Goal: Task Accomplishment & Management: Use online tool/utility

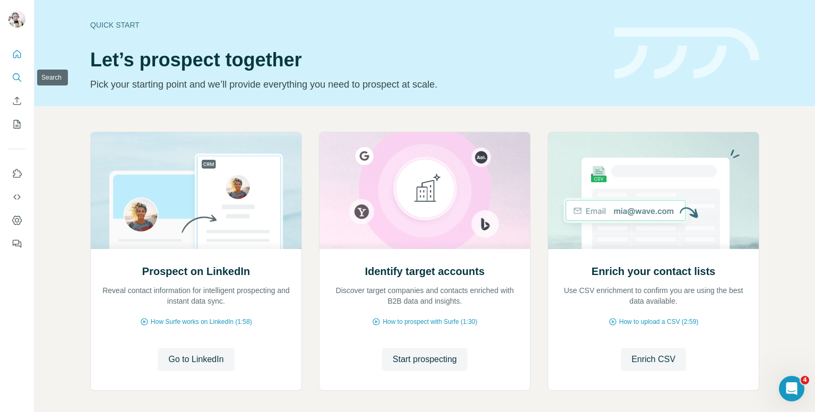
click at [16, 72] on icon "Search" at bounding box center [17, 77] width 11 height 11
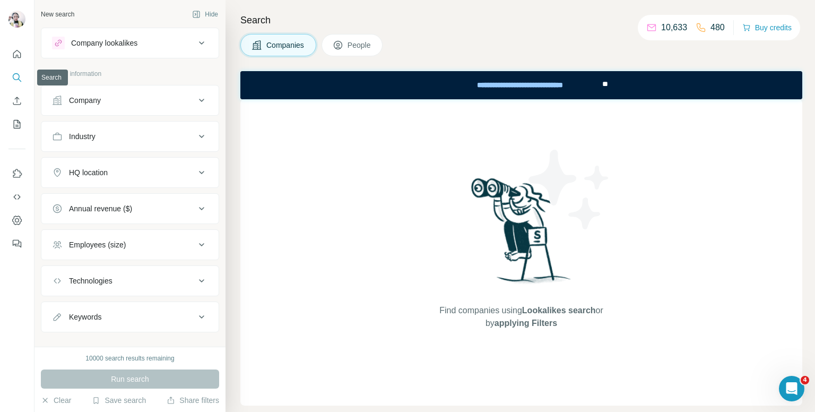
click at [13, 71] on button "Search" at bounding box center [16, 77] width 17 height 19
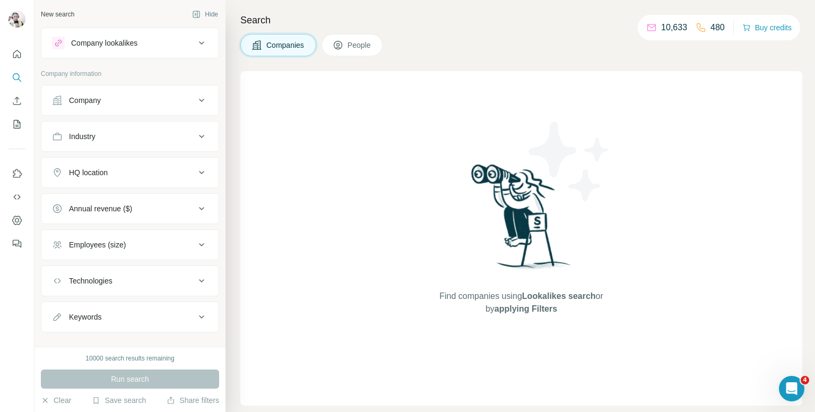
click at [356, 49] on span "People" at bounding box center [360, 45] width 24 height 11
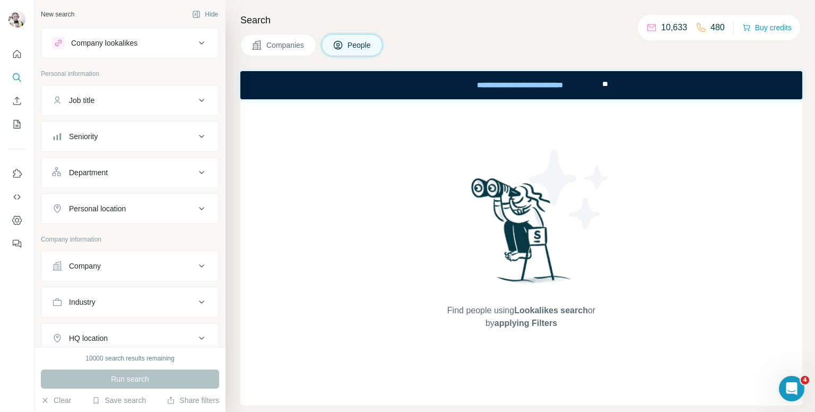
click at [136, 145] on button "Seniority" at bounding box center [129, 136] width 177 height 25
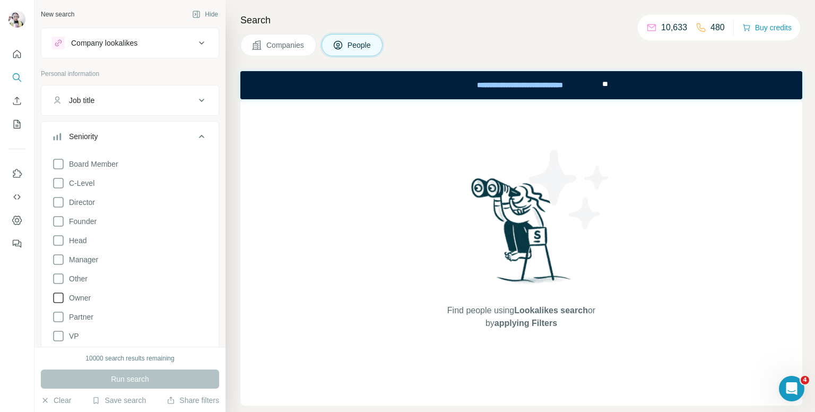
click at [58, 299] on icon at bounding box center [58, 297] width 13 height 13
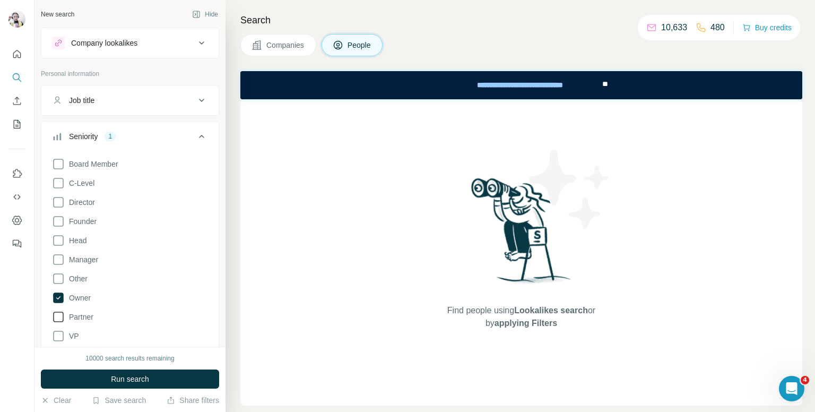
click at [57, 319] on icon at bounding box center [58, 316] width 13 height 13
click at [57, 222] on icon at bounding box center [58, 221] width 13 height 13
click at [199, 137] on icon at bounding box center [201, 136] width 5 height 3
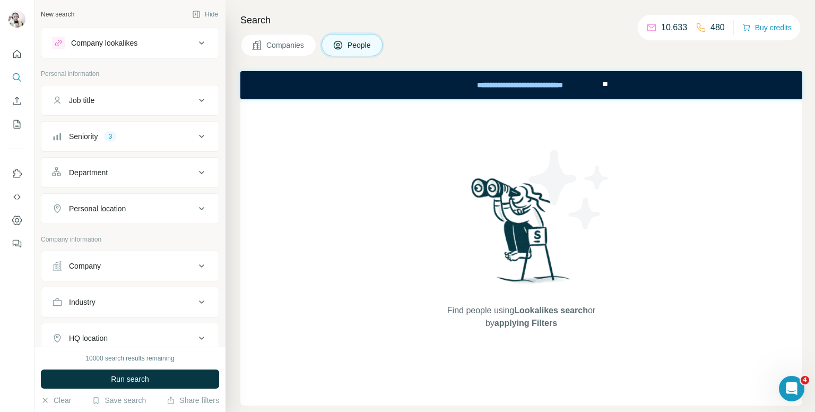
click at [129, 213] on button "Personal location" at bounding box center [129, 208] width 177 height 25
click at [136, 236] on input "text" at bounding box center [130, 235] width 156 height 19
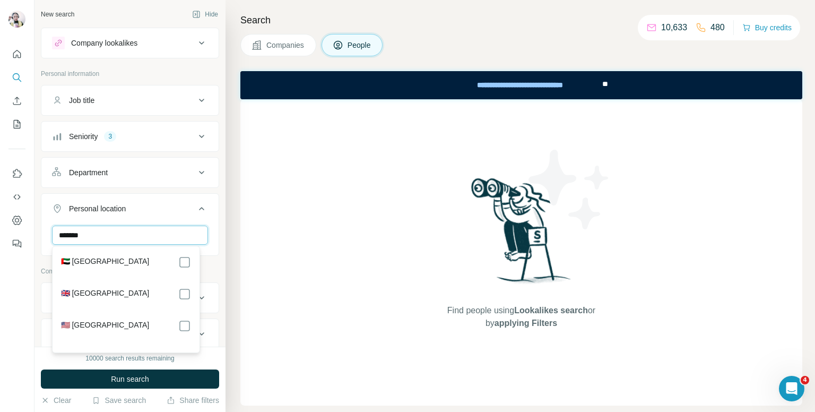
type input "******"
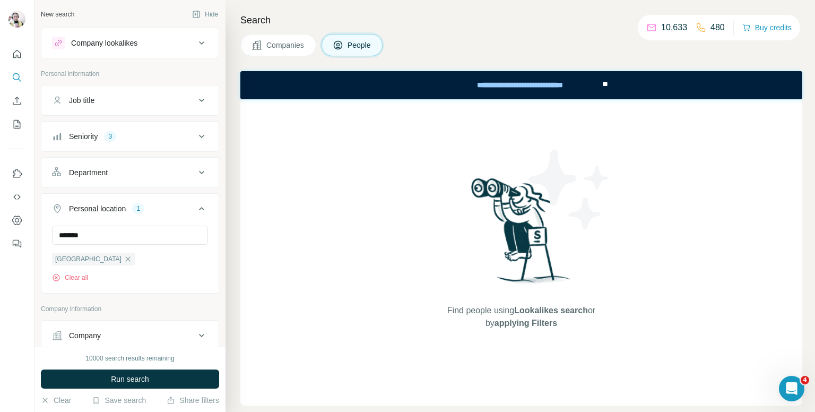
click at [195, 205] on icon at bounding box center [201, 208] width 13 height 13
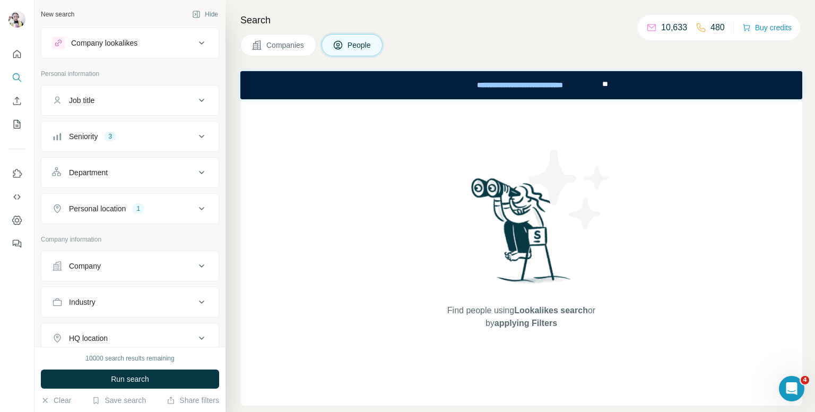
click at [165, 310] on button "Industry" at bounding box center [129, 301] width 177 height 25
click at [72, 323] on input at bounding box center [124, 329] width 131 height 12
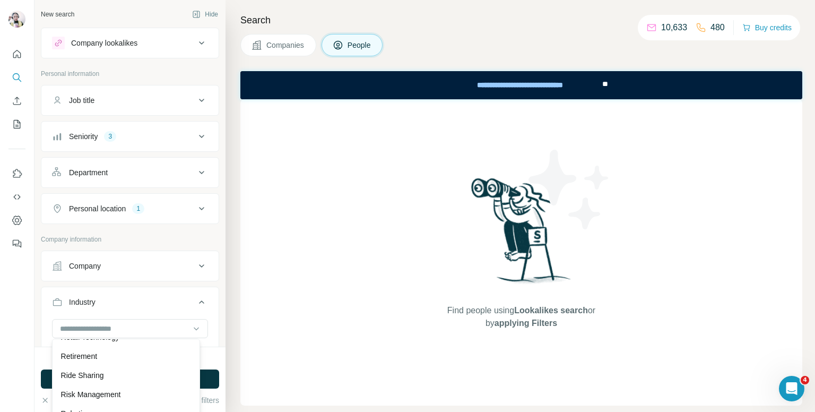
scroll to position [9288, 0]
click at [73, 307] on p "Retail" at bounding box center [70, 302] width 19 height 11
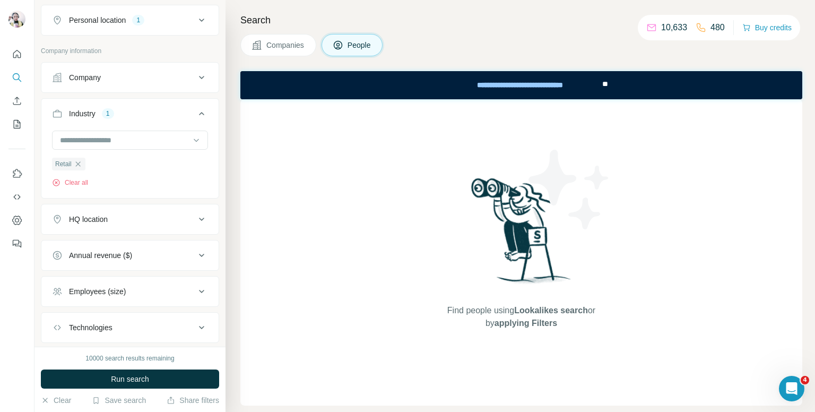
scroll to position [212, 0]
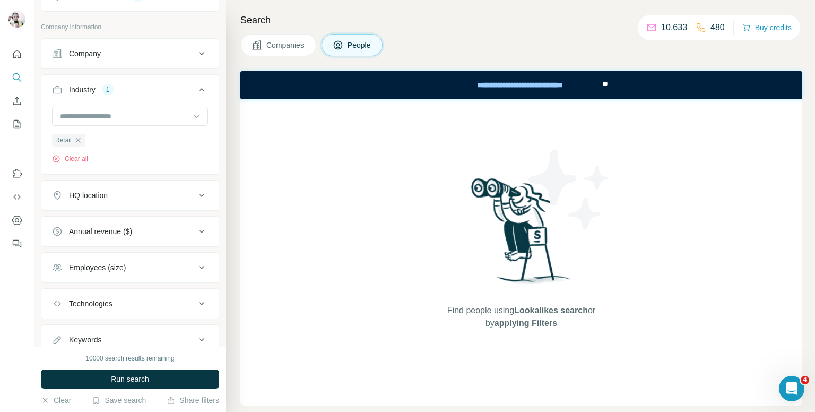
click at [161, 200] on button "HQ location" at bounding box center [129, 195] width 177 height 25
click at [123, 221] on input "text" at bounding box center [130, 221] width 156 height 19
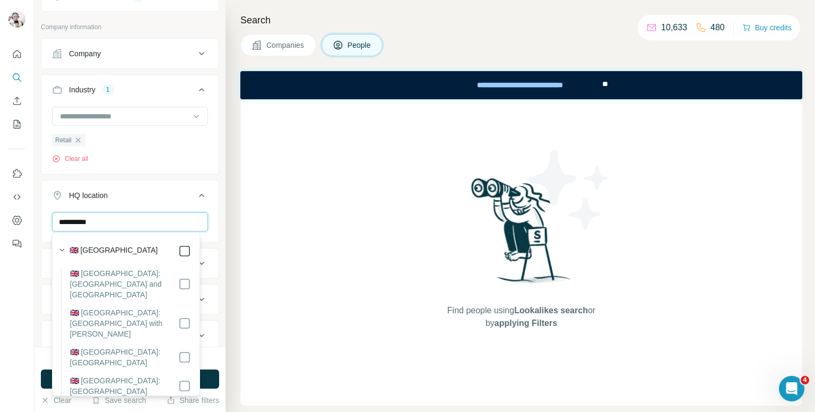
type input "**********"
click at [178, 245] on icon at bounding box center [184, 251] width 13 height 13
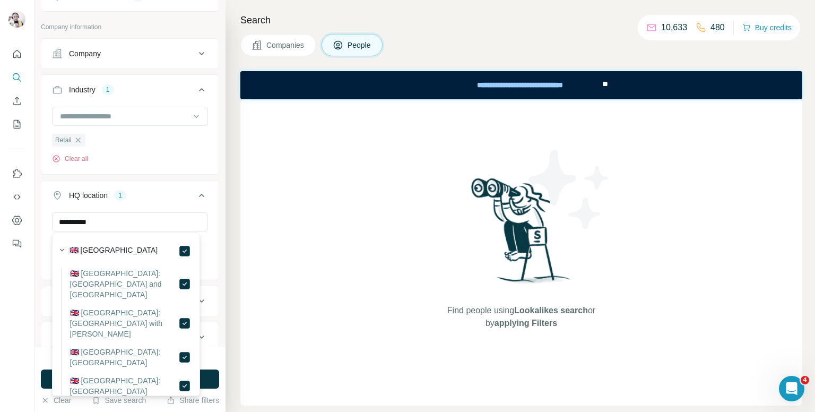
click at [195, 195] on icon at bounding box center [201, 195] width 13 height 13
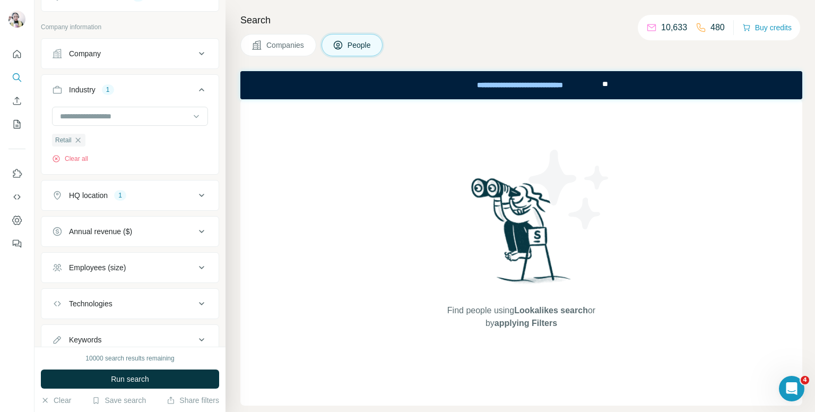
click at [163, 265] on div "Employees (size)" at bounding box center [123, 267] width 143 height 11
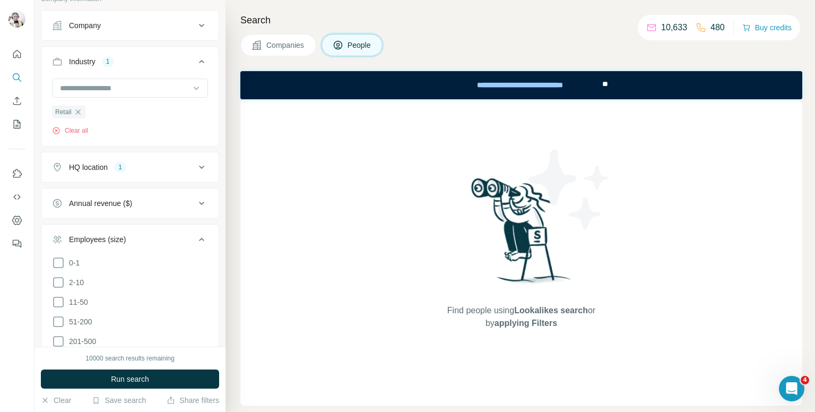
scroll to position [265, 0]
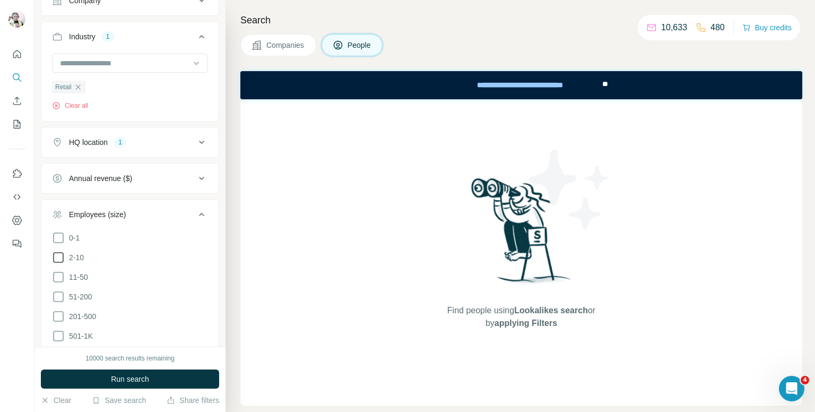
click at [56, 253] on icon at bounding box center [58, 257] width 13 height 13
click at [57, 277] on icon at bounding box center [58, 277] width 13 height 13
click at [195, 211] on icon at bounding box center [201, 214] width 13 height 13
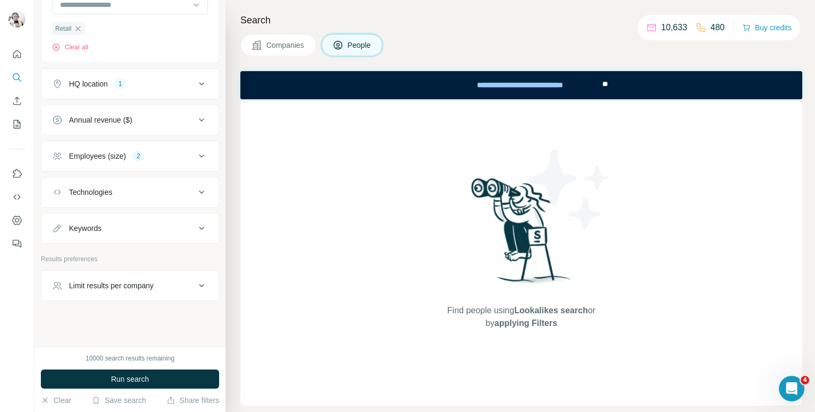
scroll to position [324, 0]
click at [153, 280] on div "Limit results per company" at bounding box center [111, 285] width 85 height 11
click at [108, 306] on input "number" at bounding box center [130, 311] width 156 height 19
type input "*"
click at [195, 281] on icon at bounding box center [201, 285] width 13 height 13
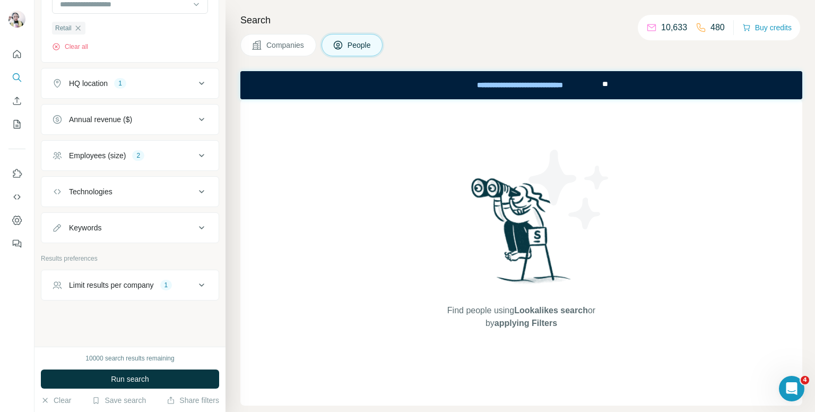
click at [135, 222] on div "Keywords" at bounding box center [123, 227] width 143 height 11
click at [120, 255] on input "text" at bounding box center [119, 254] width 135 height 19
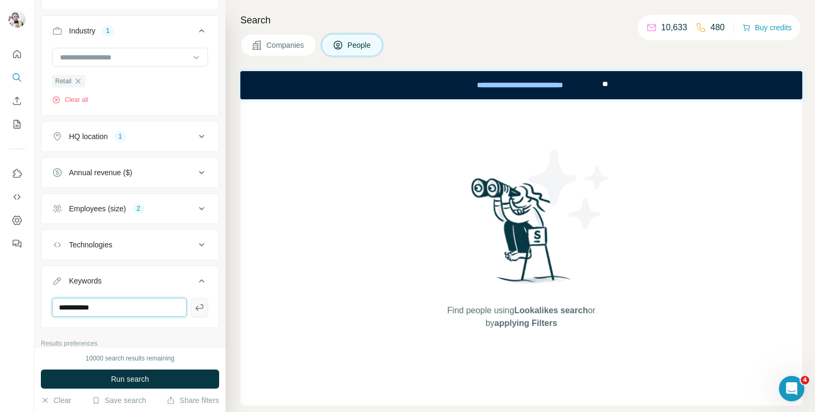
type input "**********"
click at [191, 305] on button "button" at bounding box center [199, 307] width 17 height 19
click at [100, 309] on input "text" at bounding box center [119, 307] width 135 height 19
type input "****"
click at [196, 309] on icon "button" at bounding box center [199, 307] width 11 height 11
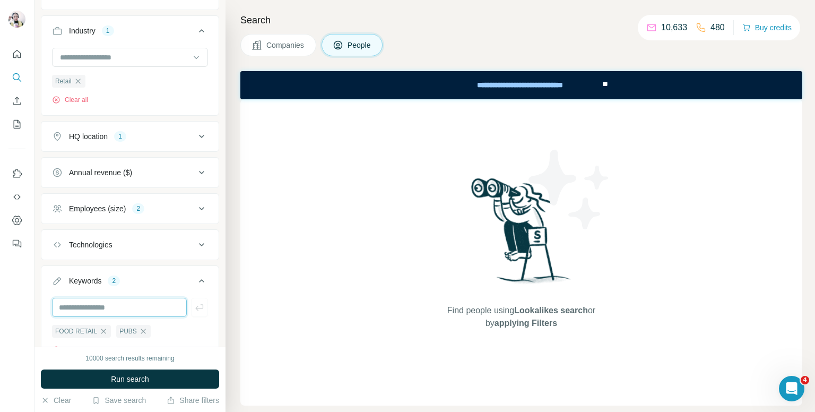
click at [109, 310] on input "text" at bounding box center [119, 307] width 135 height 19
type input "****"
click at [194, 305] on icon "button" at bounding box center [199, 307] width 11 height 11
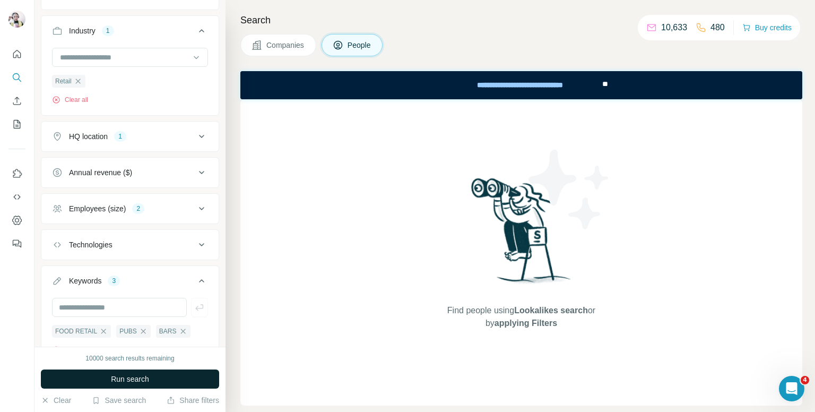
click at [172, 376] on button "Run search" at bounding box center [130, 378] width 178 height 19
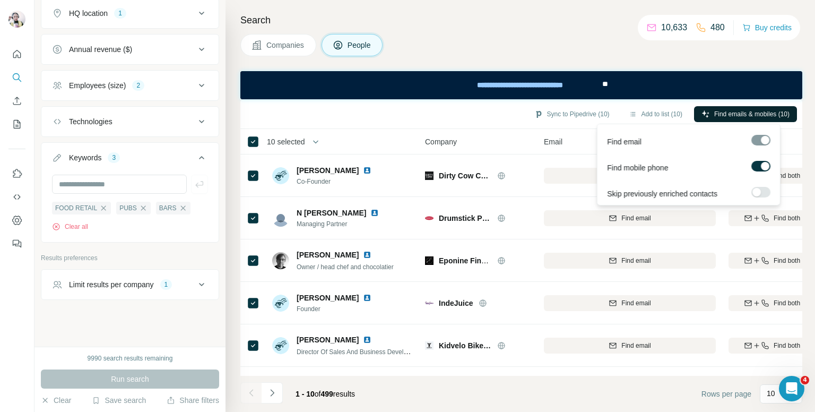
click at [721, 113] on span "Find emails & mobiles (10)" at bounding box center [751, 114] width 75 height 10
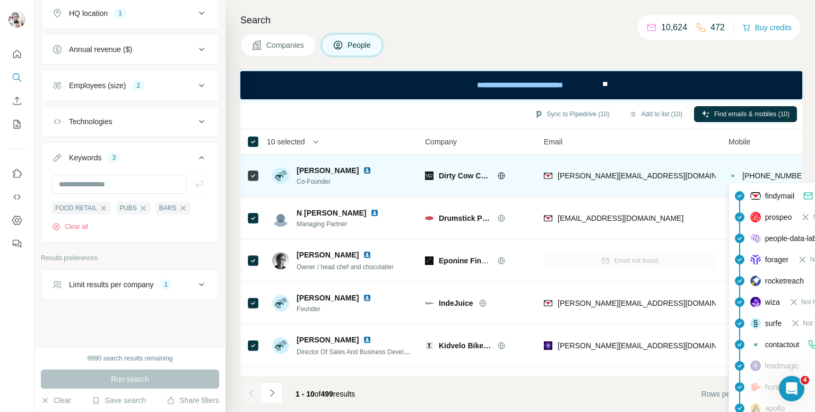
click at [770, 174] on span "[PHONE_NUMBER]" at bounding box center [776, 175] width 67 height 8
copy tr "[PHONE_NUMBER]"
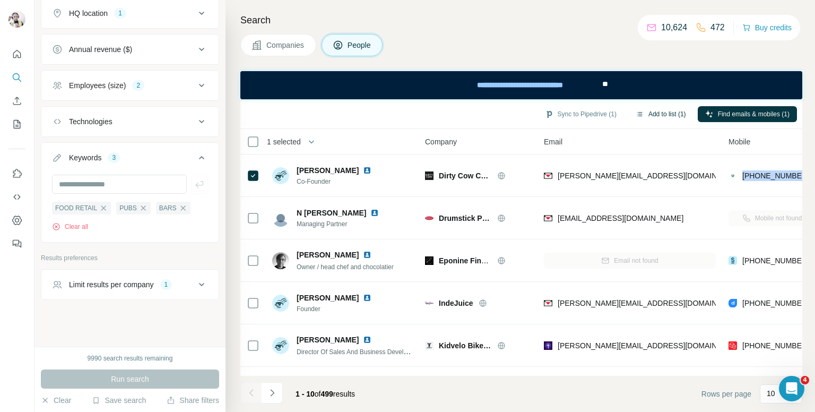
click at [643, 113] on button "Add to list (1)" at bounding box center [660, 114] width 65 height 16
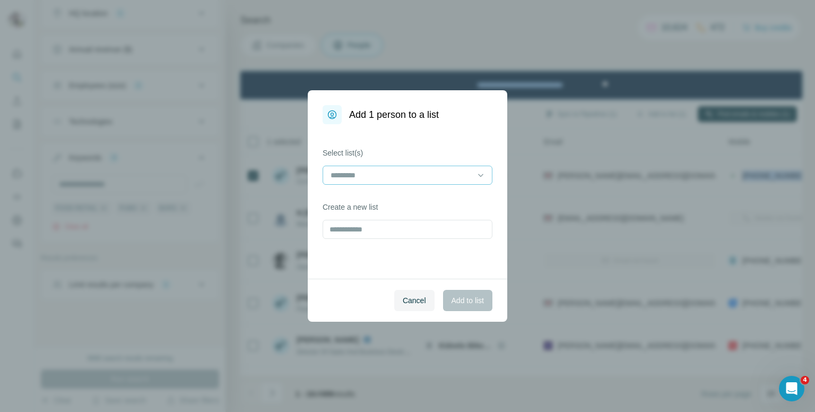
click at [410, 172] on input at bounding box center [401, 175] width 143 height 12
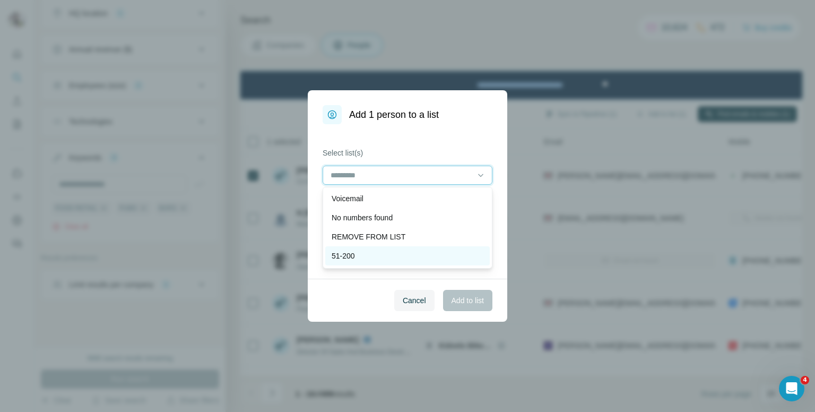
scroll to position [53, 0]
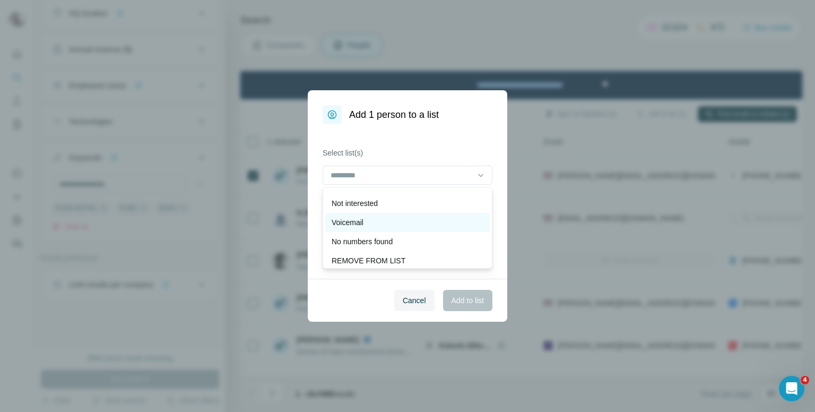
click at [382, 223] on div "Voicemail" at bounding box center [408, 222] width 152 height 11
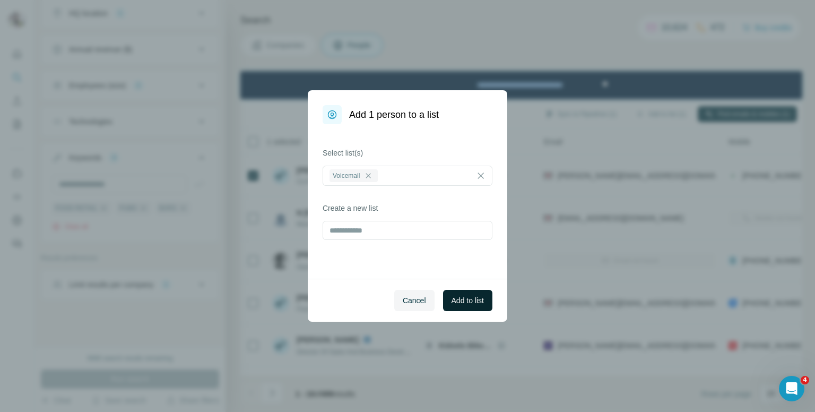
click at [452, 306] on button "Add to list" at bounding box center [467, 300] width 49 height 21
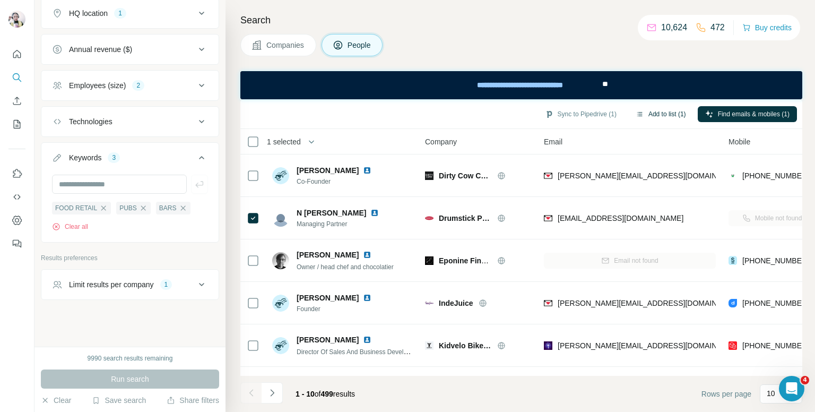
click at [651, 111] on button "Add to list (1)" at bounding box center [660, 114] width 65 height 16
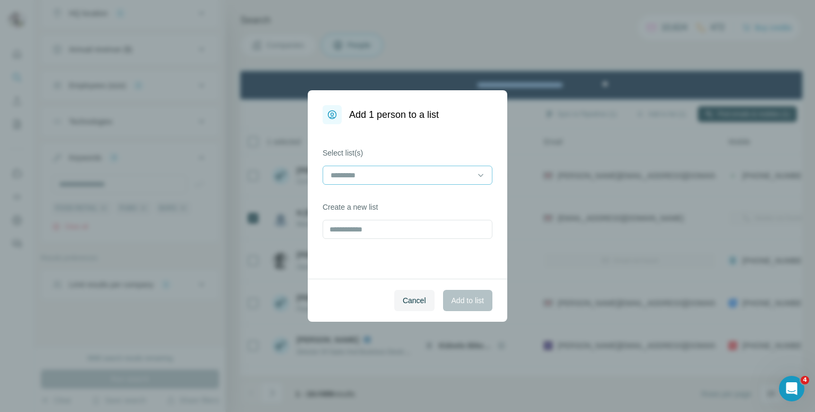
click at [342, 170] on input at bounding box center [401, 175] width 143 height 12
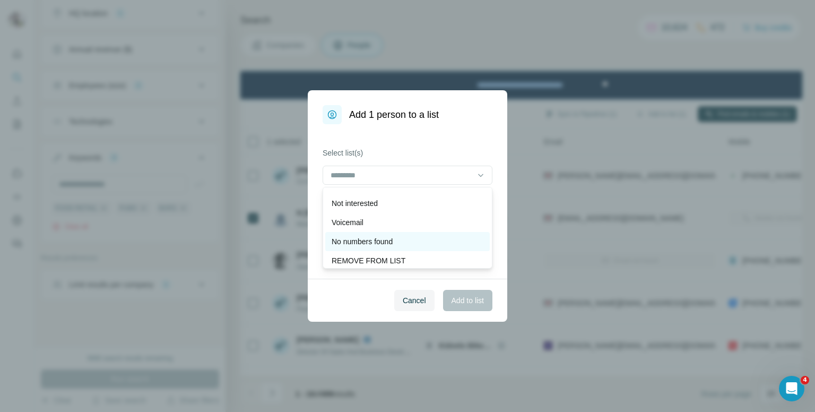
click at [350, 236] on p "No numbers found" at bounding box center [362, 241] width 61 height 11
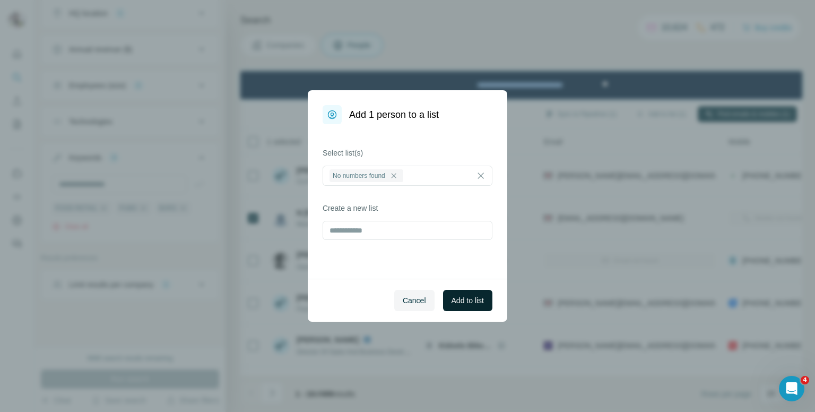
click at [483, 298] on span "Add to list" at bounding box center [468, 300] width 32 height 11
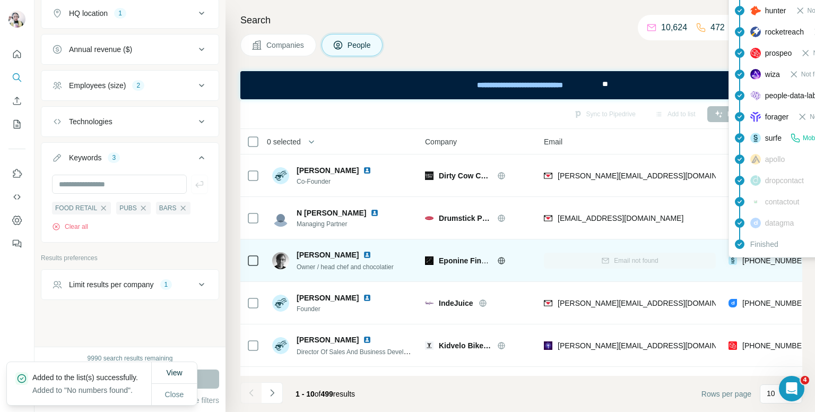
click at [763, 257] on div "findymail Not found leadmagic Not found hunter Not found rocketreach Not found …" at bounding box center [824, 106] width 191 height 303
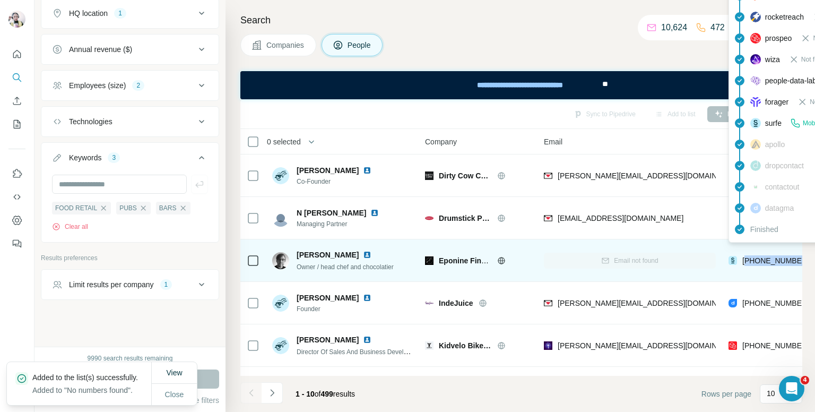
click at [763, 257] on span "[PHONE_NUMBER]" at bounding box center [776, 260] width 67 height 8
copy tr "[PHONE_NUMBER]"
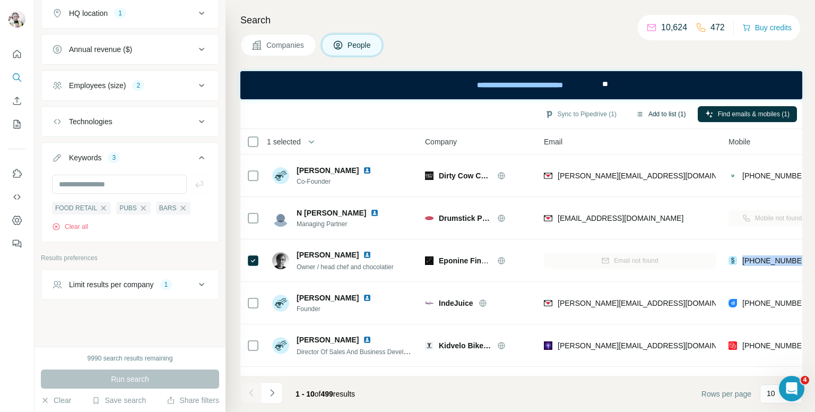
click at [650, 113] on button "Add to list (1)" at bounding box center [660, 114] width 65 height 16
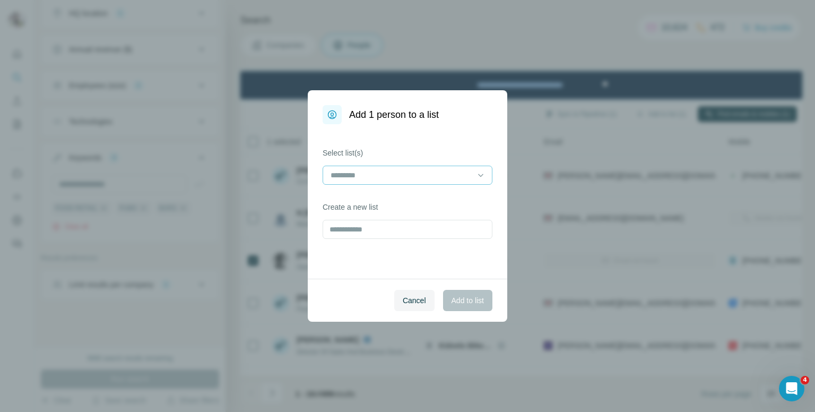
click at [373, 167] on div at bounding box center [401, 175] width 143 height 18
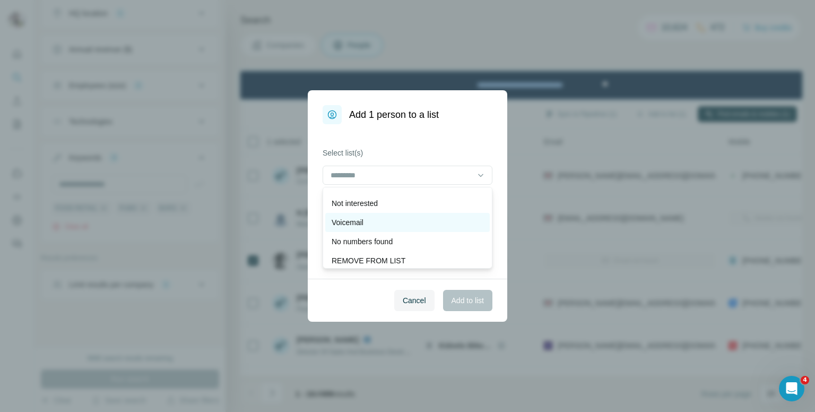
click at [367, 222] on div "Voicemail" at bounding box center [408, 222] width 152 height 11
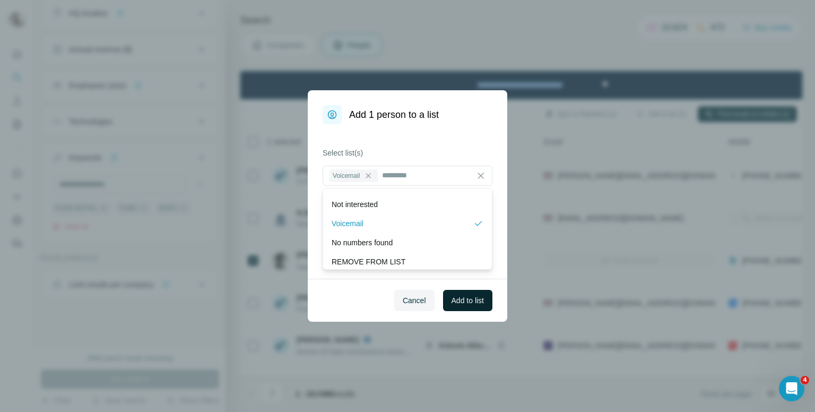
click at [469, 304] on span "Add to list" at bounding box center [468, 300] width 32 height 11
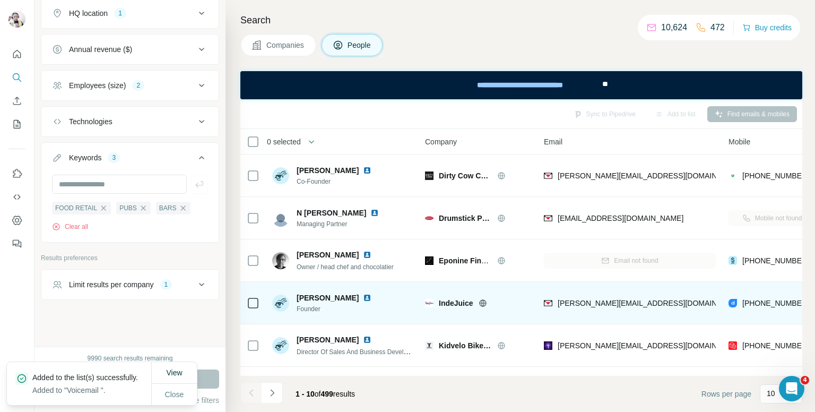
click at [773, 296] on div "[PHONE_NUMBER]" at bounding box center [772, 302] width 87 height 29
copy tr "[PHONE_NUMBER]"
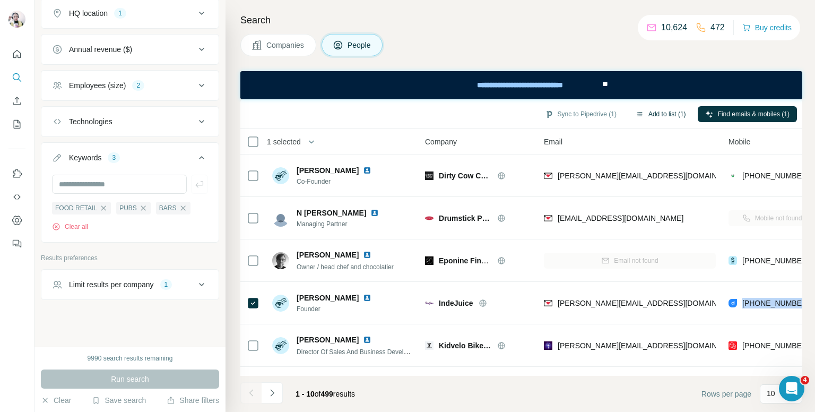
click at [669, 109] on button "Add to list (1)" at bounding box center [660, 114] width 65 height 16
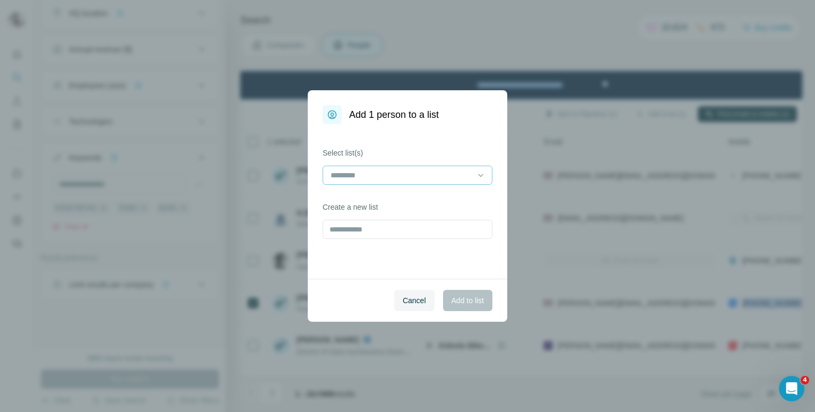
click at [346, 175] on input at bounding box center [401, 175] width 143 height 12
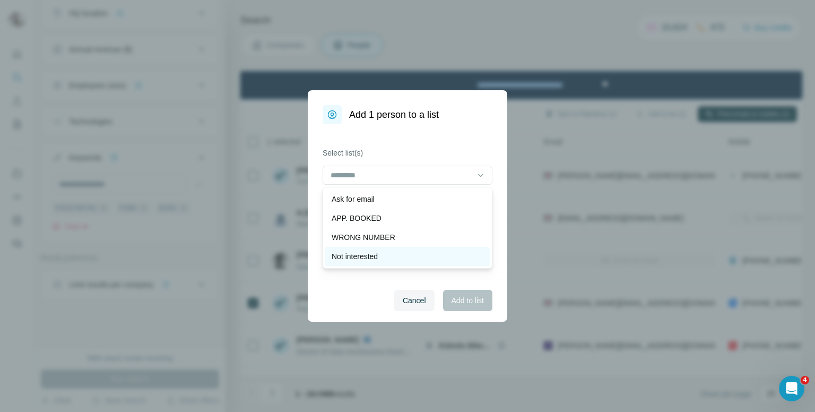
click at [374, 256] on p "Not interested" at bounding box center [355, 256] width 46 height 11
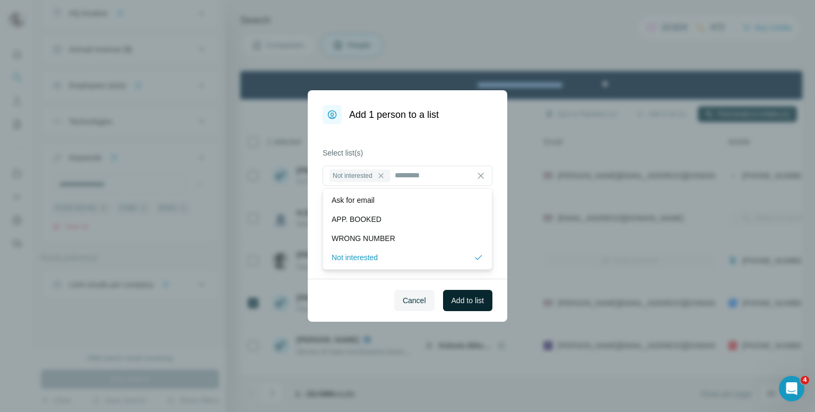
click at [467, 298] on span "Add to list" at bounding box center [468, 300] width 32 height 11
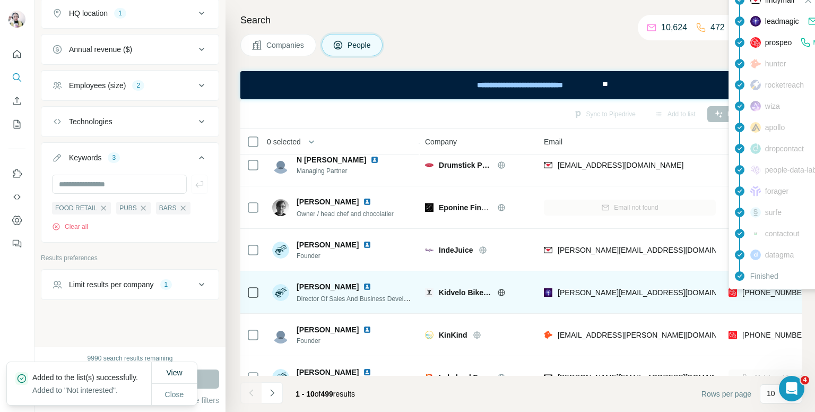
click at [772, 287] on div "findymail Not found leadmagic Email found prospeo Mobile found hunter rocketrea…" at bounding box center [824, 138] width 191 height 303
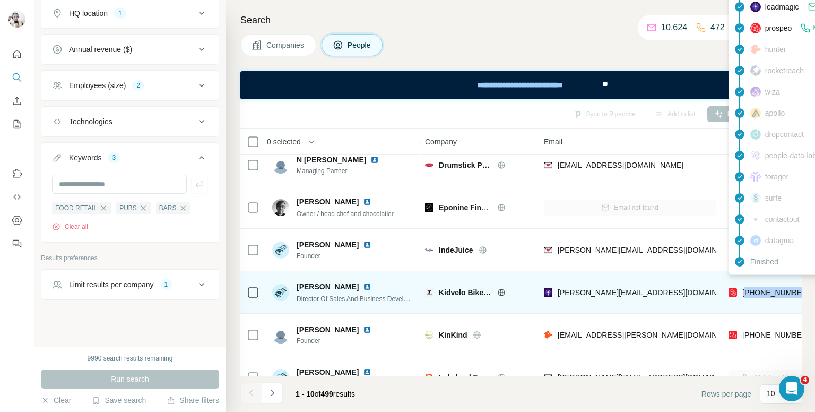
click at [772, 288] on span "[PHONE_NUMBER]" at bounding box center [776, 292] width 67 height 8
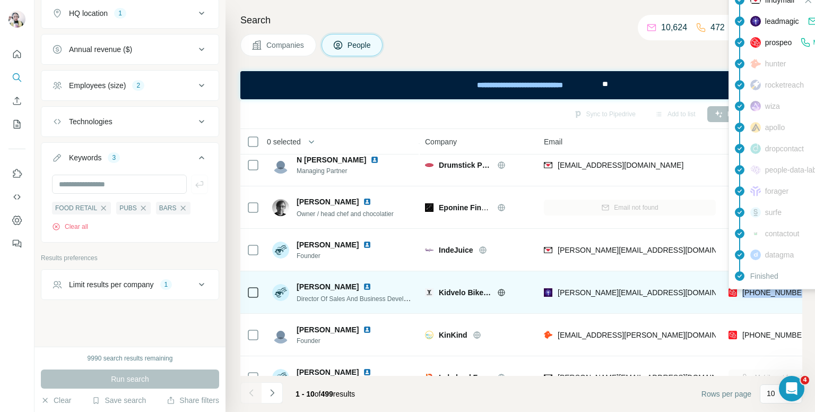
click at [754, 290] on span "[PHONE_NUMBER]" at bounding box center [776, 292] width 67 height 8
copy tr "[PHONE_NUMBER]"
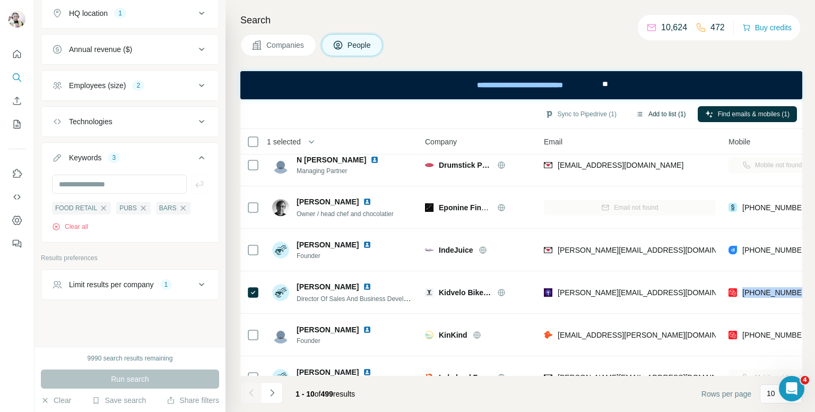
click at [663, 113] on button "Add to list (1)" at bounding box center [660, 114] width 65 height 16
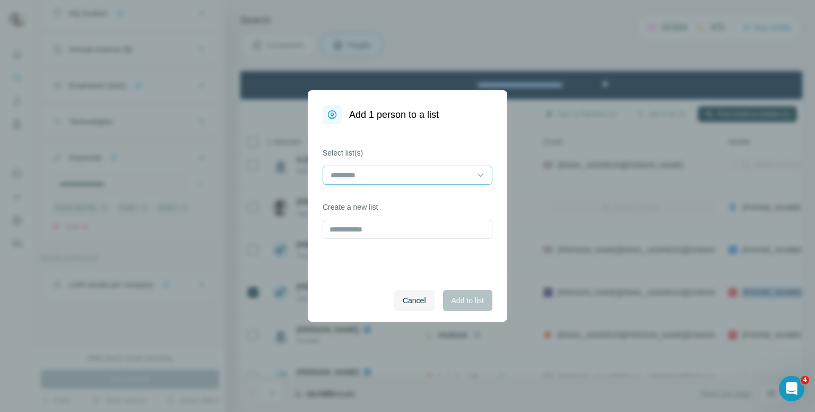
click at [357, 174] on input at bounding box center [401, 175] width 143 height 12
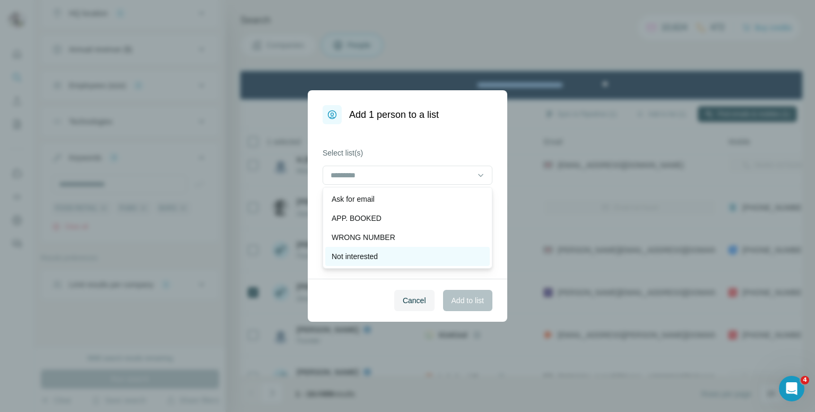
click at [373, 256] on p "Not interested" at bounding box center [355, 256] width 46 height 11
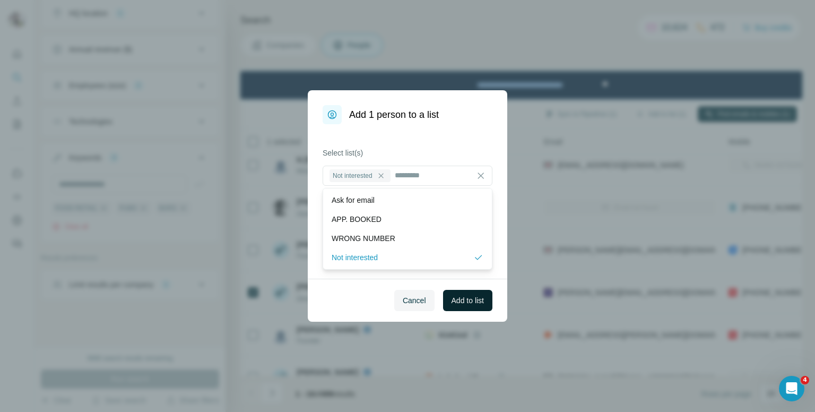
click at [473, 306] on button "Add to list" at bounding box center [467, 300] width 49 height 21
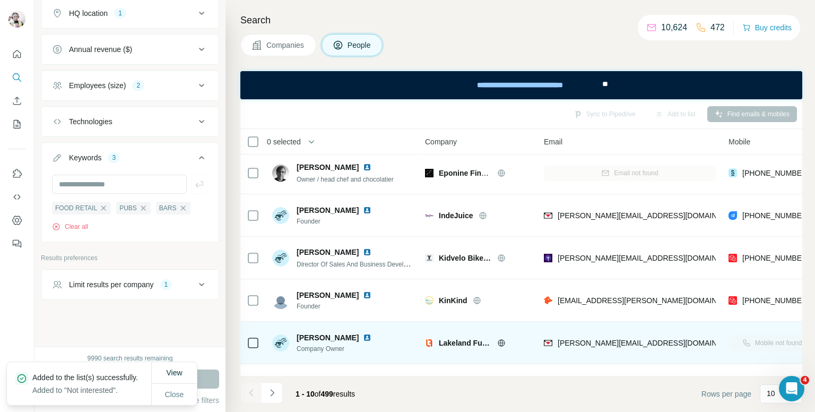
scroll to position [106, 0]
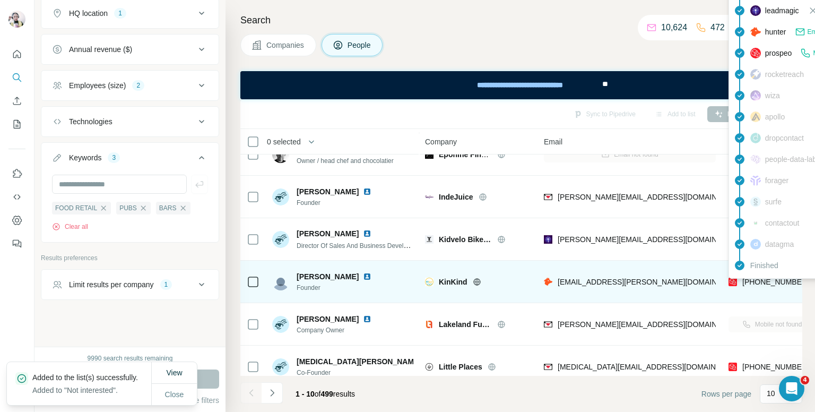
click at [761, 279] on span "[PHONE_NUMBER]" at bounding box center [776, 282] width 67 height 8
copy tr "[PHONE_NUMBER]"
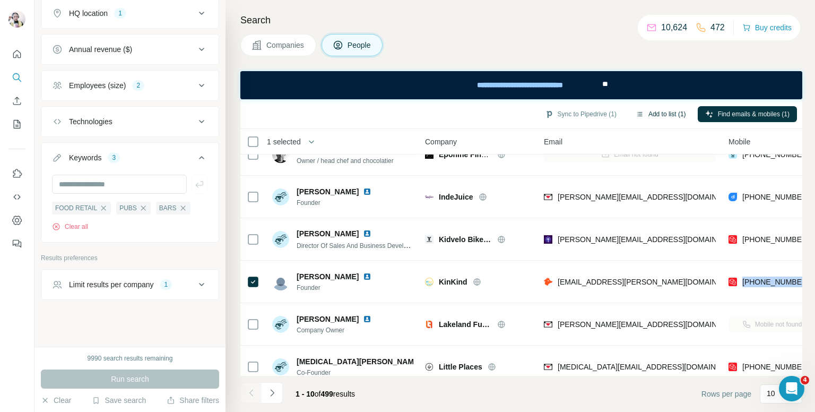
click at [669, 111] on button "Add to list (1)" at bounding box center [660, 114] width 65 height 16
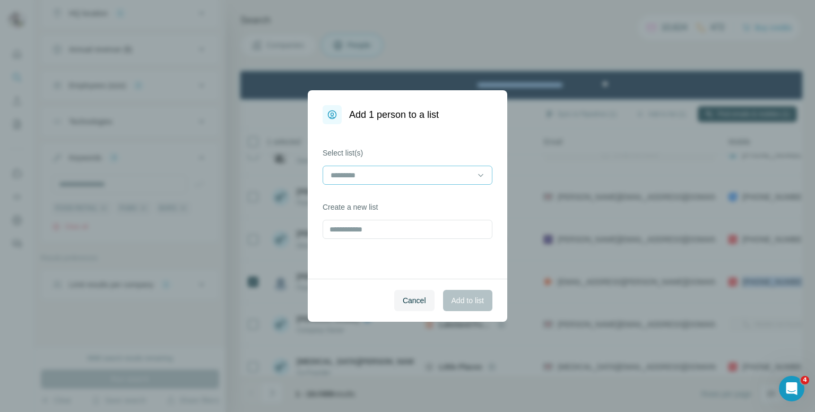
click at [397, 174] on input at bounding box center [401, 175] width 143 height 12
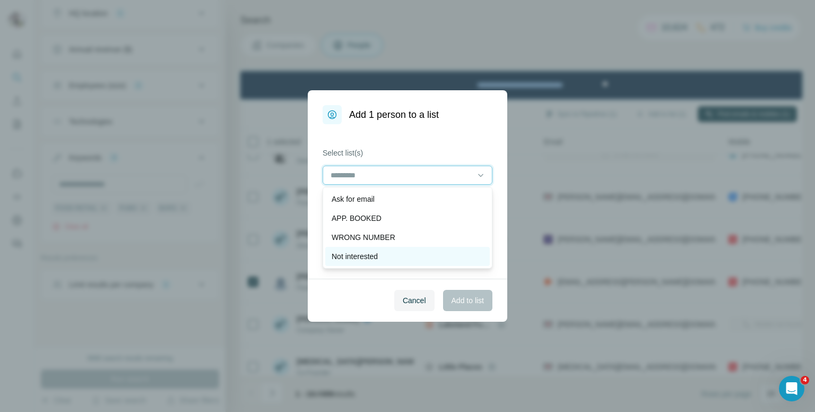
scroll to position [53, 0]
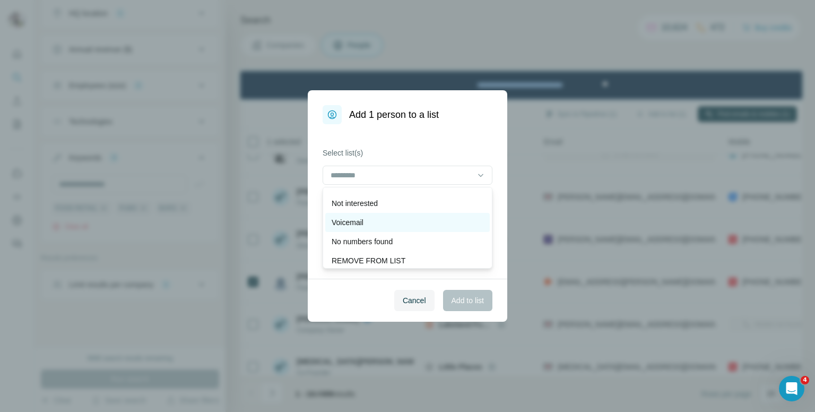
click at [374, 215] on div "Voicemail" at bounding box center [407, 222] width 165 height 19
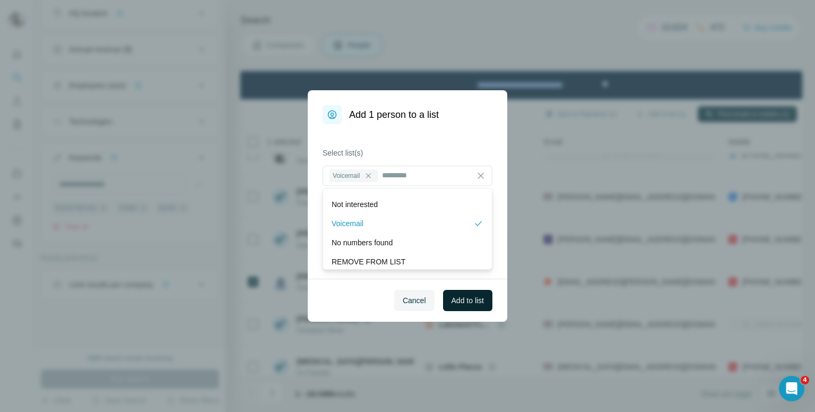
click at [462, 303] on span "Add to list" at bounding box center [468, 300] width 32 height 11
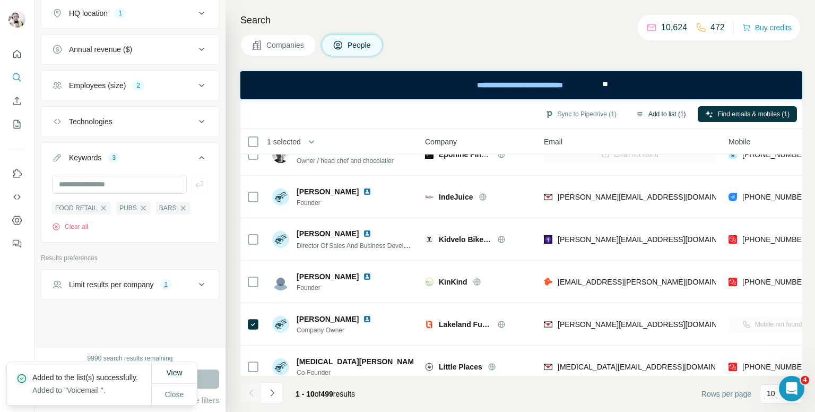
click at [649, 111] on button "Add to list (1)" at bounding box center [660, 114] width 65 height 16
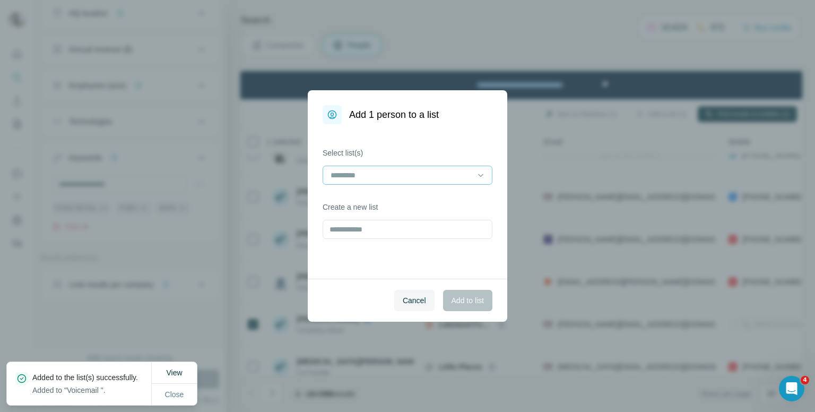
click at [357, 172] on input at bounding box center [401, 175] width 143 height 12
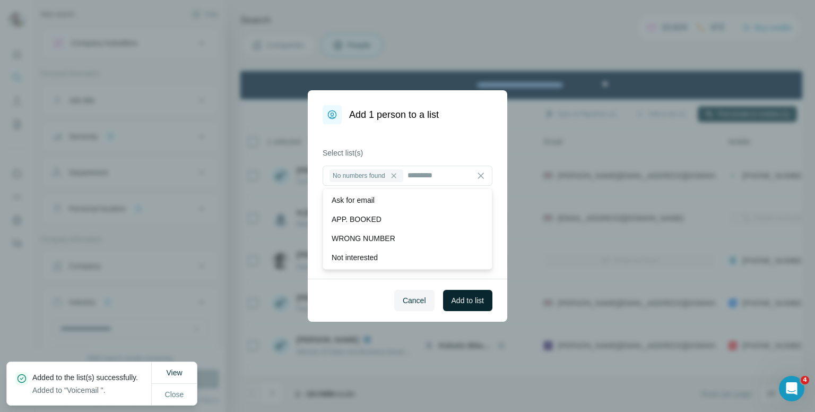
scroll to position [53, 0]
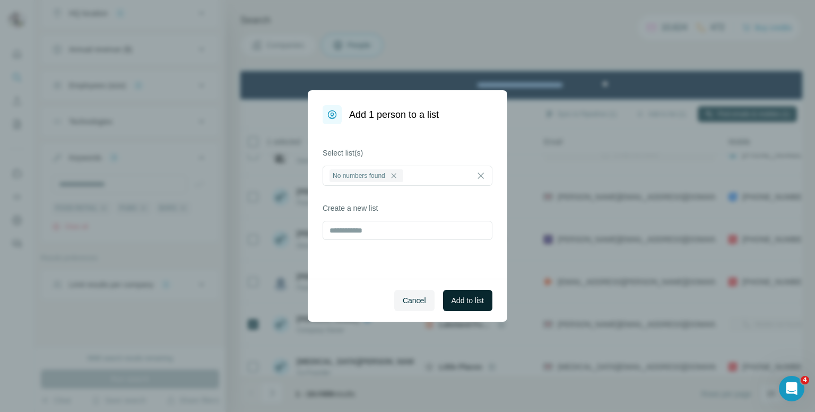
click at [463, 296] on span "Add to list" at bounding box center [468, 300] width 32 height 11
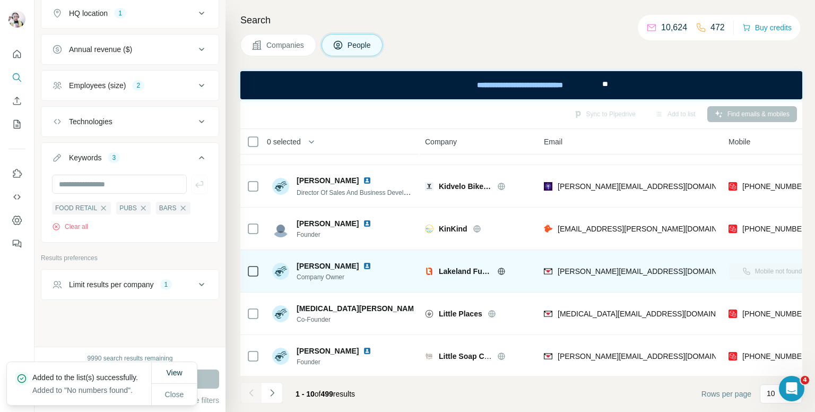
scroll to position [208, 0]
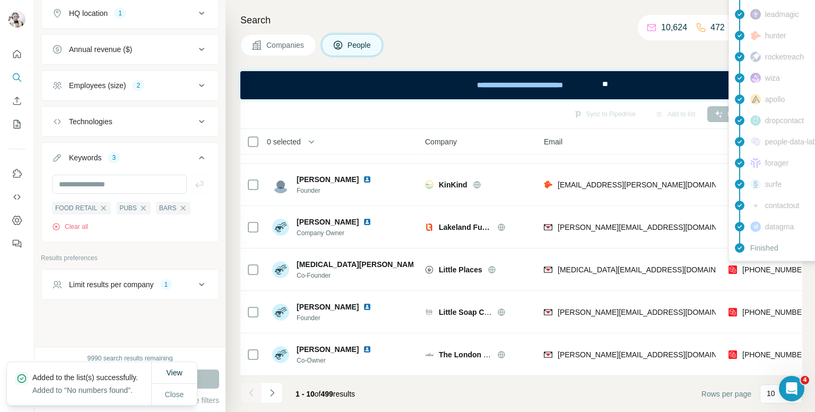
click at [775, 260] on div "findymail Email found prospeo Mobile found leadmagic hunter rocketreach wiza ap…" at bounding box center [824, 110] width 191 height 303
click at [775, 265] on span "[PHONE_NUMBER]" at bounding box center [776, 269] width 67 height 8
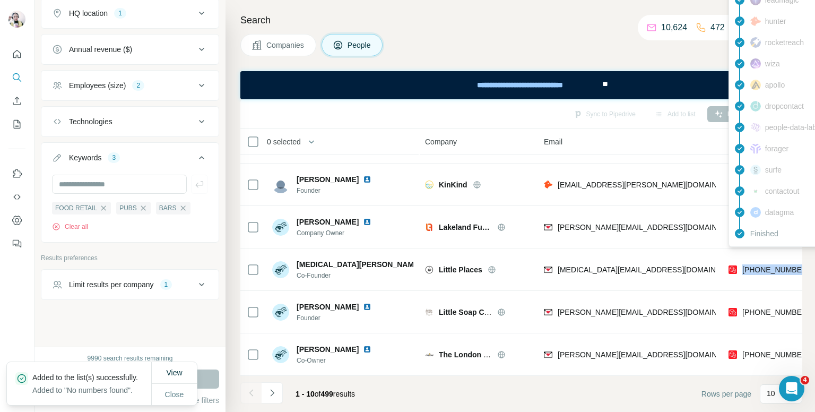
click at [775, 265] on span "[PHONE_NUMBER]" at bounding box center [776, 269] width 67 height 8
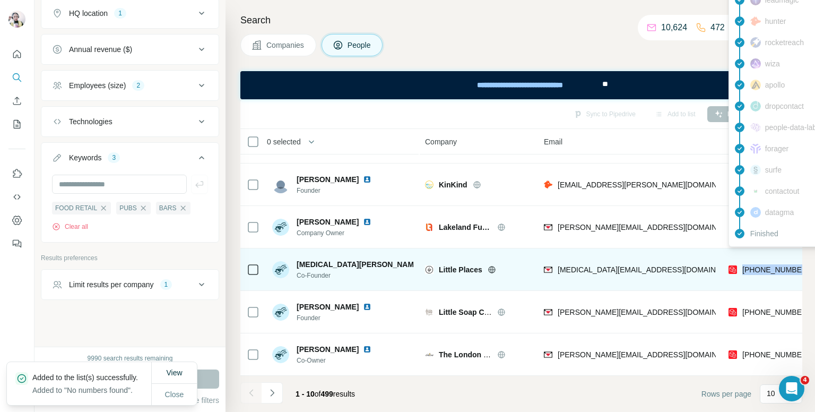
copy tr "[PHONE_NUMBER]"
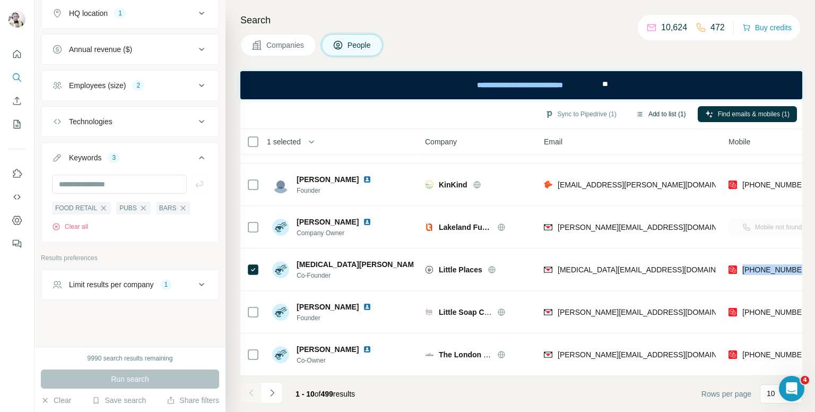
click at [658, 113] on button "Add to list (1)" at bounding box center [660, 114] width 65 height 16
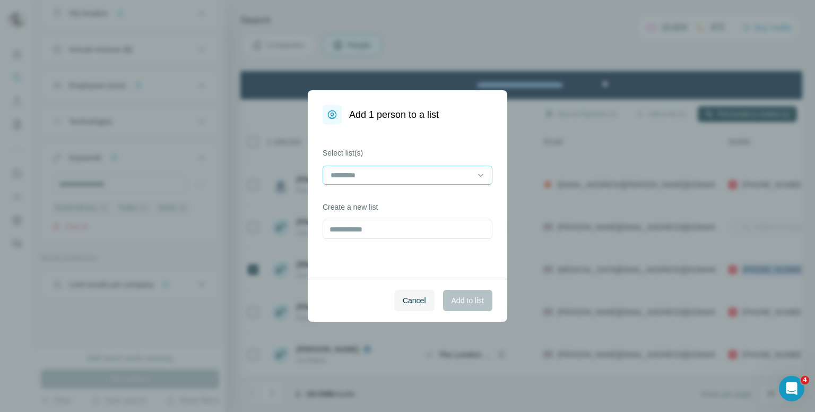
click at [401, 172] on input at bounding box center [401, 175] width 143 height 12
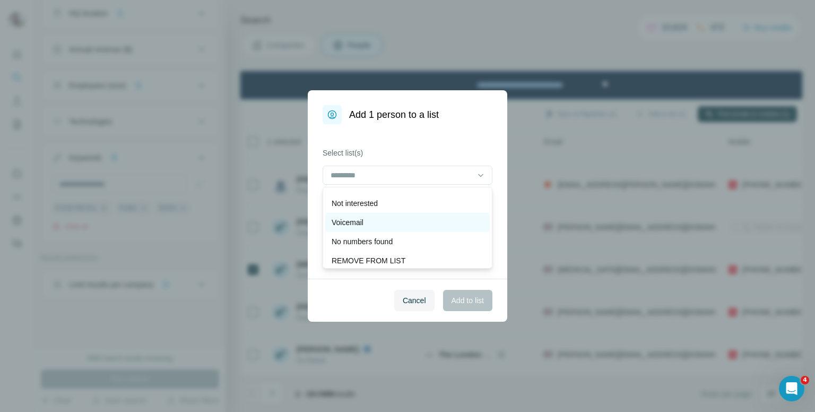
click at [372, 223] on div "Voicemail" at bounding box center [408, 222] width 152 height 11
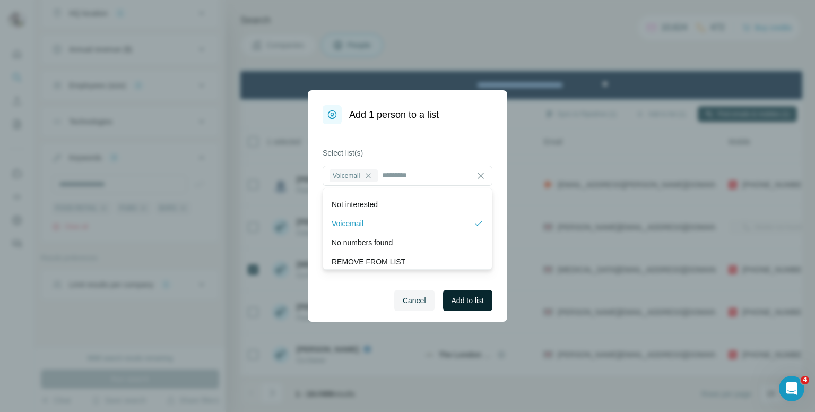
click at [455, 299] on span "Add to list" at bounding box center [468, 300] width 32 height 11
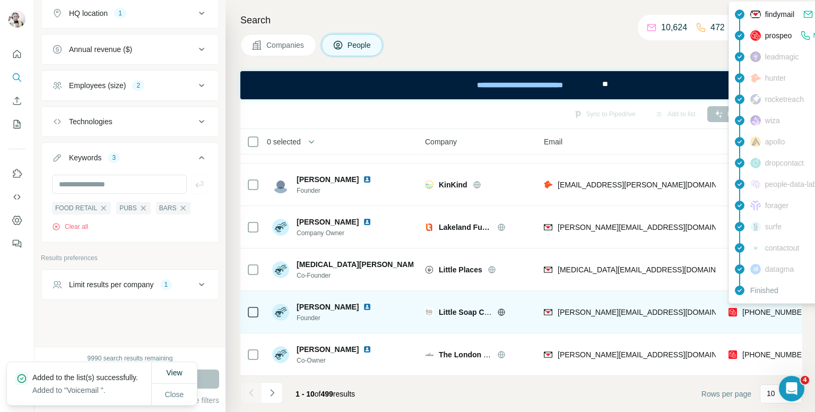
click at [776, 308] on span "[PHONE_NUMBER]" at bounding box center [776, 312] width 67 height 8
copy tr "[PHONE_NUMBER]"
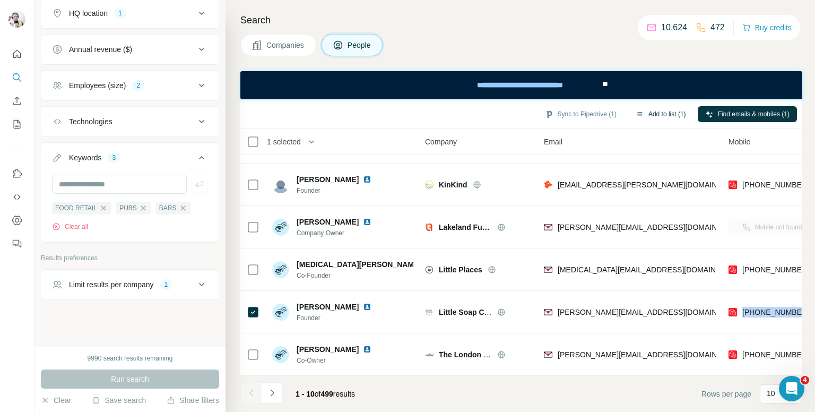
click at [675, 115] on button "Add to list (1)" at bounding box center [660, 114] width 65 height 16
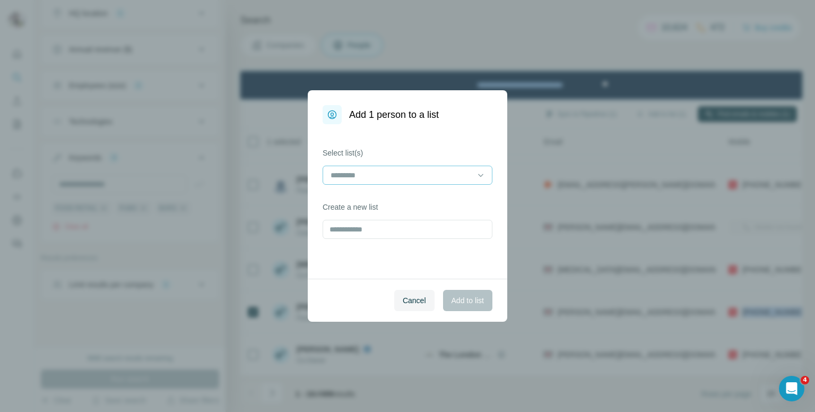
click at [401, 177] on input at bounding box center [401, 175] width 143 height 12
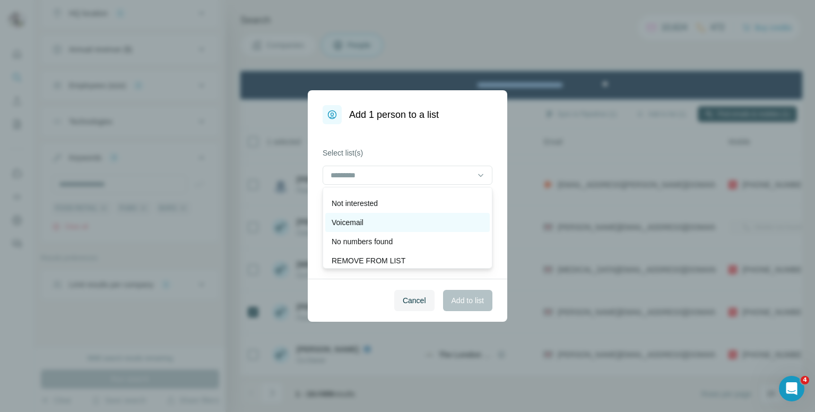
click at [347, 217] on p "Voicemail" at bounding box center [348, 222] width 32 height 11
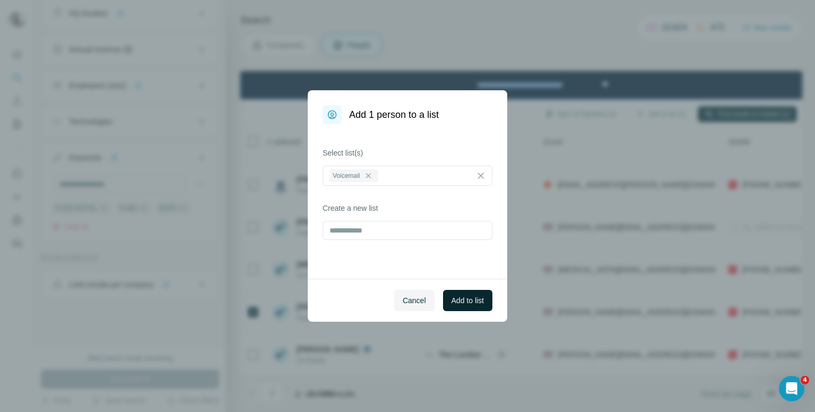
click at [467, 297] on span "Add to list" at bounding box center [468, 300] width 32 height 11
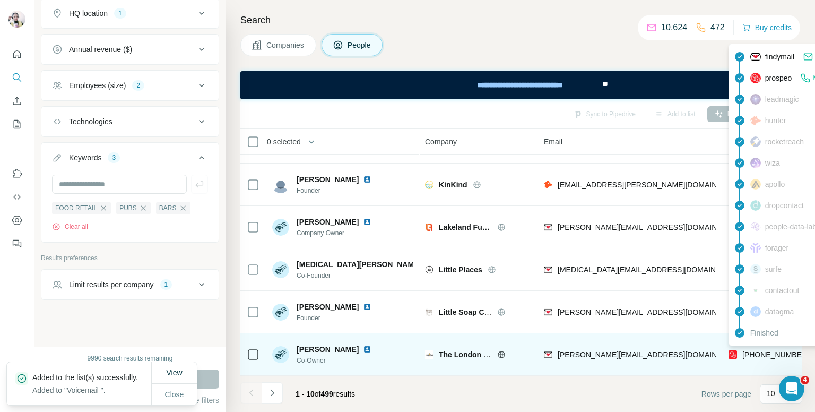
click at [761, 350] on span "[PHONE_NUMBER]" at bounding box center [776, 354] width 67 height 8
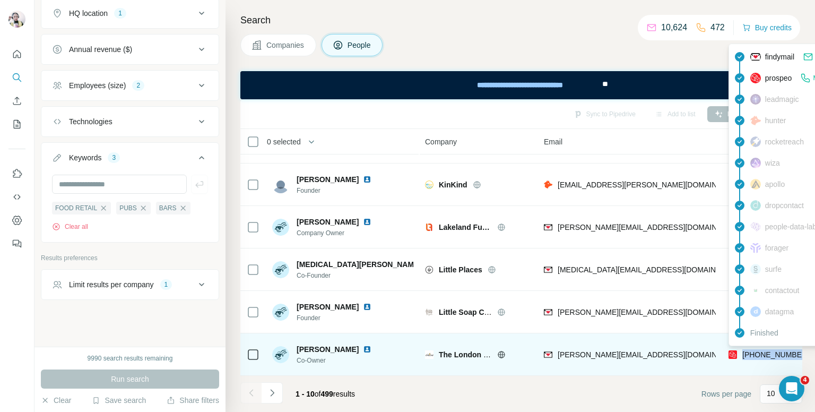
click at [761, 350] on span "[PHONE_NUMBER]" at bounding box center [776, 354] width 67 height 8
copy tr "[PHONE_NUMBER]"
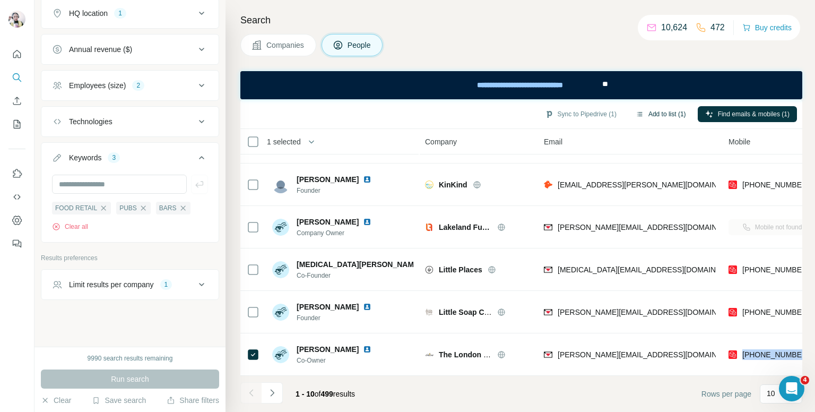
click at [654, 113] on button "Add to list (1)" at bounding box center [660, 114] width 65 height 16
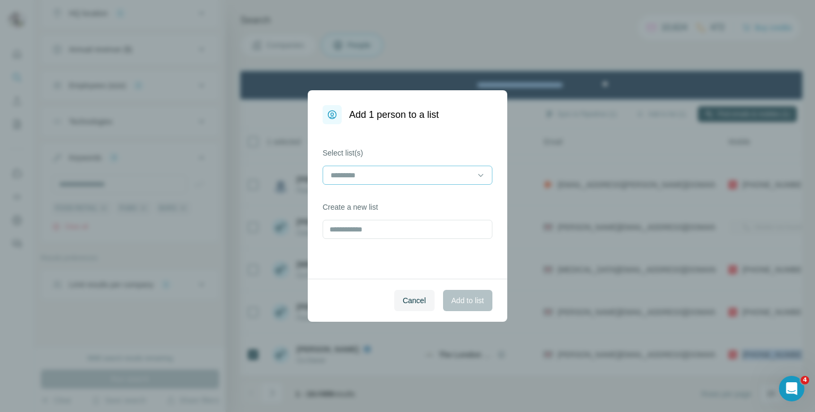
click at [386, 174] on input at bounding box center [401, 175] width 143 height 12
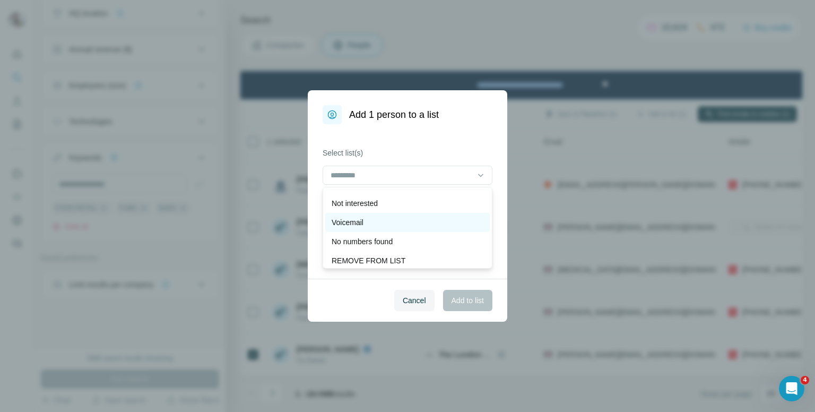
click at [387, 228] on div "Voicemail" at bounding box center [407, 222] width 165 height 19
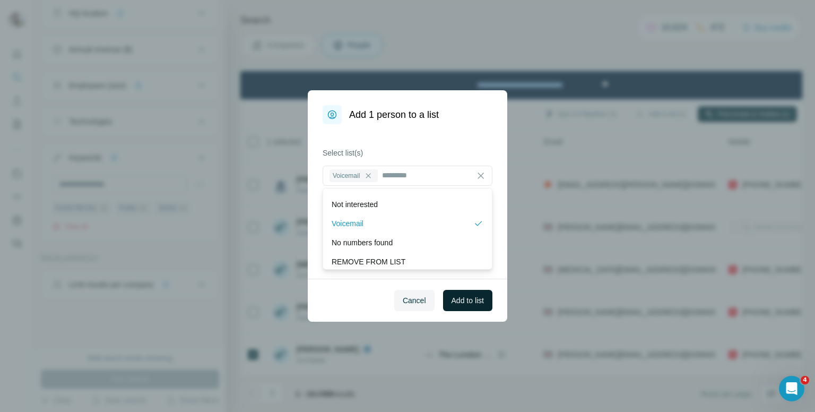
click at [468, 305] on span "Add to list" at bounding box center [468, 300] width 32 height 11
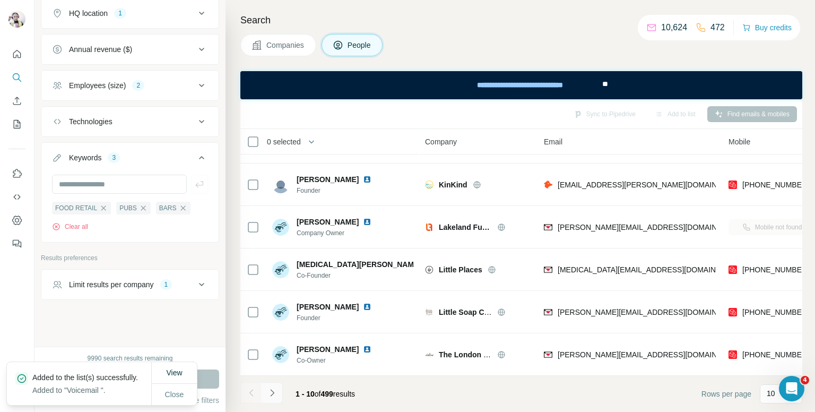
click at [272, 393] on icon "Navigate to next page" at bounding box center [272, 392] width 11 height 11
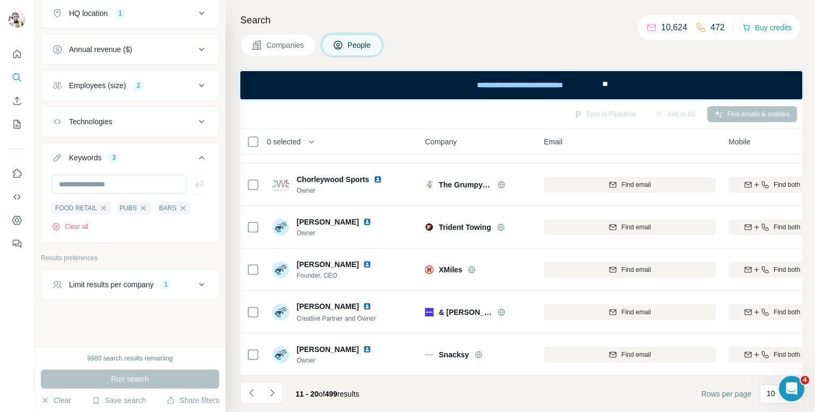
click at [257, 148] on th "0 selected" at bounding box center [325, 141] width 170 height 25
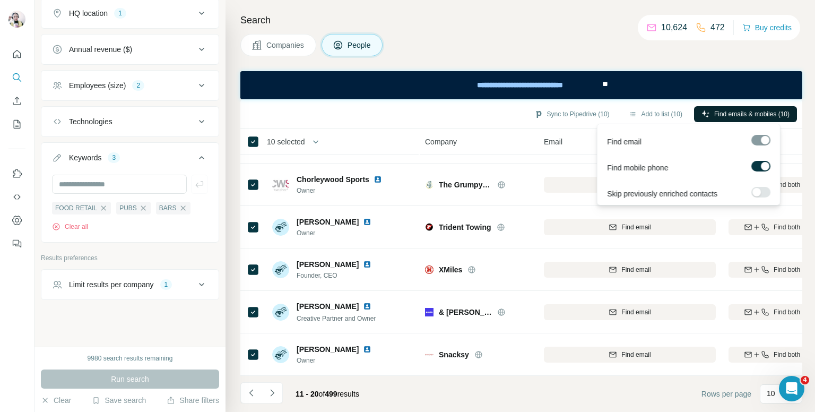
click at [758, 108] on button "Find emails & mobiles (10)" at bounding box center [745, 114] width 103 height 16
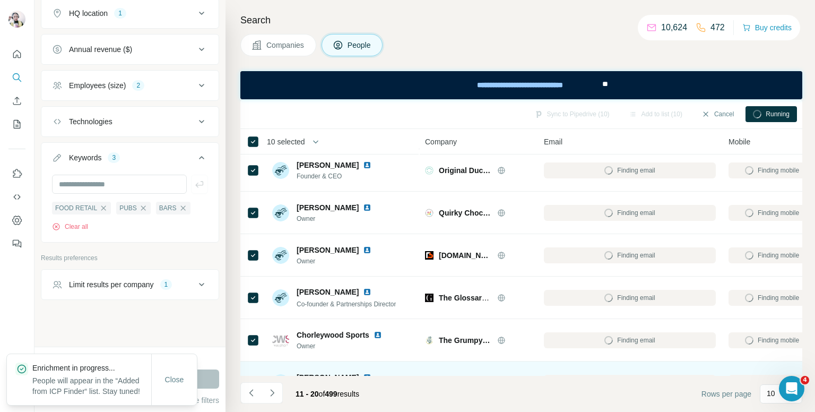
scroll to position [0, 0]
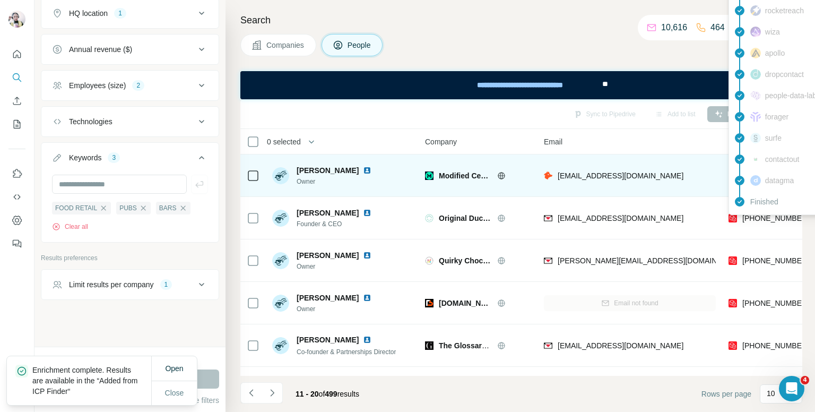
click at [758, 171] on span "+447837596435" at bounding box center [776, 175] width 67 height 8
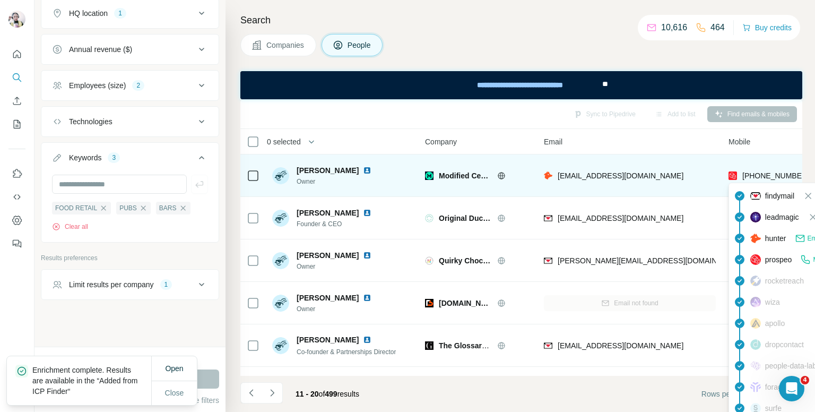
click at [758, 171] on span "+447837596435" at bounding box center [776, 175] width 67 height 8
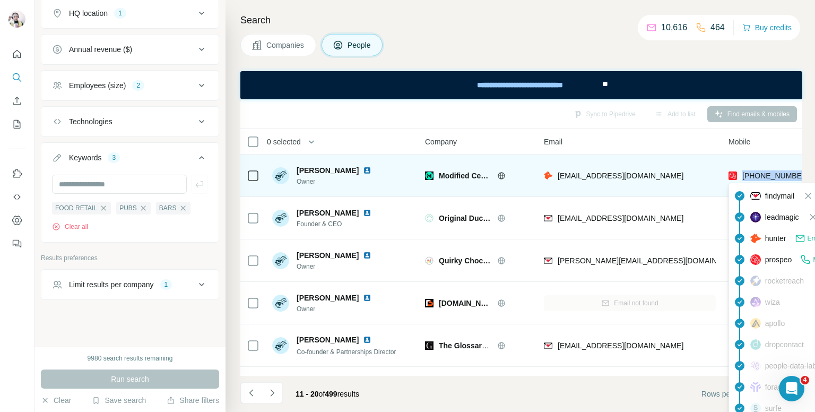
copy tr "+447837596435"
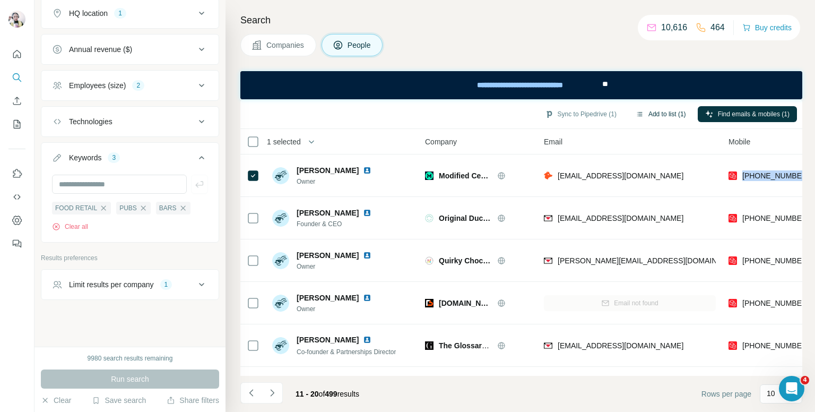
click at [658, 110] on button "Add to list (1)" at bounding box center [660, 114] width 65 height 16
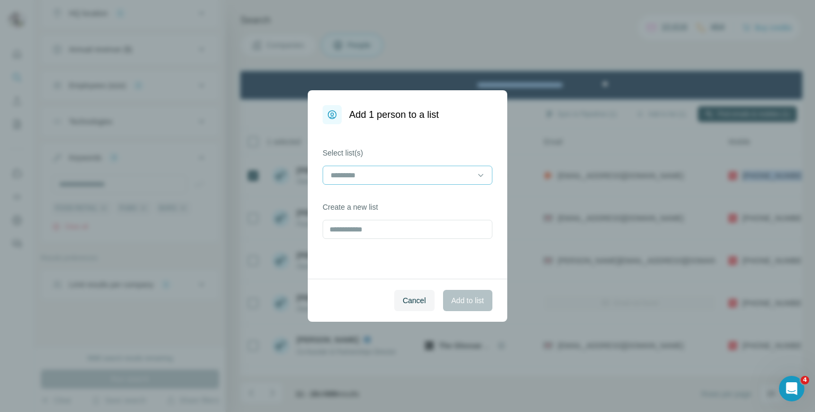
click at [433, 181] on div at bounding box center [401, 175] width 143 height 18
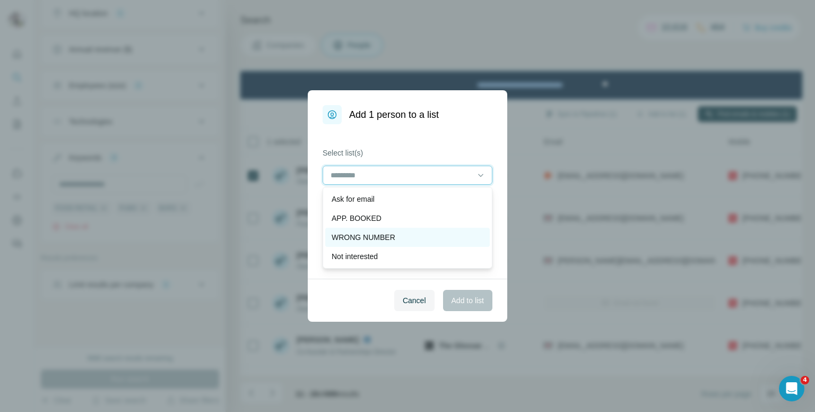
scroll to position [53, 0]
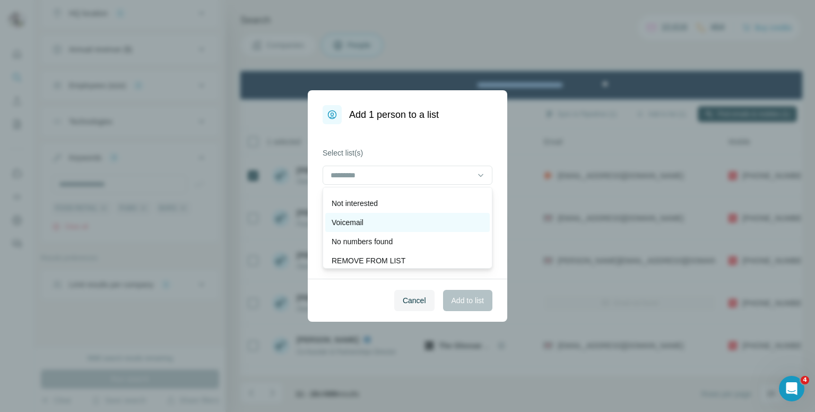
click at [356, 215] on div "Voicemail" at bounding box center [407, 222] width 165 height 19
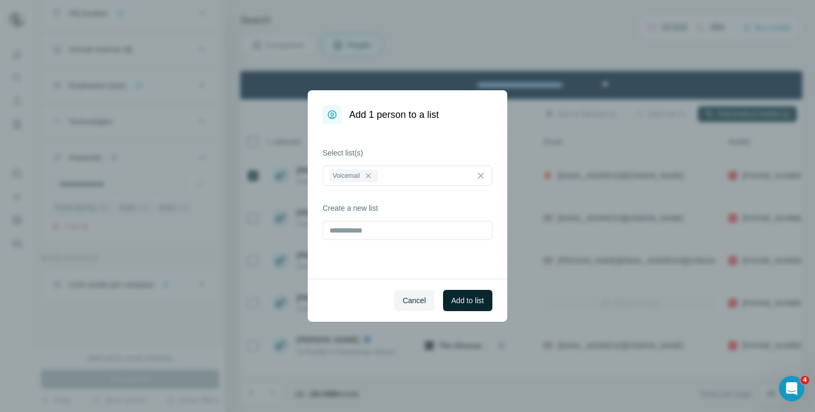
click at [482, 304] on span "Add to list" at bounding box center [468, 300] width 32 height 11
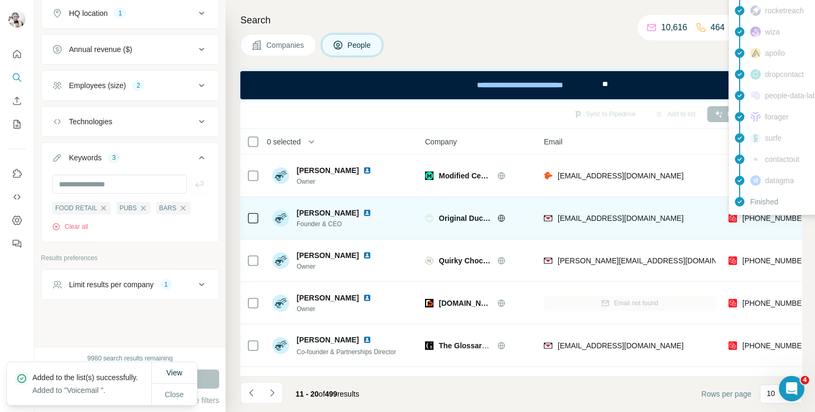
click at [762, 219] on span "+447506878080" at bounding box center [776, 218] width 67 height 8
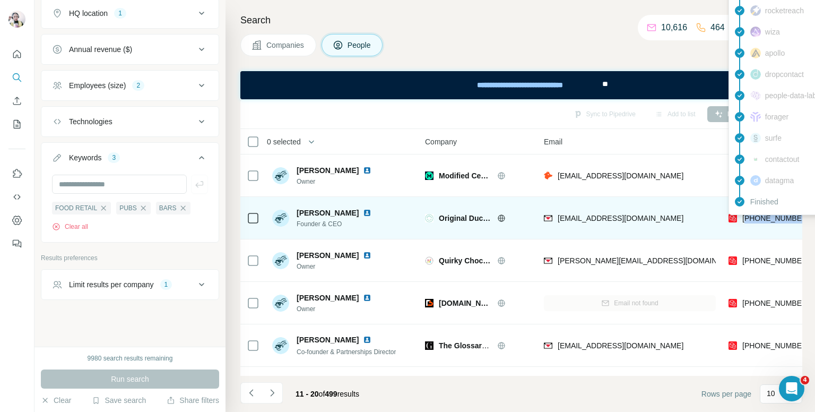
click at [762, 219] on span "+447506878080" at bounding box center [776, 218] width 67 height 8
copy tr "+447506878080"
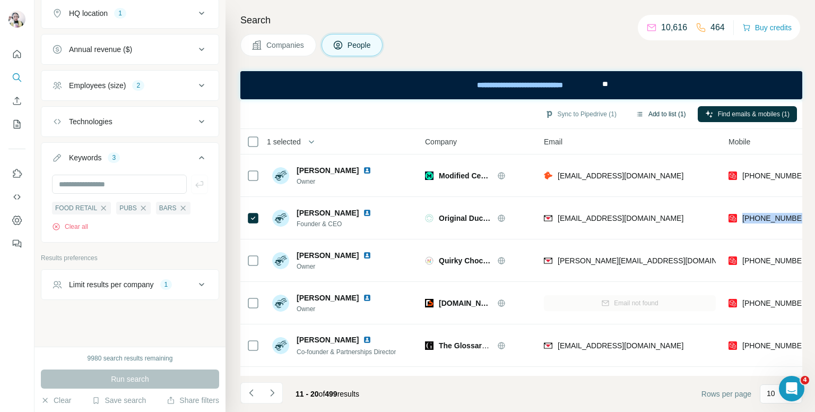
click at [658, 110] on button "Add to list (1)" at bounding box center [660, 114] width 65 height 16
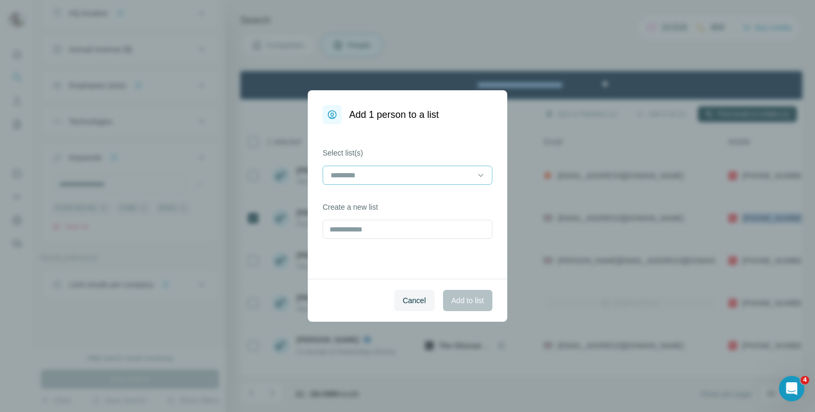
click at [372, 176] on input at bounding box center [401, 175] width 143 height 12
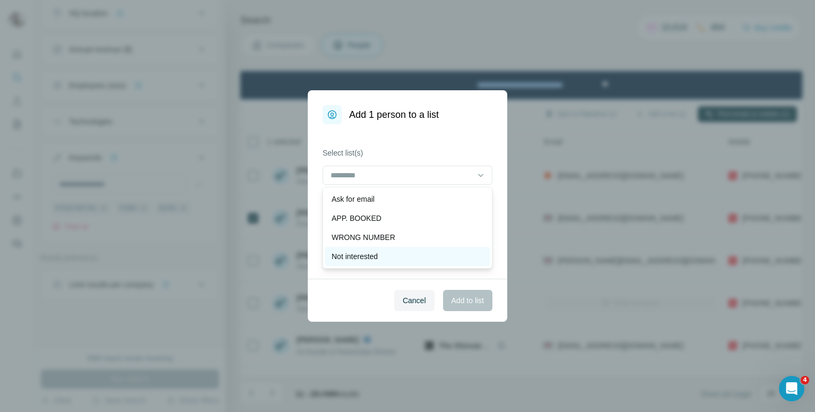
click at [366, 256] on p "Not interested" at bounding box center [355, 256] width 46 height 11
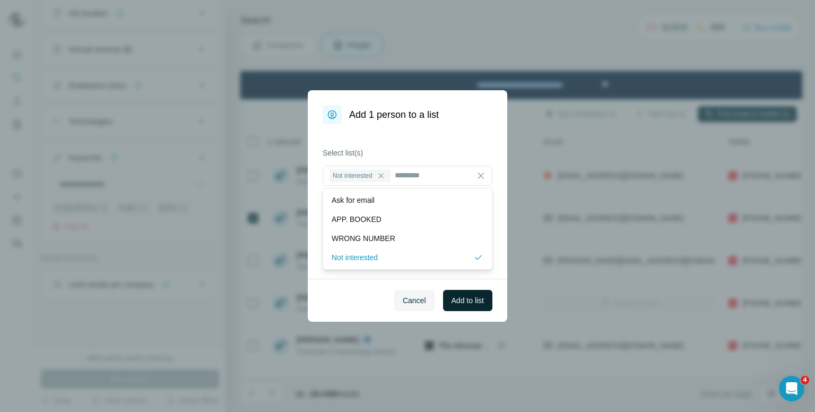
click at [458, 297] on span "Add to list" at bounding box center [468, 300] width 32 height 11
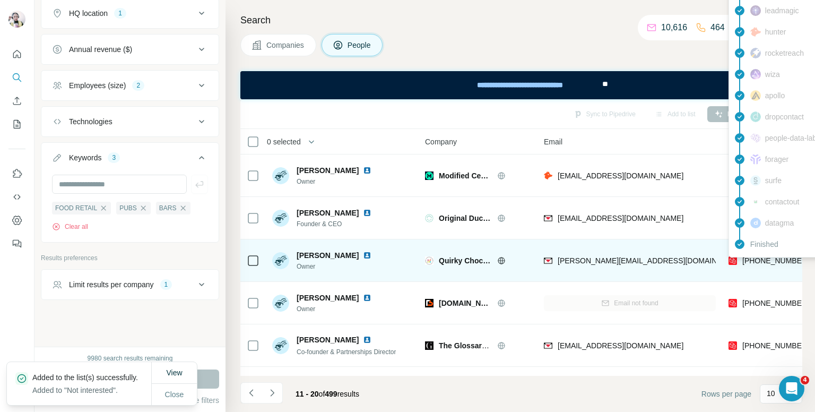
click at [756, 255] on div "findymail Email found prospeo Mobile found leadmagic hunter rocketreach wiza ap…" at bounding box center [824, 106] width 191 height 303
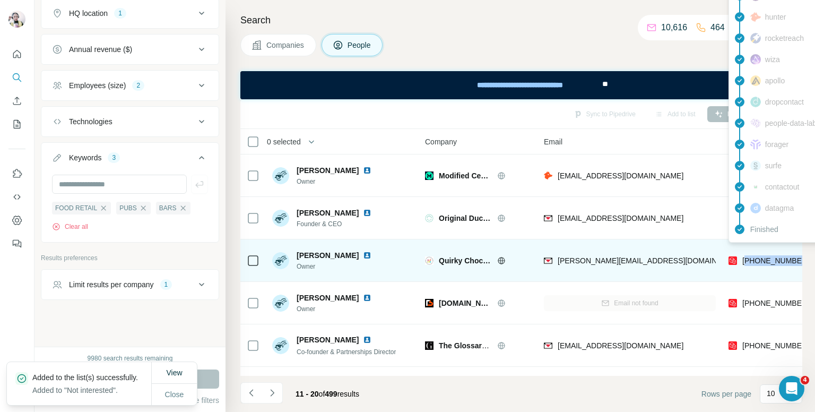
click at [756, 256] on span "+447775900975" at bounding box center [776, 260] width 67 height 8
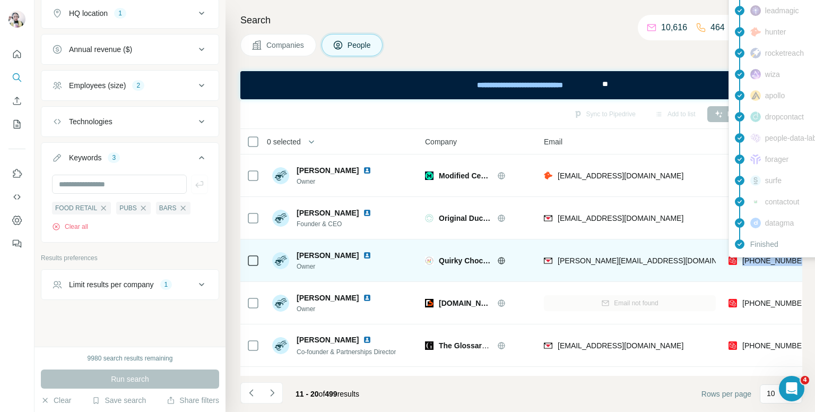
click at [770, 260] on span "+447775900975" at bounding box center [776, 260] width 67 height 8
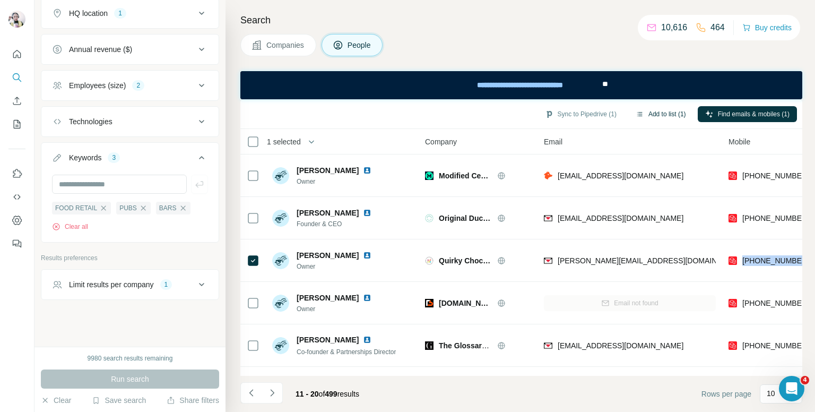
click at [664, 111] on button "Add to list (1)" at bounding box center [660, 114] width 65 height 16
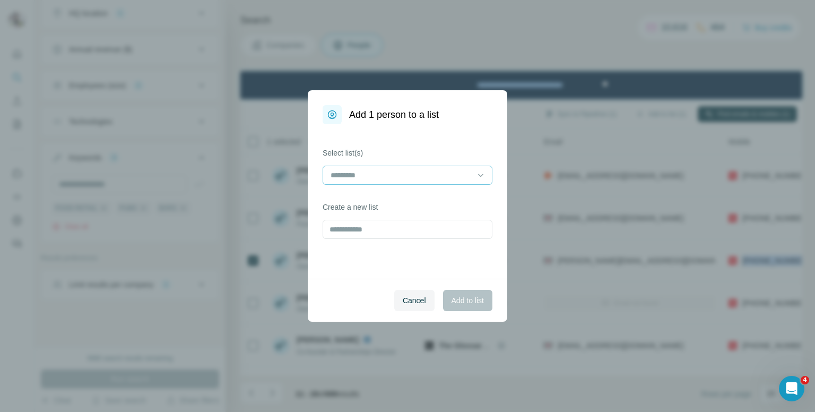
click at [403, 181] on div at bounding box center [401, 175] width 143 height 18
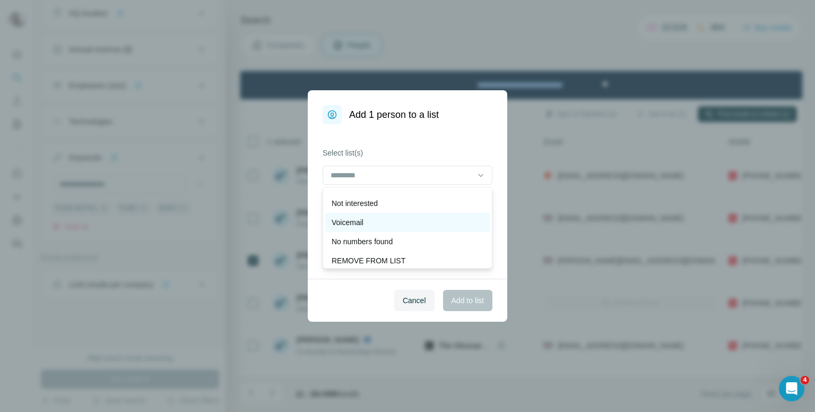
click at [409, 224] on div "Voicemail" at bounding box center [408, 222] width 152 height 11
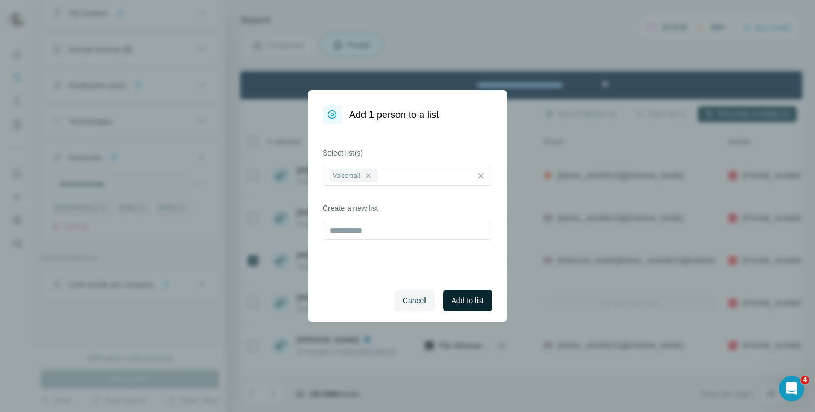
click at [474, 302] on span "Add to list" at bounding box center [468, 300] width 32 height 11
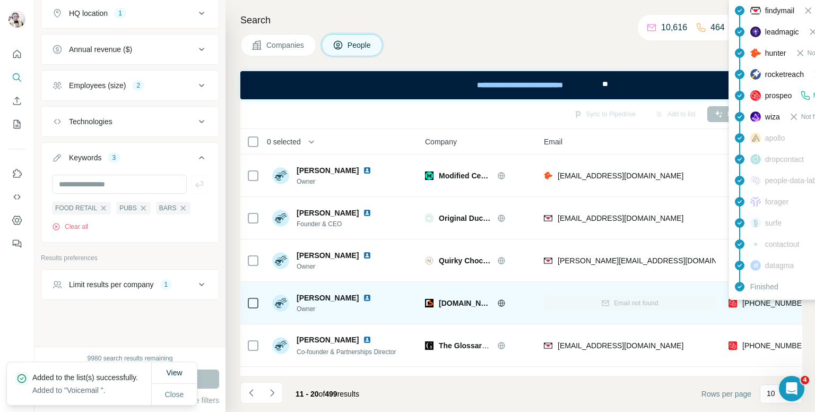
click at [756, 300] on span "+447956421699" at bounding box center [776, 303] width 67 height 8
copy tr "+447956421699"
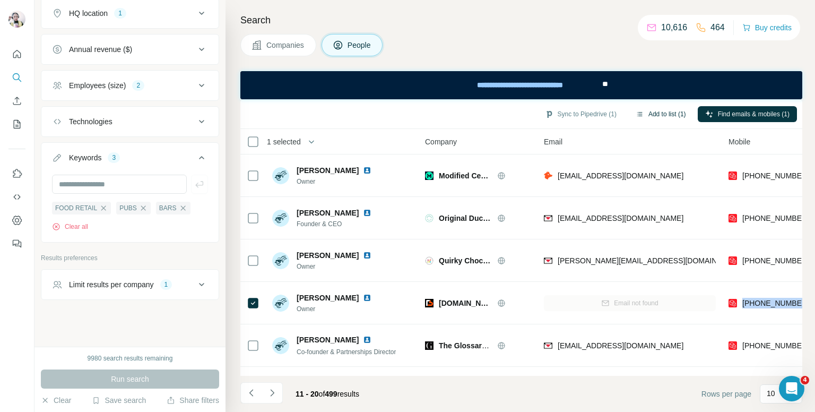
click at [659, 119] on button "Add to list (1)" at bounding box center [660, 114] width 65 height 16
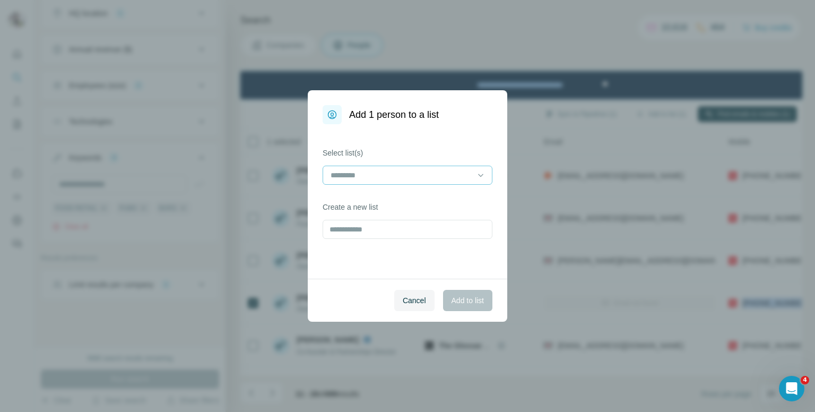
click at [465, 180] on input at bounding box center [401, 175] width 143 height 12
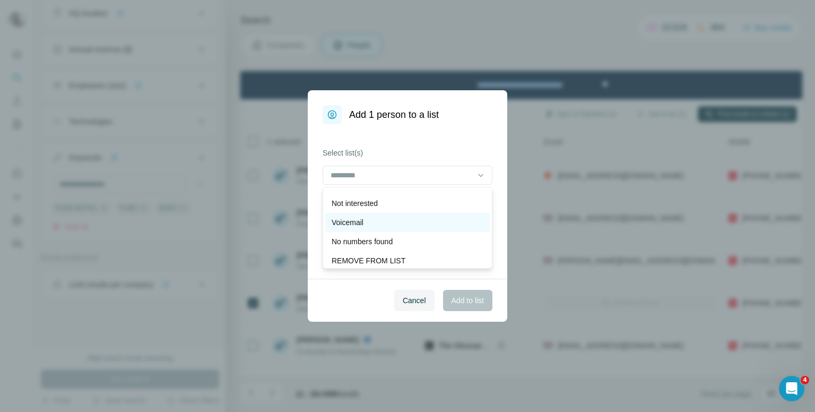
click at [369, 224] on div "Voicemail" at bounding box center [408, 222] width 152 height 11
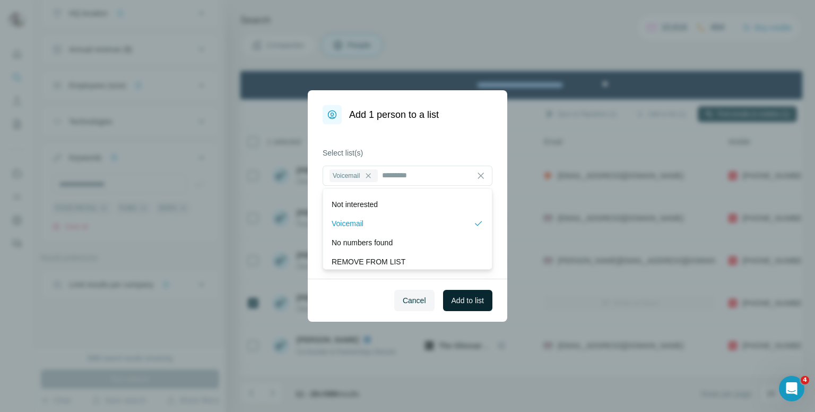
click at [470, 300] on span "Add to list" at bounding box center [468, 300] width 32 height 11
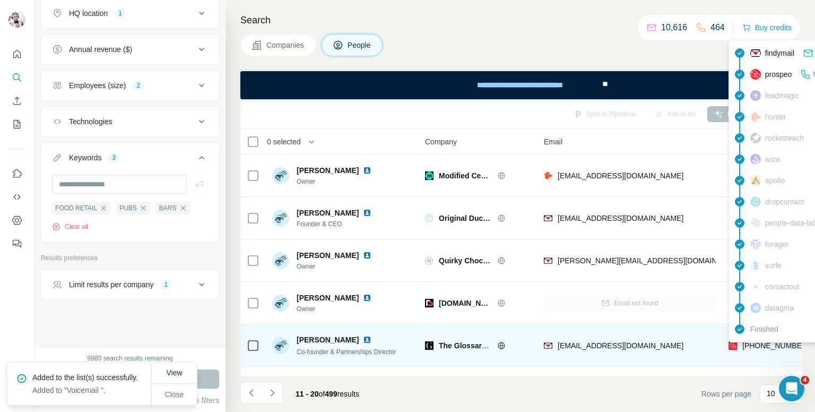
click at [769, 345] on span "+447810186127" at bounding box center [776, 345] width 67 height 8
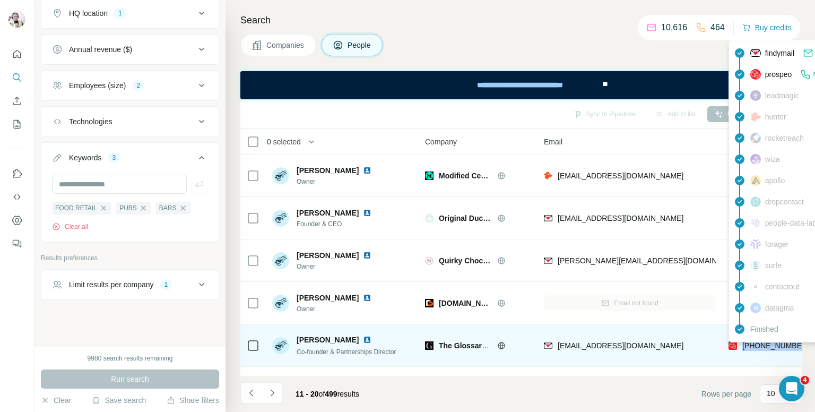
copy tr "+447810186127"
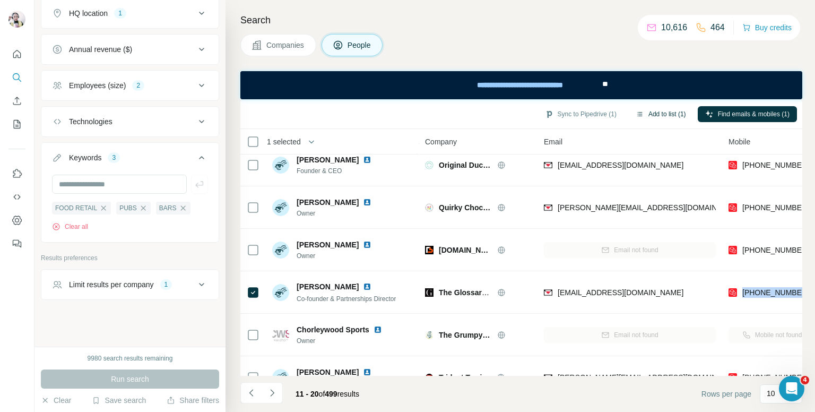
click at [658, 111] on button "Add to list (1)" at bounding box center [660, 114] width 65 height 16
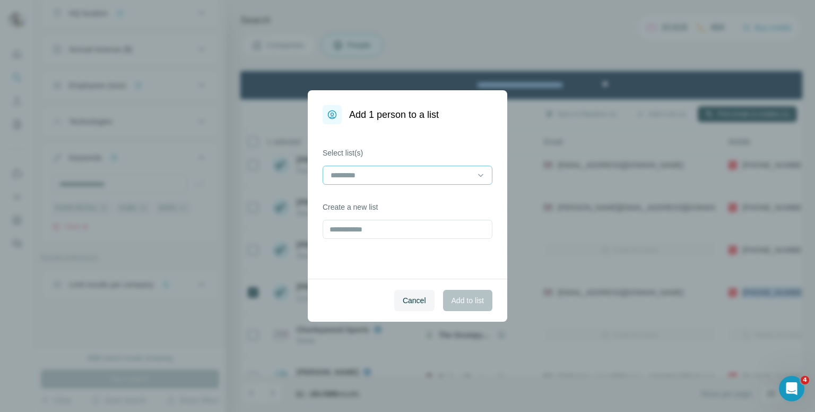
click at [416, 178] on input at bounding box center [401, 175] width 143 height 12
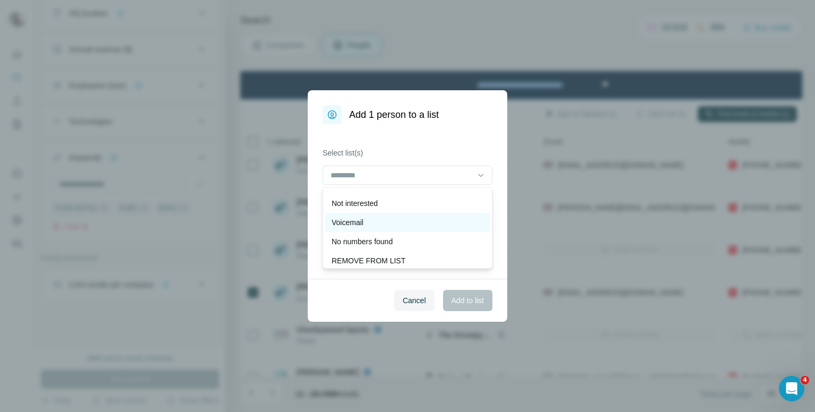
click at [357, 226] on p "Voicemail" at bounding box center [348, 222] width 32 height 11
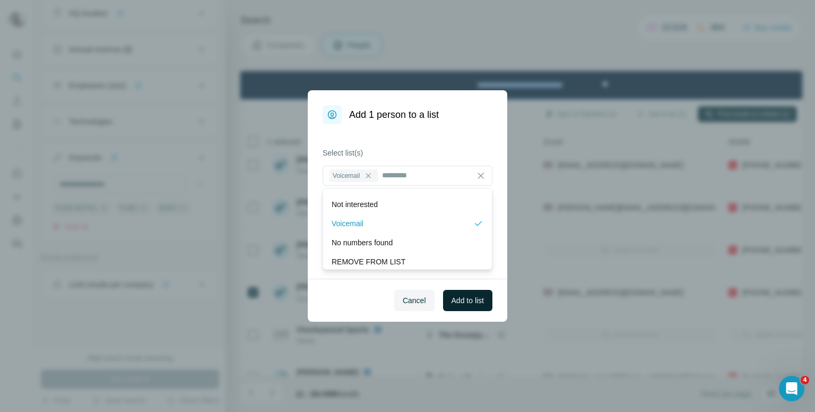
click at [462, 295] on span "Add to list" at bounding box center [468, 300] width 32 height 11
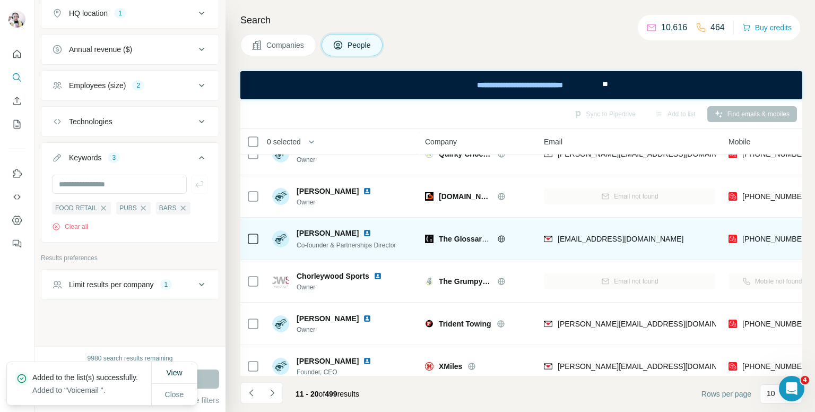
scroll to position [159, 0]
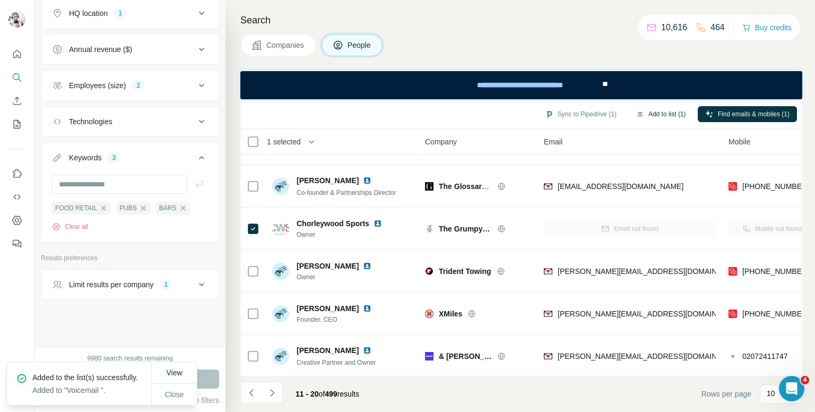
click at [646, 111] on button "Add to list (1)" at bounding box center [660, 114] width 65 height 16
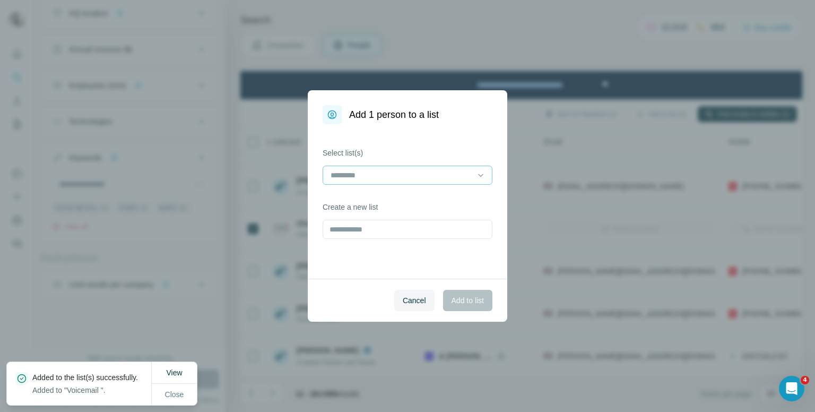
click at [421, 172] on input at bounding box center [401, 175] width 143 height 12
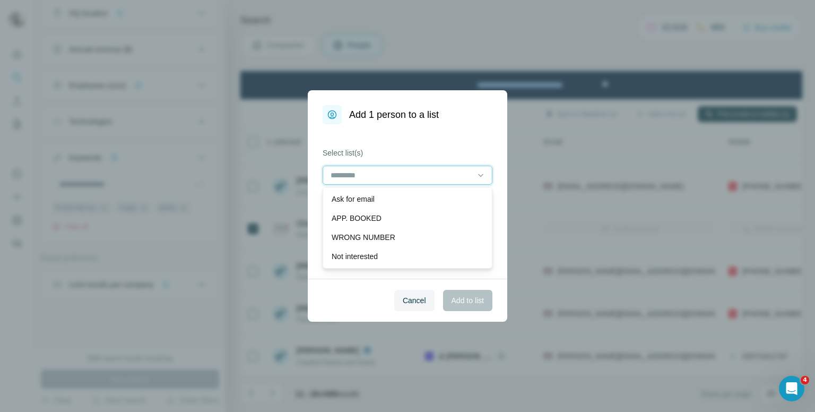
scroll to position [53, 0]
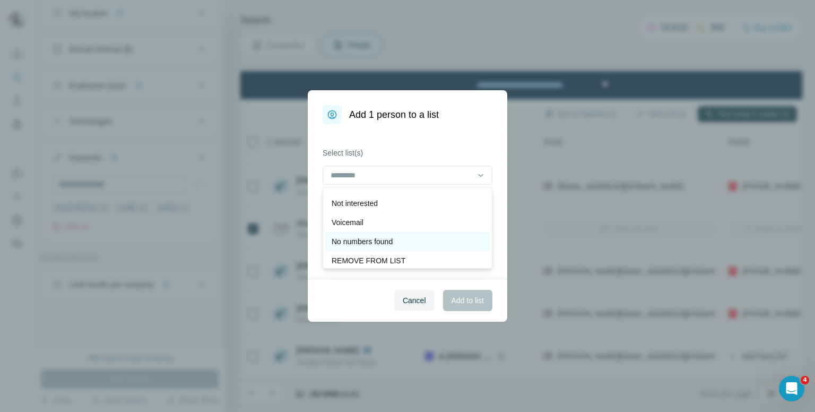
click at [386, 244] on p "No numbers found" at bounding box center [362, 241] width 61 height 11
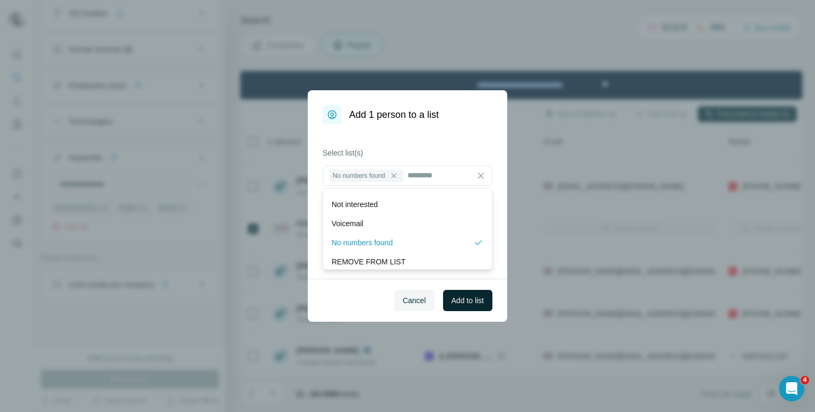
click at [468, 302] on span "Add to list" at bounding box center [468, 300] width 32 height 11
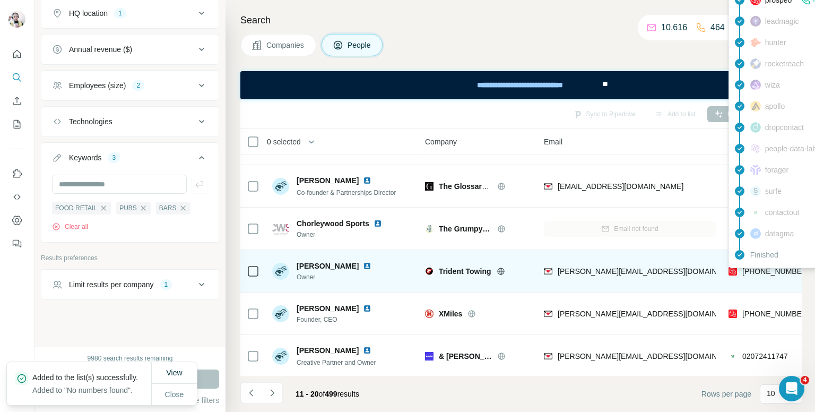
click at [757, 269] on span "+447812577858" at bounding box center [776, 271] width 67 height 8
copy tr "+447812577858"
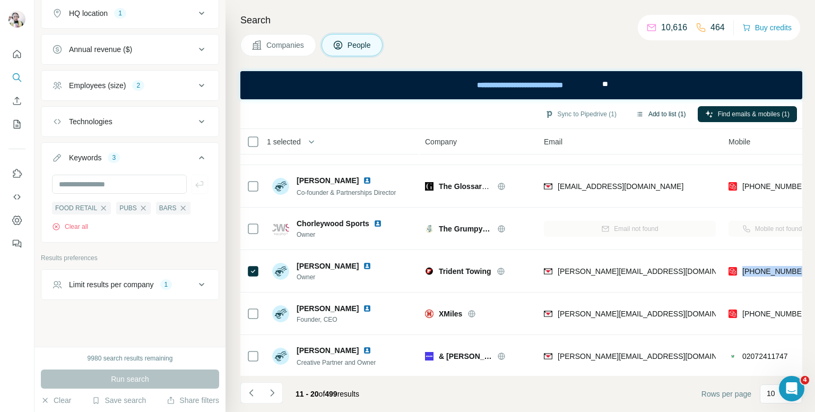
click at [657, 113] on button "Add to list (1)" at bounding box center [660, 114] width 65 height 16
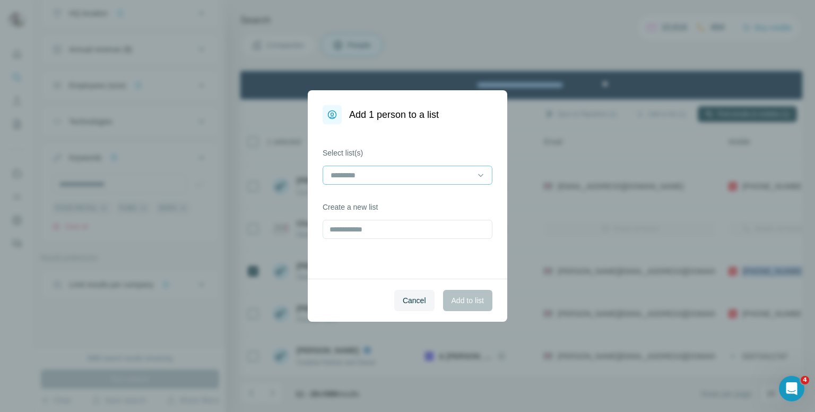
click at [412, 172] on input at bounding box center [401, 175] width 143 height 12
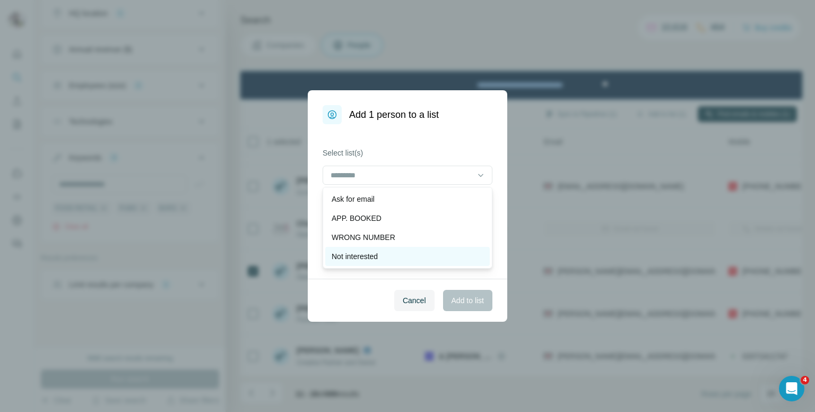
click at [346, 253] on p "Not interested" at bounding box center [355, 256] width 46 height 11
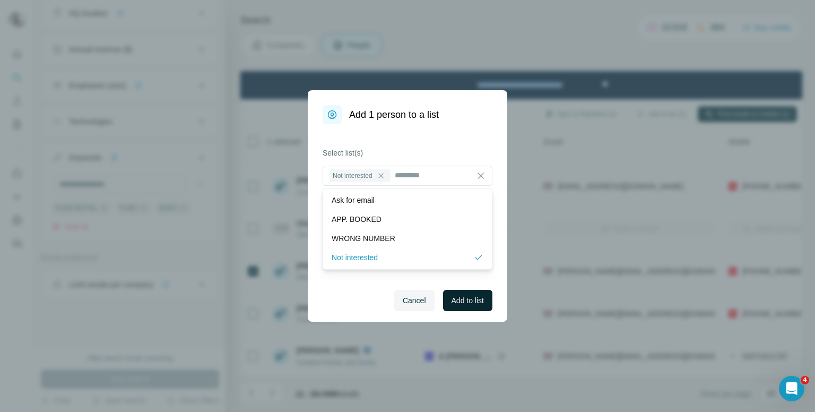
click at [461, 306] on button "Add to list" at bounding box center [467, 300] width 49 height 21
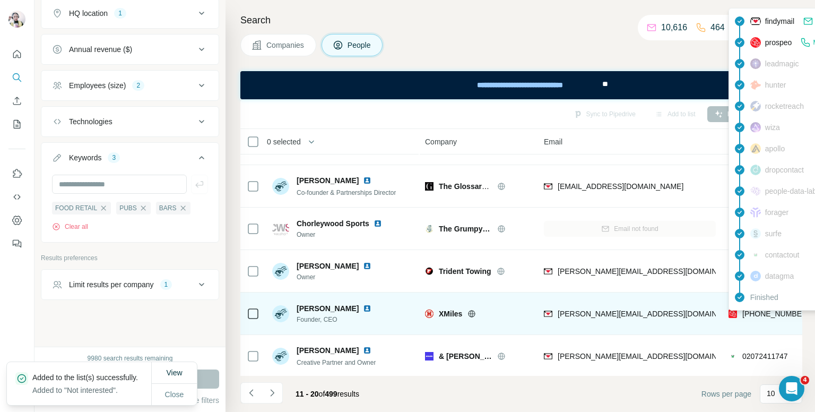
click at [757, 310] on div "findymail Email found prospeo Mobile found leadmagic hunter rocketreach wiza ap…" at bounding box center [824, 159] width 191 height 303
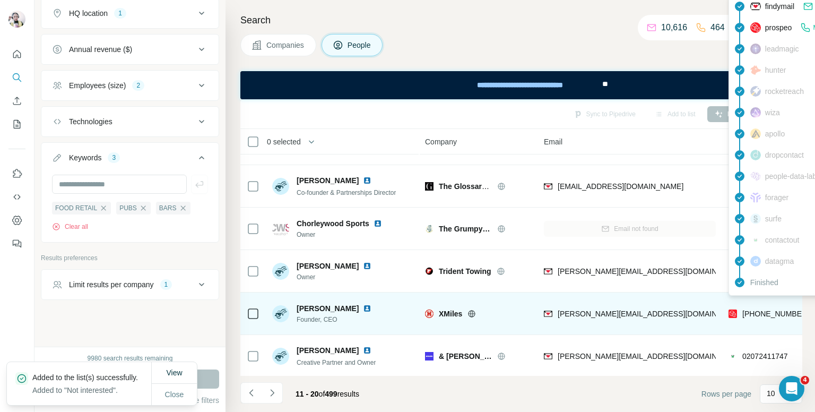
click at [757, 310] on span "+447484601519" at bounding box center [776, 313] width 67 height 8
copy tr "+447484601519"
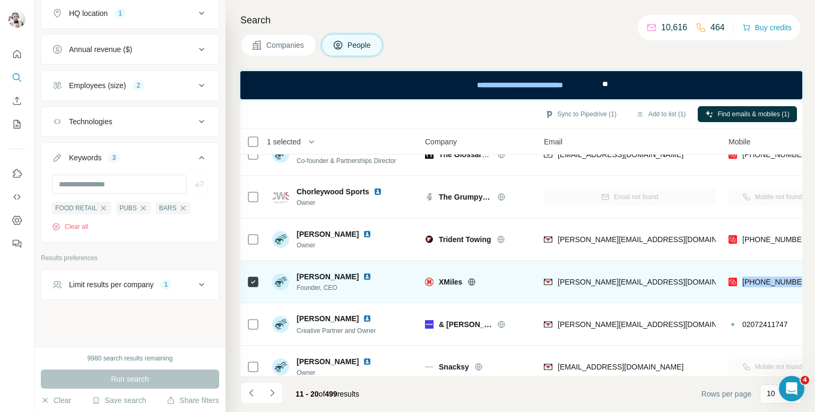
scroll to position [208, 0]
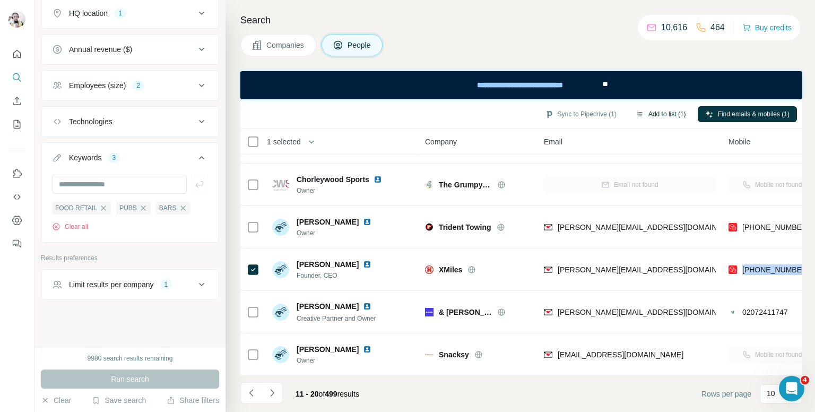
click at [659, 110] on button "Add to list (1)" at bounding box center [660, 114] width 65 height 16
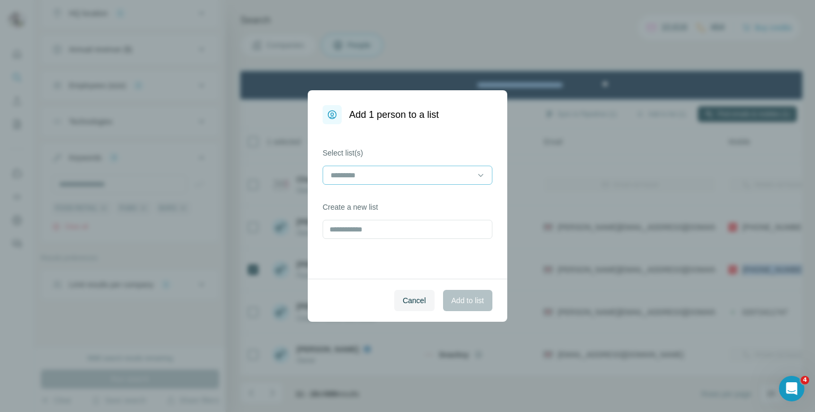
click at [355, 172] on input at bounding box center [401, 175] width 143 height 12
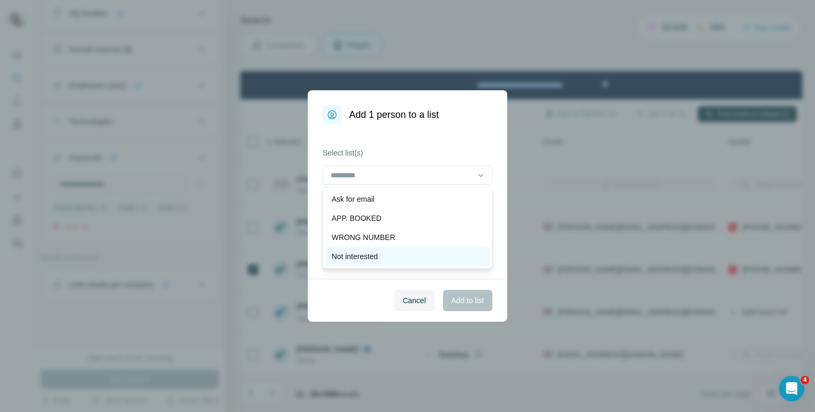
click at [369, 255] on p "Not interested" at bounding box center [355, 256] width 46 height 11
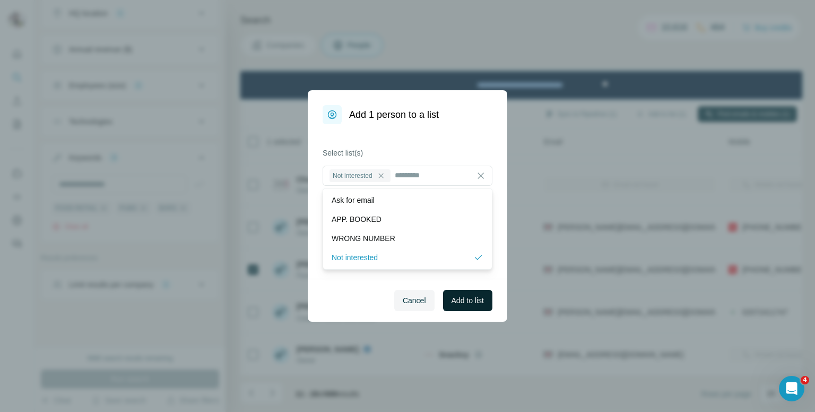
click at [459, 305] on span "Add to list" at bounding box center [468, 300] width 32 height 11
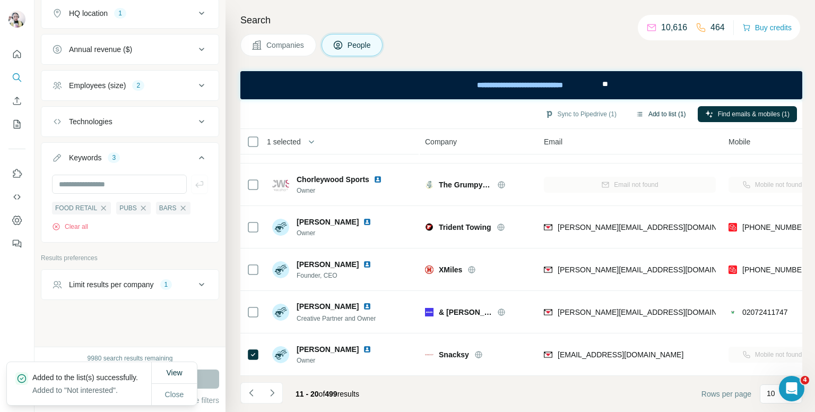
click at [656, 115] on button "Add to list (1)" at bounding box center [660, 114] width 65 height 16
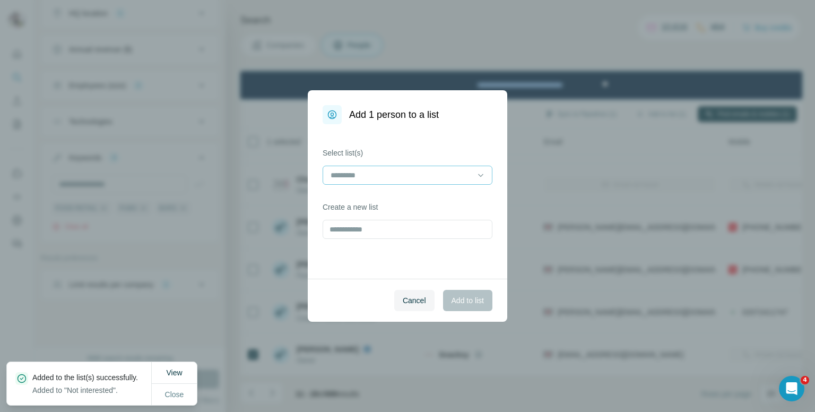
click at [417, 180] on input at bounding box center [401, 175] width 143 height 12
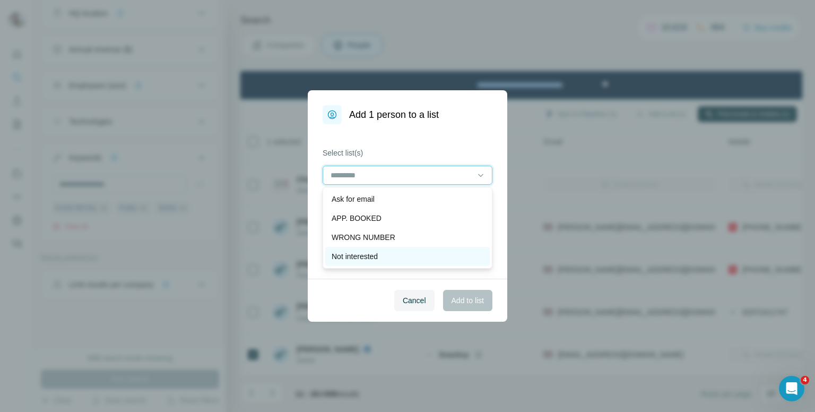
scroll to position [53, 0]
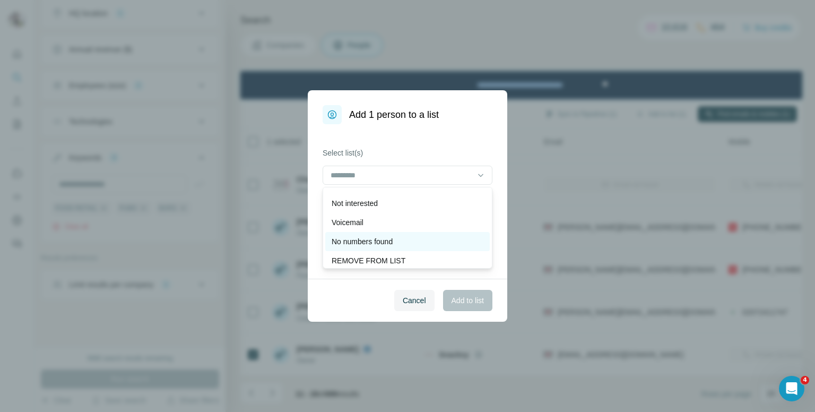
click at [381, 234] on div "No numbers found" at bounding box center [407, 241] width 165 height 19
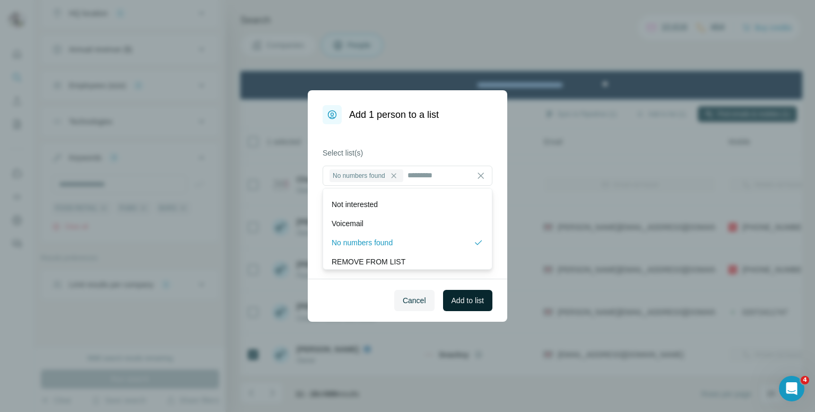
click at [469, 295] on span "Add to list" at bounding box center [468, 300] width 32 height 11
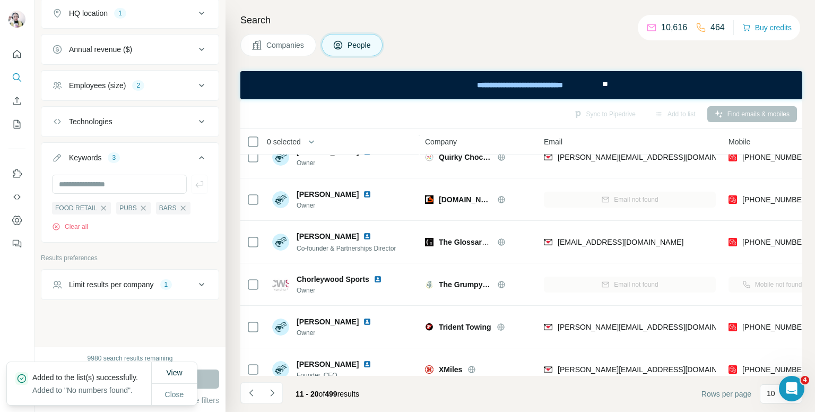
scroll to position [208, 0]
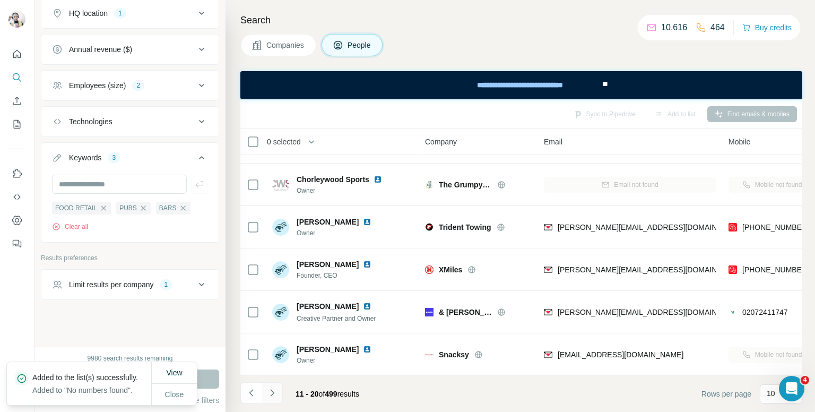
click at [273, 394] on icon "Navigate to next page" at bounding box center [272, 392] width 11 height 11
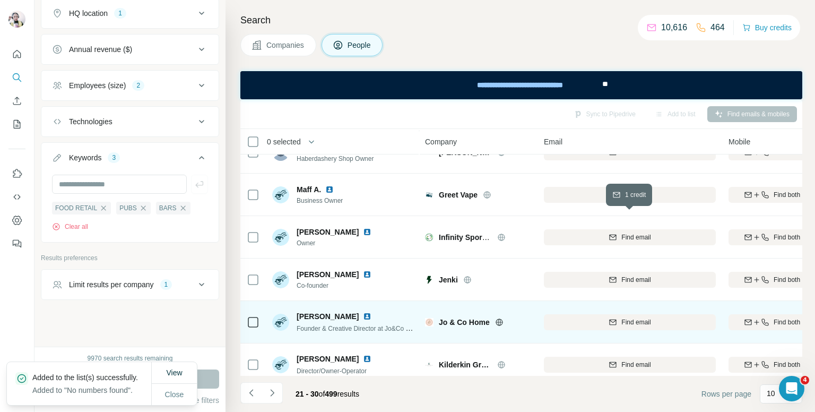
scroll to position [0, 0]
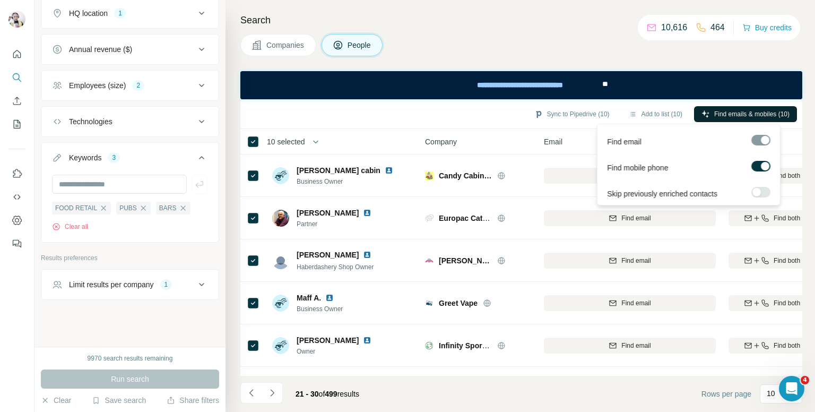
click at [714, 115] on span "Find emails & mobiles (10)" at bounding box center [751, 114] width 75 height 10
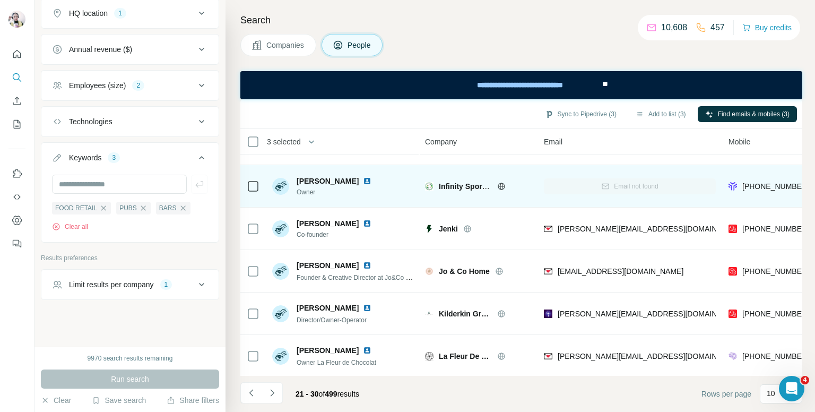
scroll to position [208, 0]
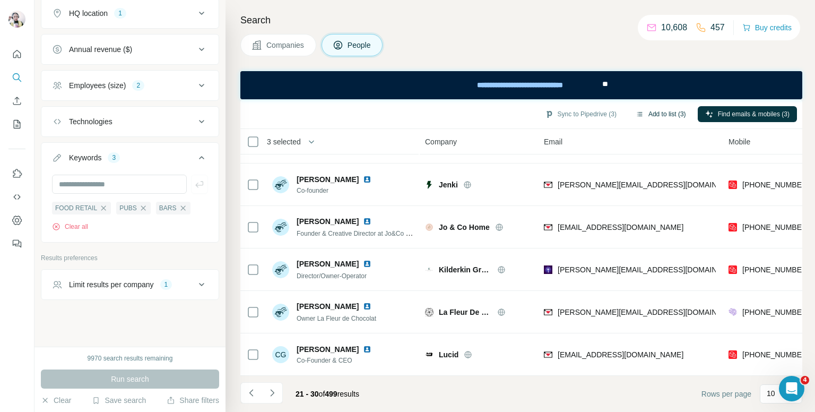
click at [658, 111] on button "Add to list (3)" at bounding box center [660, 114] width 65 height 16
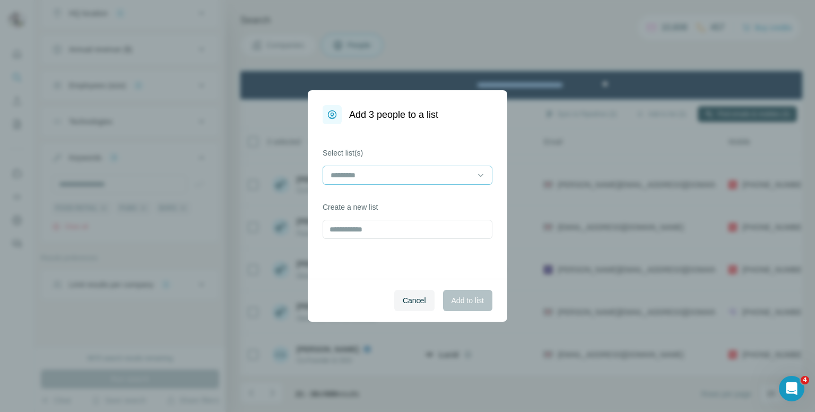
click at [380, 181] on div at bounding box center [401, 175] width 143 height 18
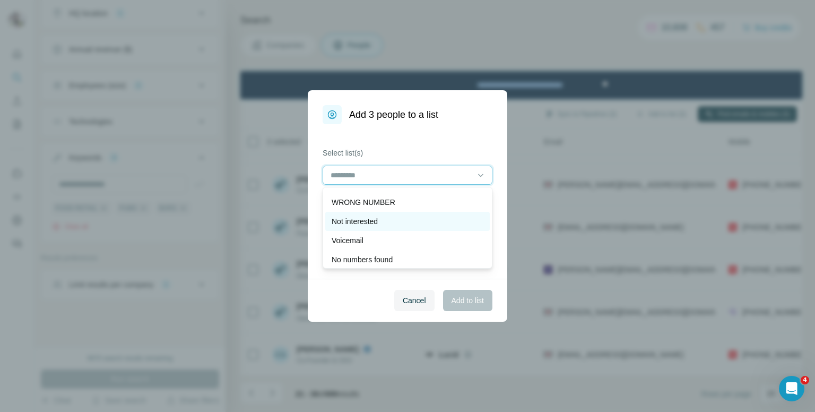
scroll to position [53, 0]
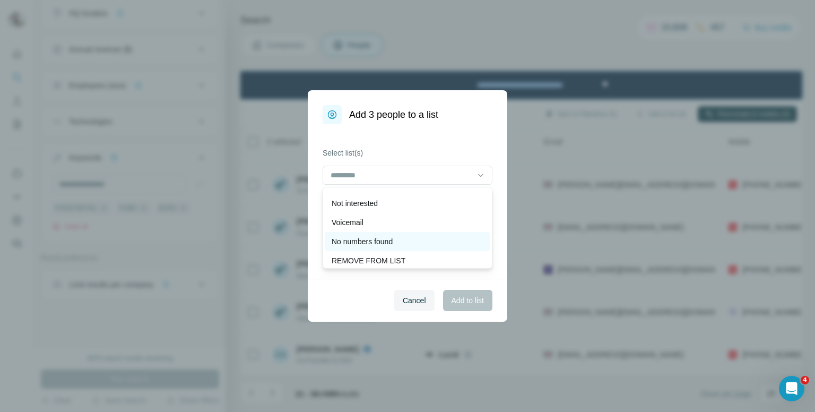
click at [361, 236] on p "No numbers found" at bounding box center [362, 241] width 61 height 11
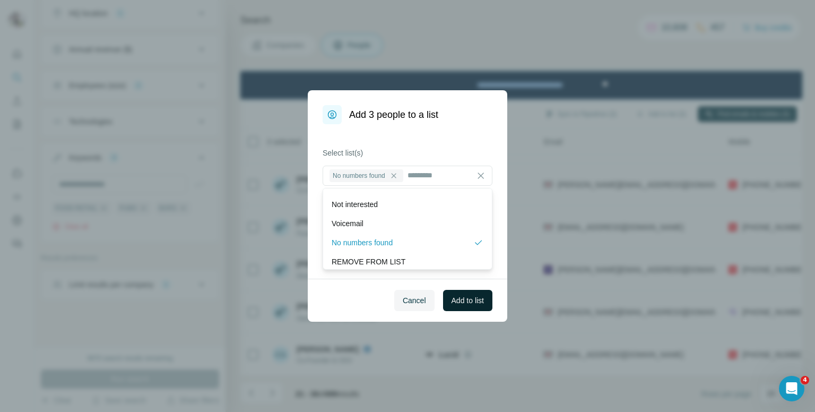
click at [469, 300] on span "Add to list" at bounding box center [468, 300] width 32 height 11
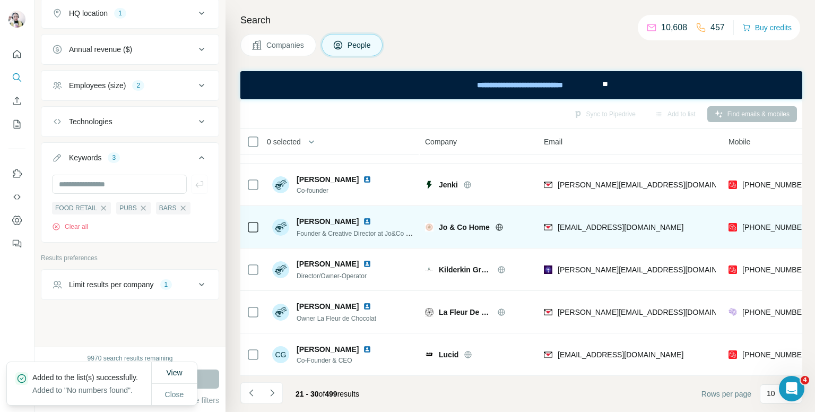
scroll to position [0, 0]
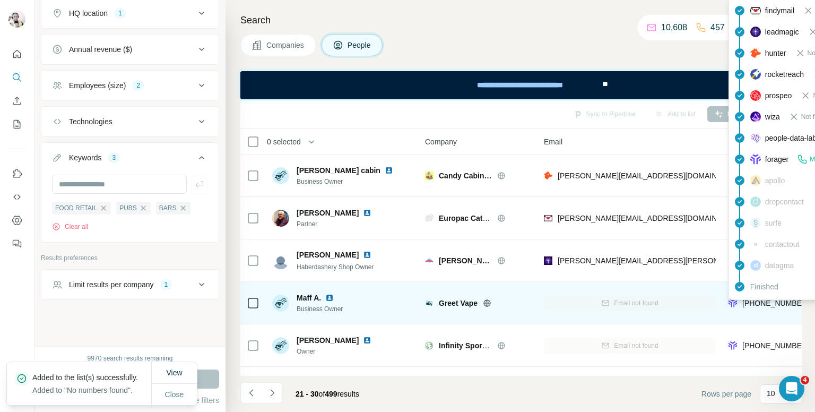
click at [764, 303] on span "+447421383583" at bounding box center [776, 303] width 67 height 8
copy tr "+447421383583"
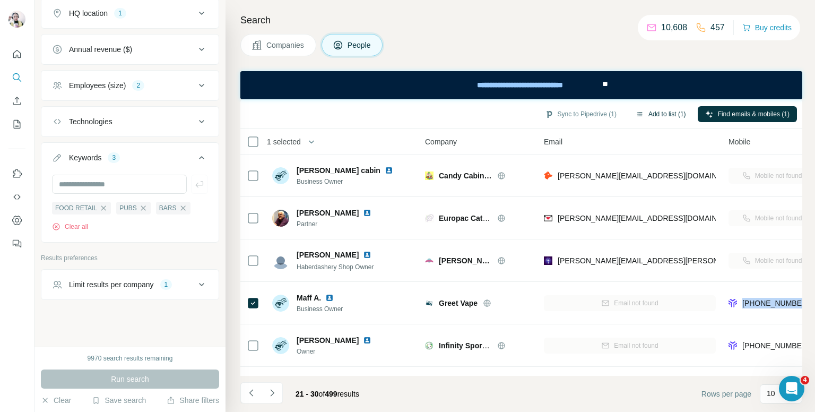
click at [650, 109] on button "Add to list (1)" at bounding box center [660, 114] width 65 height 16
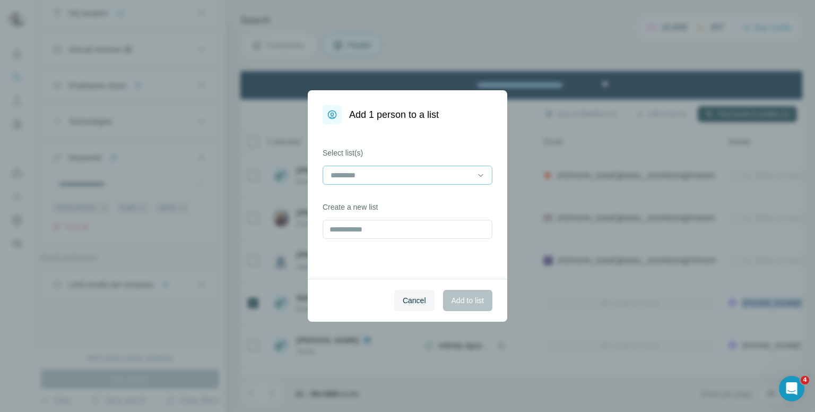
click at [433, 171] on input at bounding box center [401, 175] width 143 height 12
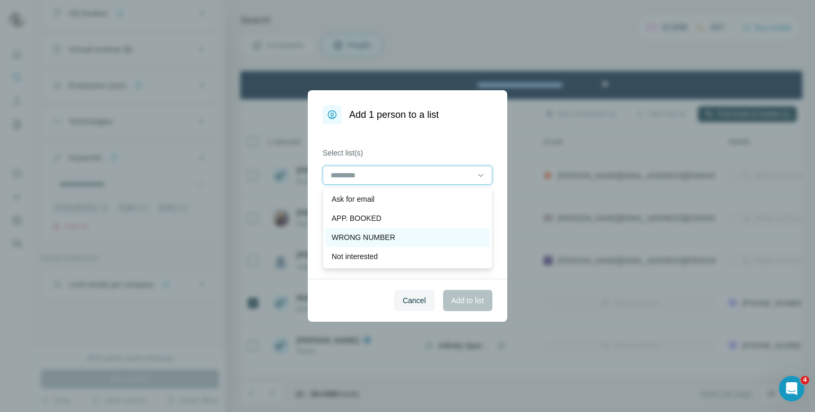
scroll to position [53, 0]
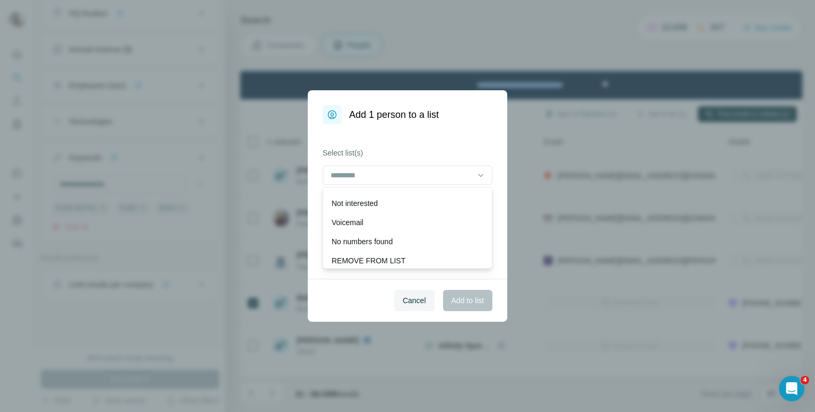
click at [415, 221] on div "Voicemail" at bounding box center [408, 222] width 152 height 11
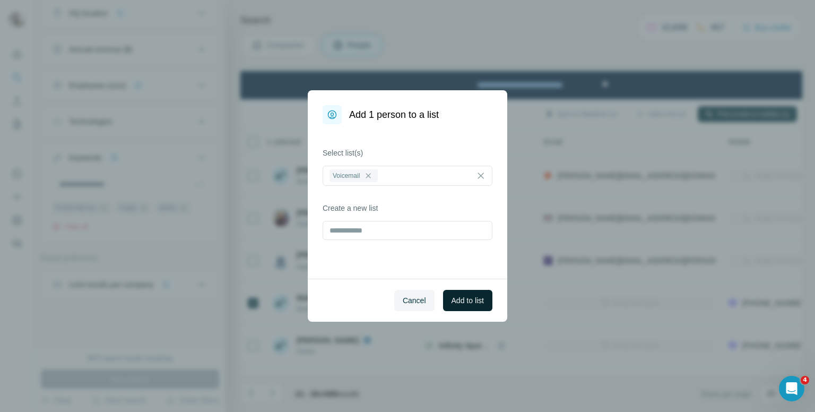
click at [470, 295] on span "Add to list" at bounding box center [468, 300] width 32 height 11
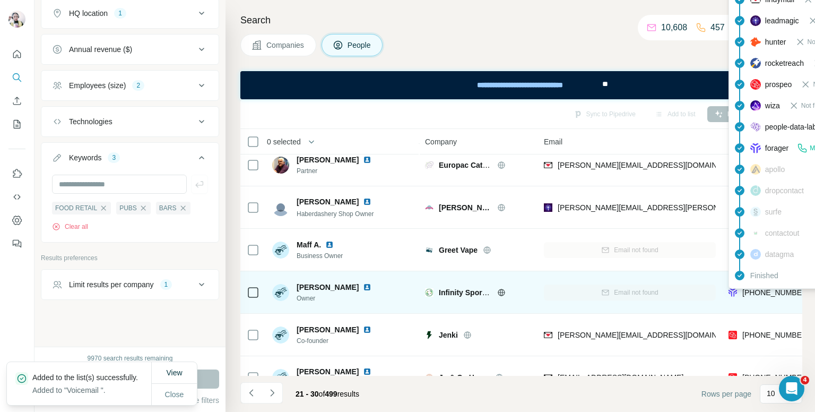
click at [748, 291] on span "+447858699154" at bounding box center [776, 292] width 67 height 8
copy tr "+447858699154"
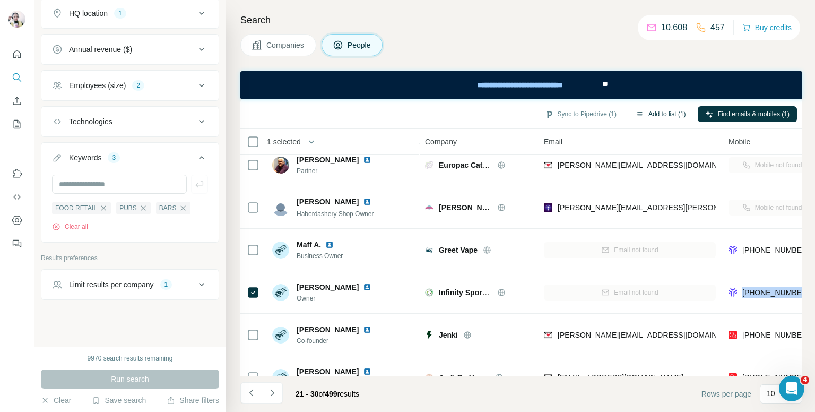
click at [660, 110] on button "Add to list (1)" at bounding box center [660, 114] width 65 height 16
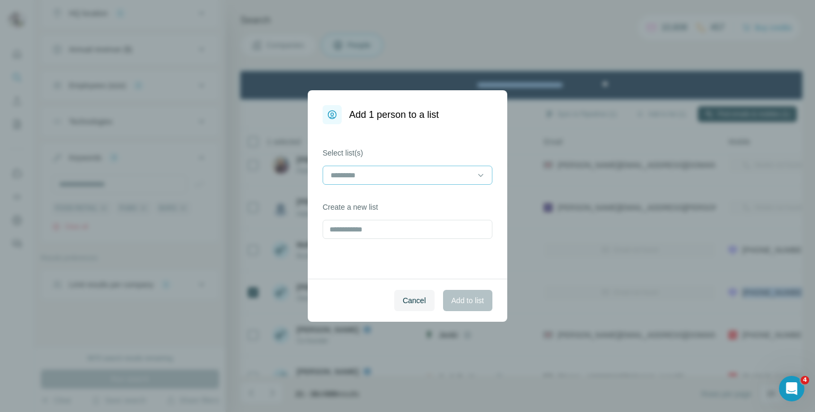
click at [403, 178] on input at bounding box center [401, 175] width 143 height 12
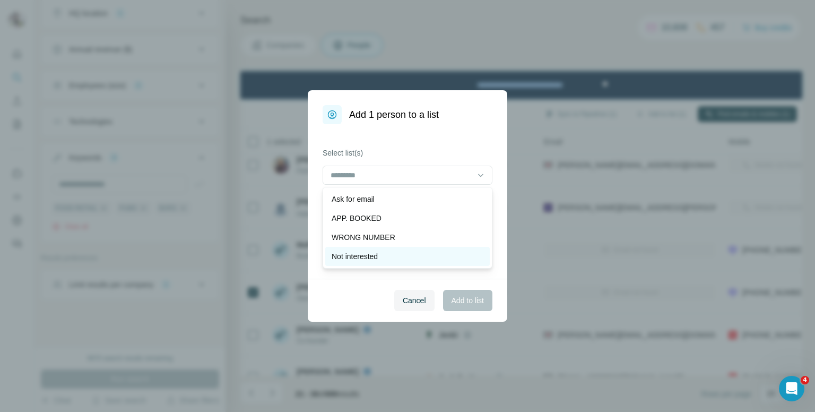
click at [363, 254] on p "Not interested" at bounding box center [355, 256] width 46 height 11
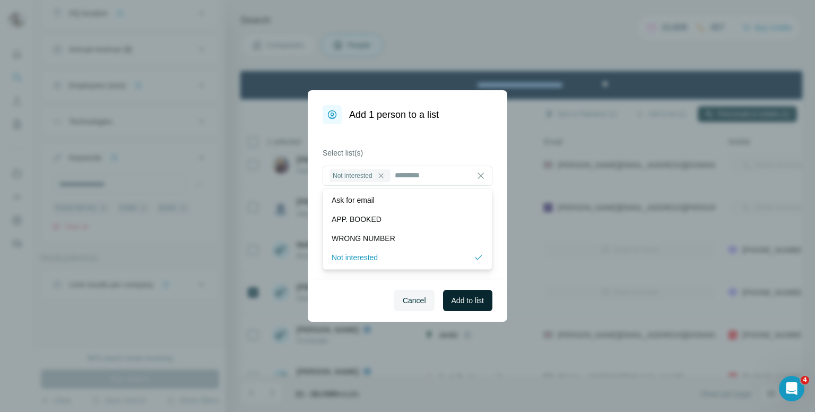
click at [478, 293] on button "Add to list" at bounding box center [467, 300] width 49 height 21
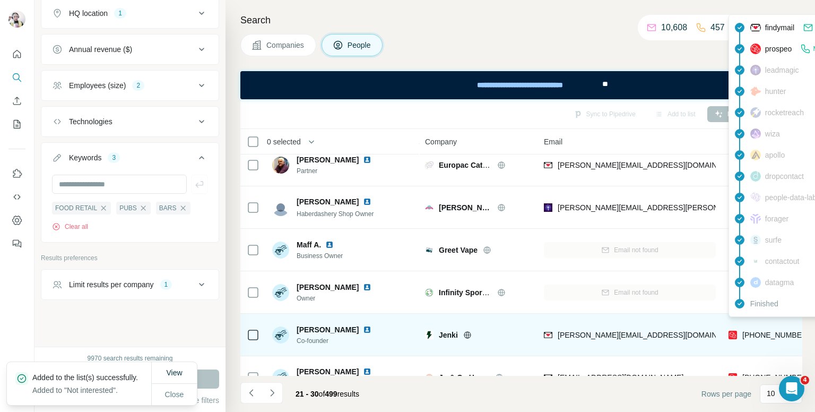
click at [755, 331] on span "+447852212675" at bounding box center [776, 335] width 67 height 8
click at [752, 331] on span "+447852212675" at bounding box center [776, 335] width 67 height 8
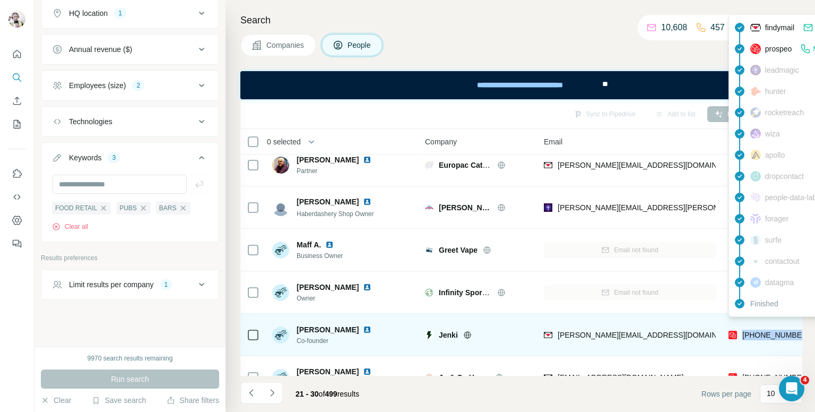
copy tr "+447852212675"
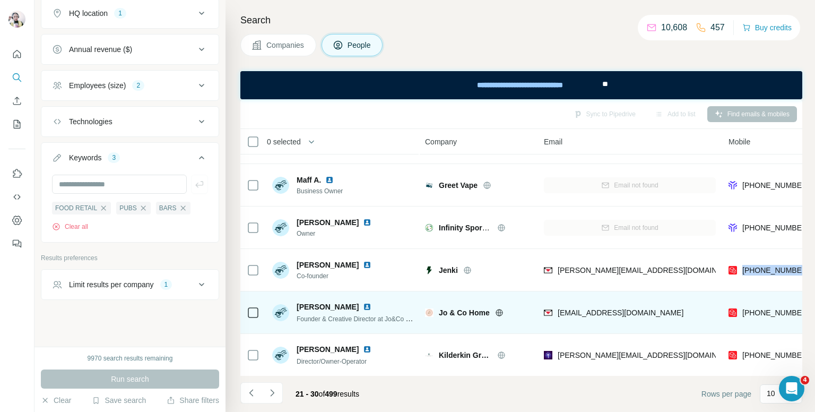
scroll to position [208, 0]
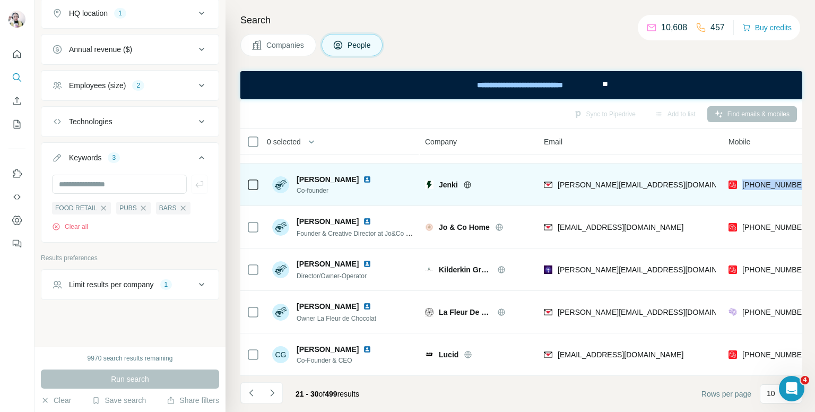
click at [247, 178] on icon at bounding box center [253, 184] width 13 height 13
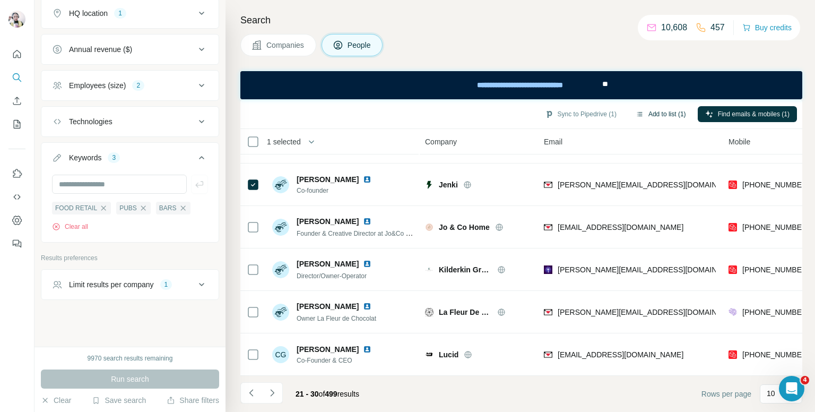
click at [666, 106] on button "Add to list (1)" at bounding box center [660, 114] width 65 height 16
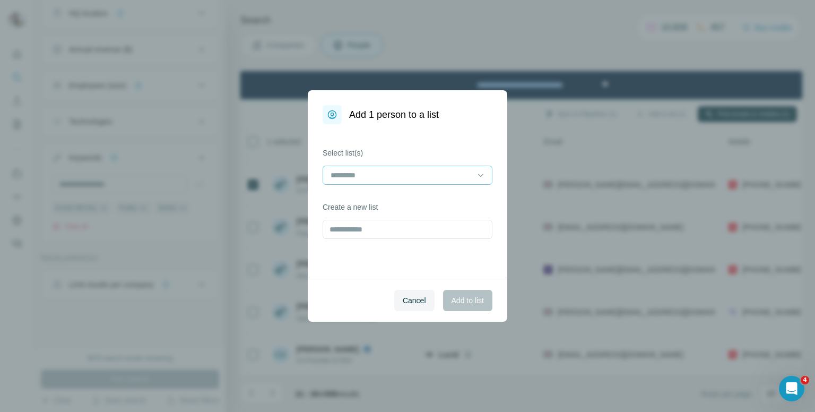
click at [418, 181] on div at bounding box center [401, 175] width 143 height 18
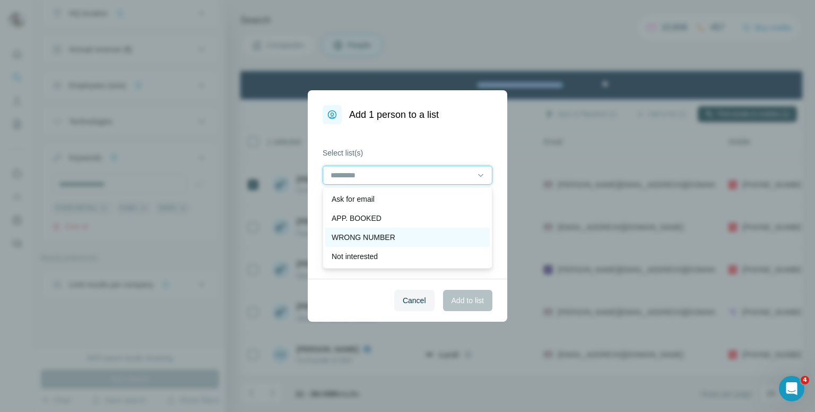
scroll to position [53, 0]
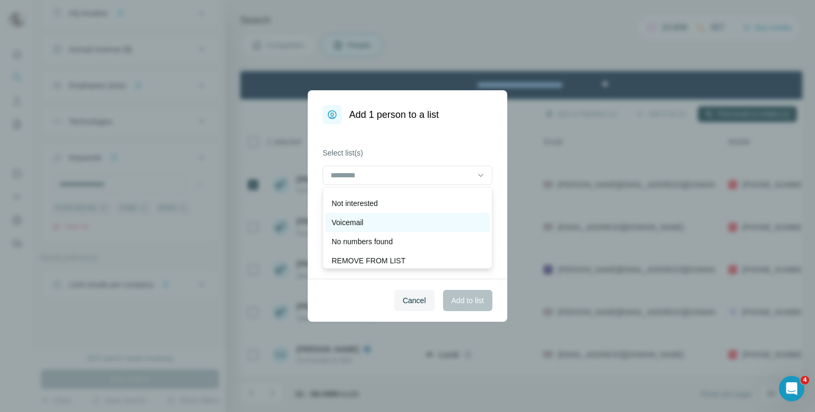
click at [392, 221] on div "Voicemail" at bounding box center [408, 222] width 152 height 11
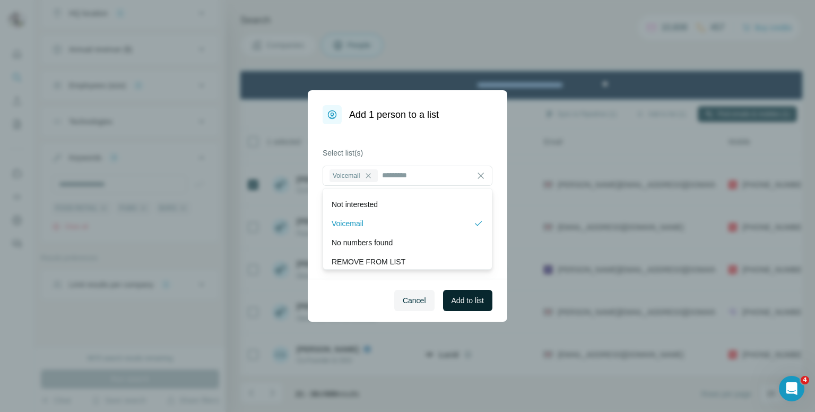
click at [464, 300] on span "Add to list" at bounding box center [468, 300] width 32 height 11
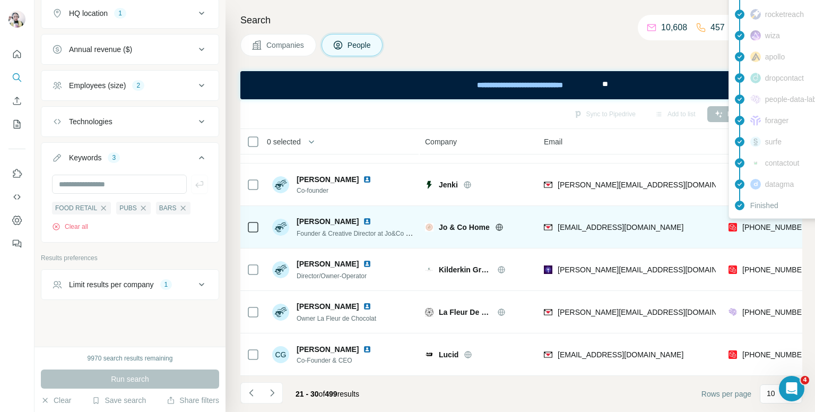
click at [775, 223] on span "+447810648375" at bounding box center [776, 227] width 67 height 8
copy tr "+447810648375"
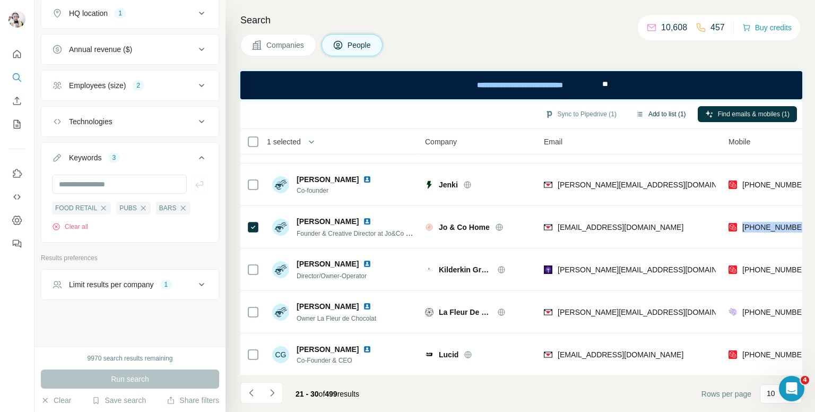
click at [663, 114] on button "Add to list (1)" at bounding box center [660, 114] width 65 height 16
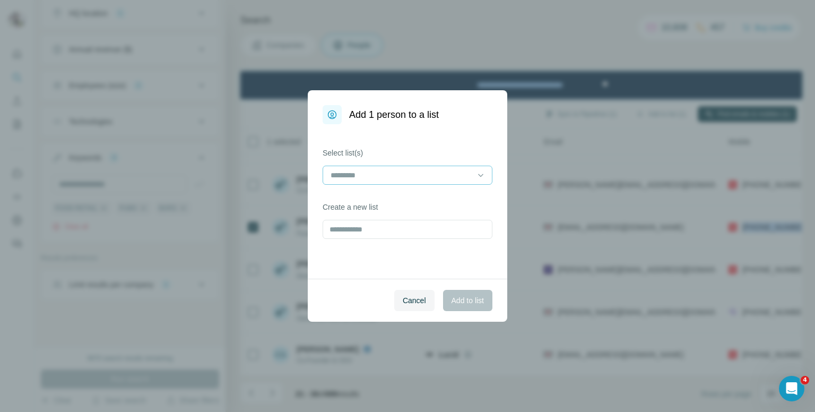
click at [416, 178] on input at bounding box center [401, 175] width 143 height 12
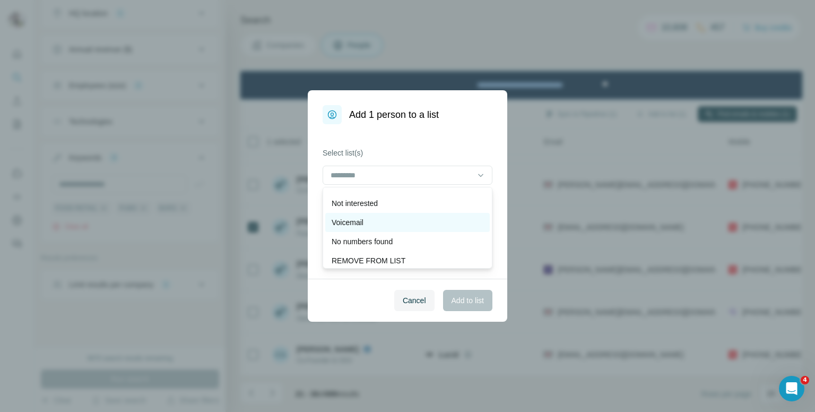
click at [407, 225] on div "Voicemail" at bounding box center [408, 222] width 152 height 11
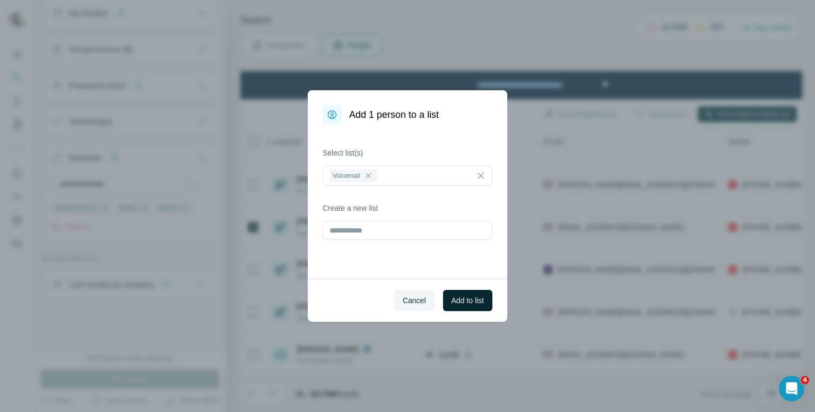
click at [464, 299] on span "Add to list" at bounding box center [468, 300] width 32 height 11
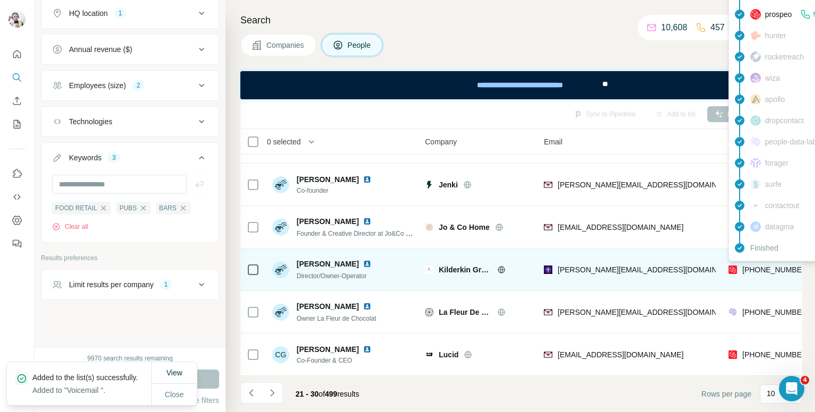
click at [762, 265] on span "+447590217527" at bounding box center [776, 269] width 67 height 8
click at [755, 265] on span "+447590217527" at bounding box center [776, 269] width 67 height 8
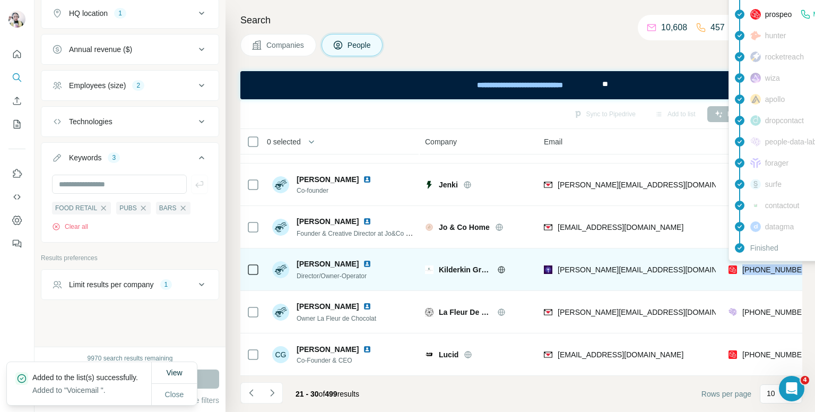
copy tr "+447590217527"
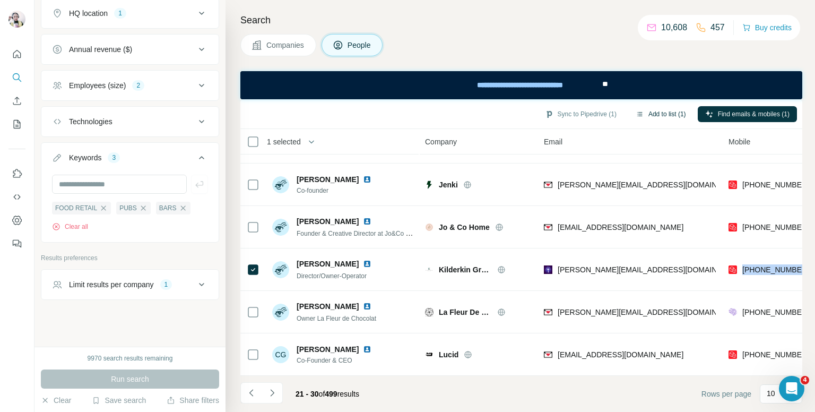
click at [666, 109] on button "Add to list (1)" at bounding box center [660, 114] width 65 height 16
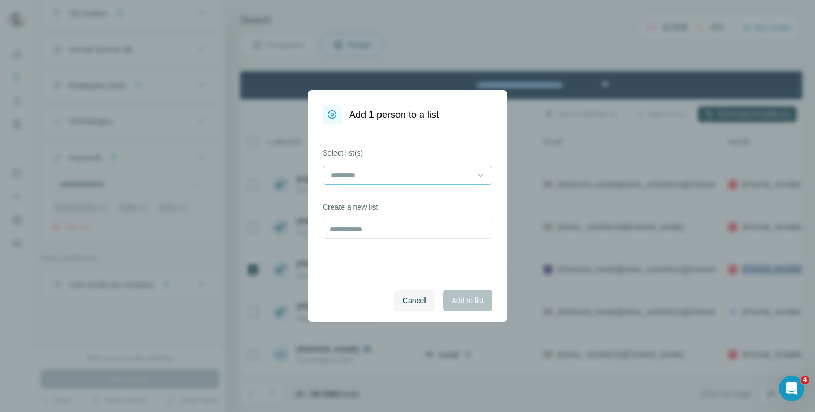
click at [371, 172] on input at bounding box center [401, 175] width 143 height 12
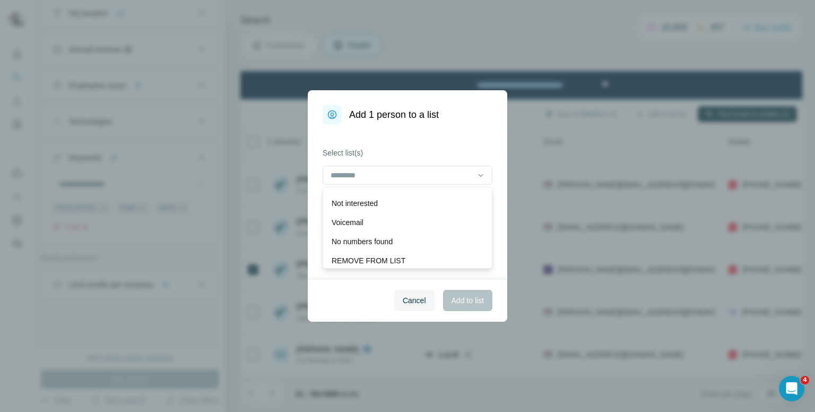
click at [379, 225] on div "Voicemail" at bounding box center [408, 222] width 152 height 11
click at [467, 294] on button "Add to list" at bounding box center [467, 300] width 49 height 21
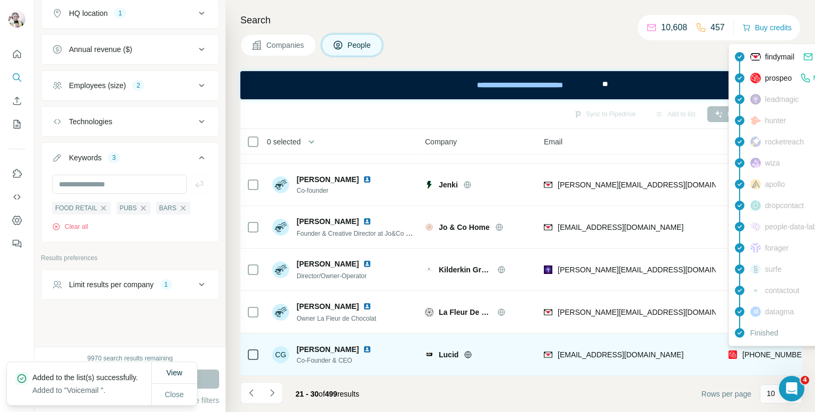
click at [771, 350] on span "+447494752503" at bounding box center [776, 354] width 67 height 8
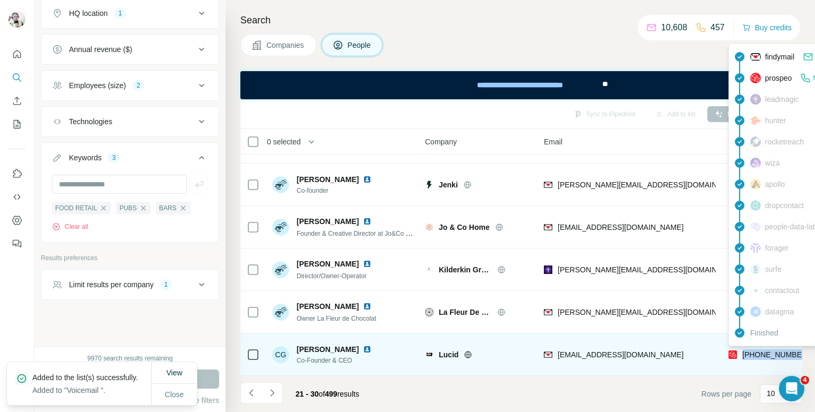
click at [771, 350] on span "+447494752503" at bounding box center [776, 354] width 67 height 8
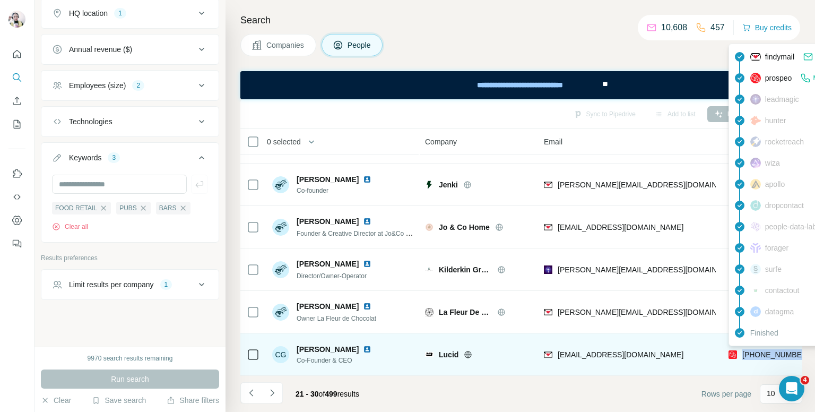
copy tr "+447494752503"
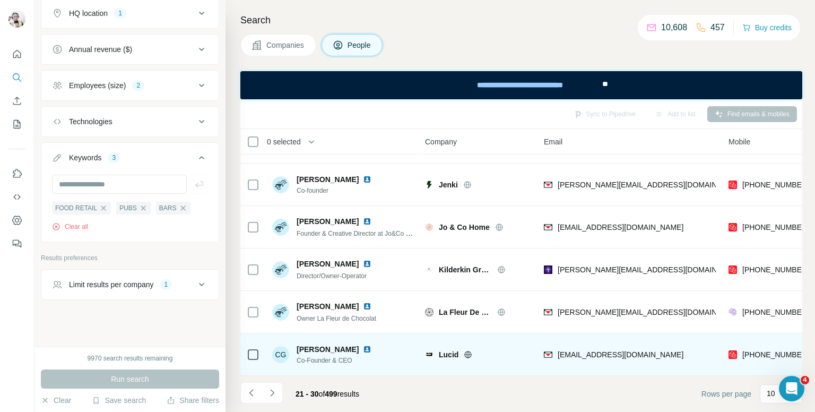
click at [310, 344] on span "Csilla Gindorf" at bounding box center [328, 349] width 62 height 11
copy span "Csilla Gindorf"
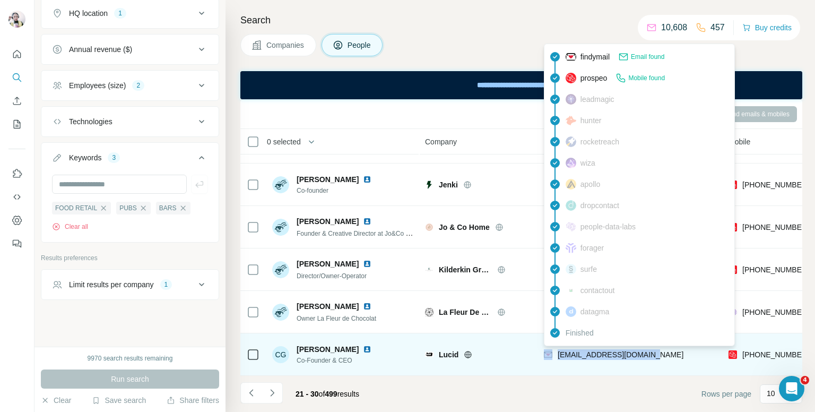
drag, startPoint x: 645, startPoint y: 349, endPoint x: 554, endPoint y: 351, distance: 90.8
click at [554, 351] on div "csilla@lucidworld.co.uk" at bounding box center [630, 354] width 172 height 29
copy div "csilla@lucidworld.co.uk"
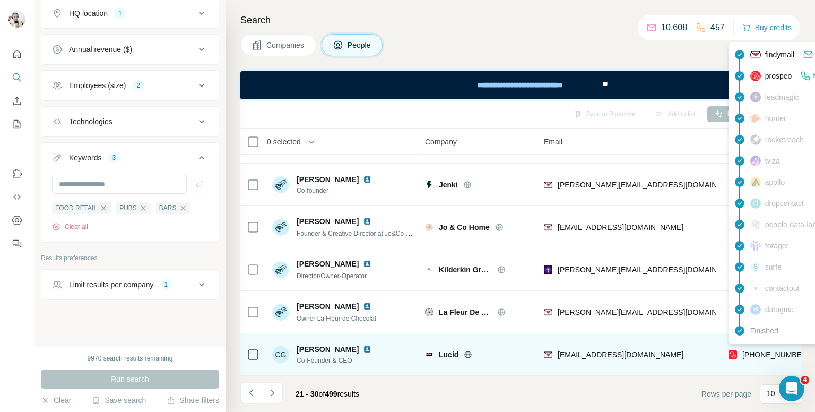
click at [758, 350] on span "+447494752503" at bounding box center [776, 354] width 67 height 8
copy tr "+447494752503"
click at [363, 345] on img at bounding box center [367, 349] width 8 height 8
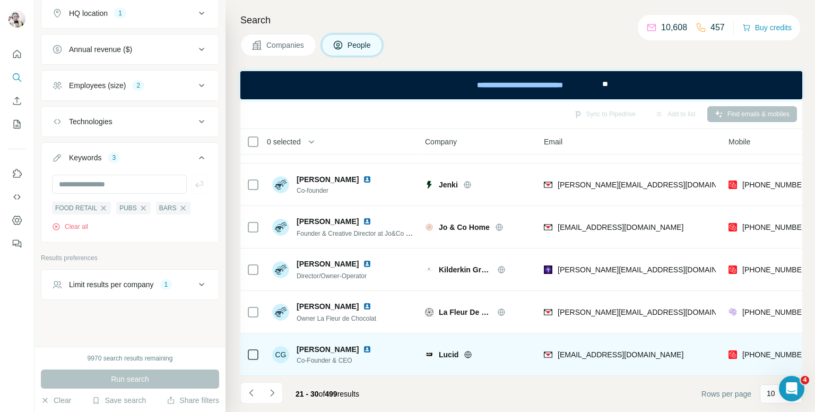
click at [332, 344] on span "Csilla Gindorf" at bounding box center [328, 349] width 62 height 11
copy span "Csilla Gindorf"
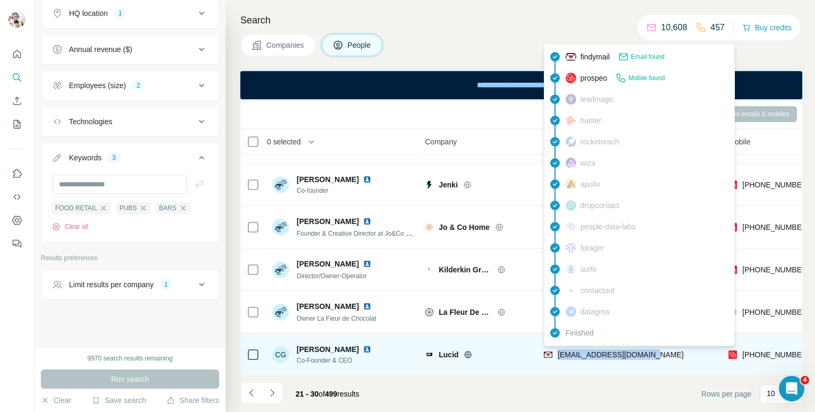
drag, startPoint x: 645, startPoint y: 349, endPoint x: 558, endPoint y: 350, distance: 86.5
click at [558, 350] on div "csilla@lucidworld.co.uk" at bounding box center [630, 354] width 172 height 29
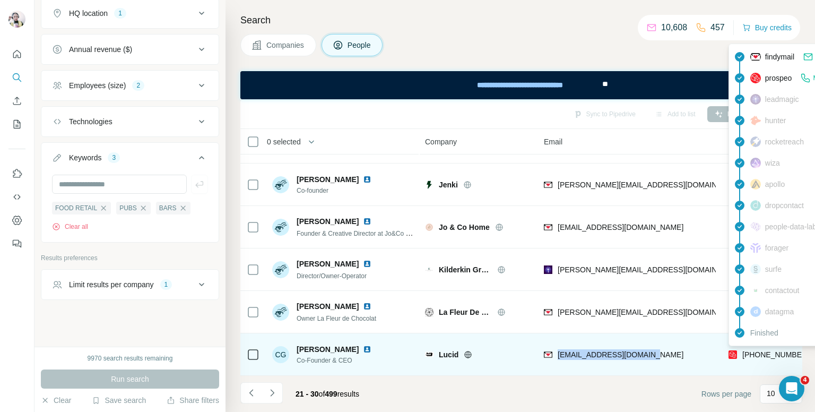
click at [753, 350] on span "+447494752503" at bounding box center [776, 354] width 67 height 8
click at [363, 345] on img at bounding box center [367, 349] width 8 height 8
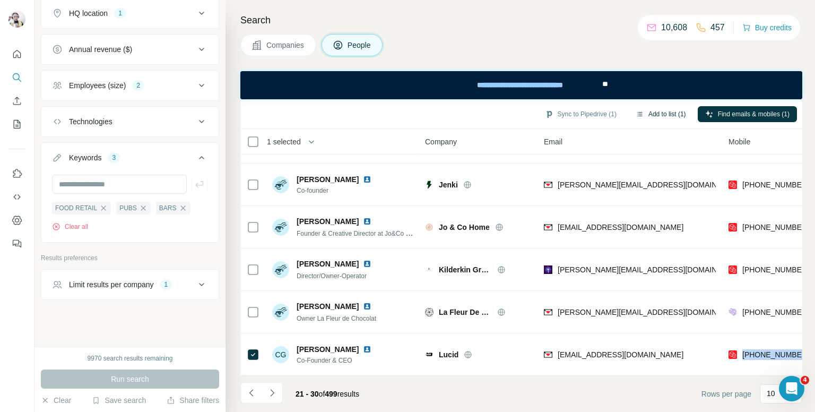
click at [648, 112] on button "Add to list (1)" at bounding box center [660, 114] width 65 height 16
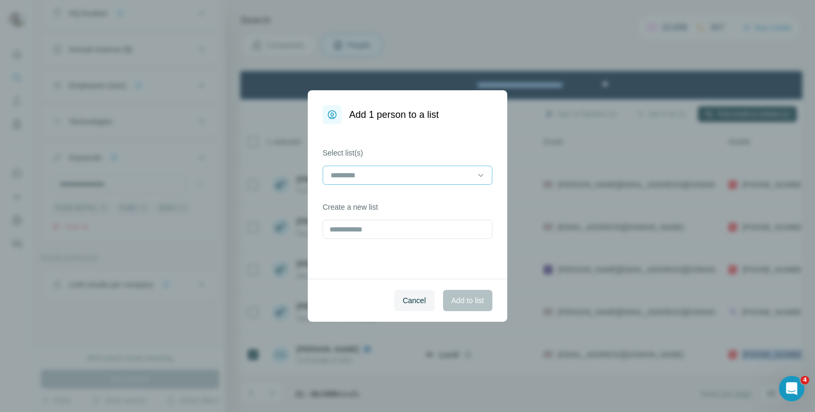
click at [393, 175] on input at bounding box center [401, 175] width 143 height 12
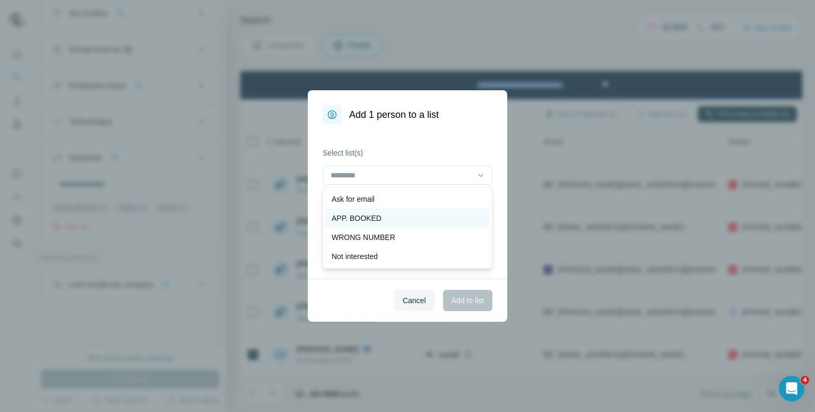
click at [381, 218] on div "APP. BOOKED" at bounding box center [408, 218] width 152 height 11
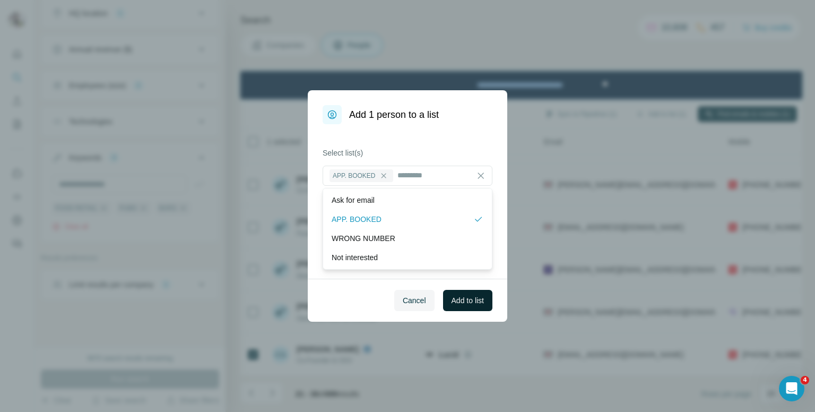
click at [452, 301] on span "Add to list" at bounding box center [468, 300] width 32 height 11
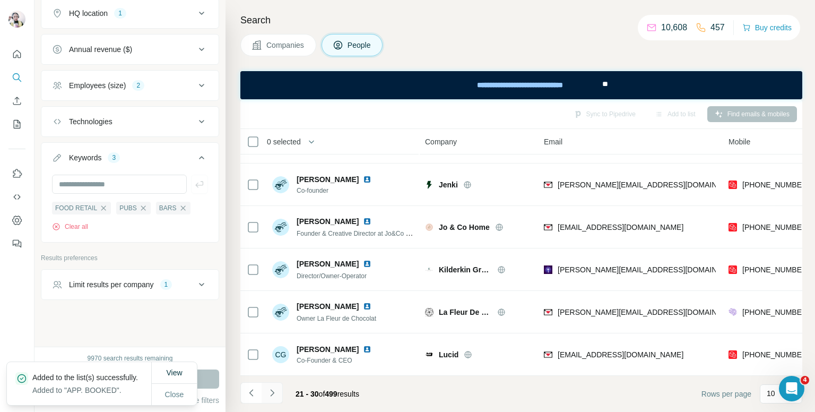
click at [270, 392] on icon "Navigate to next page" at bounding box center [272, 392] width 11 height 11
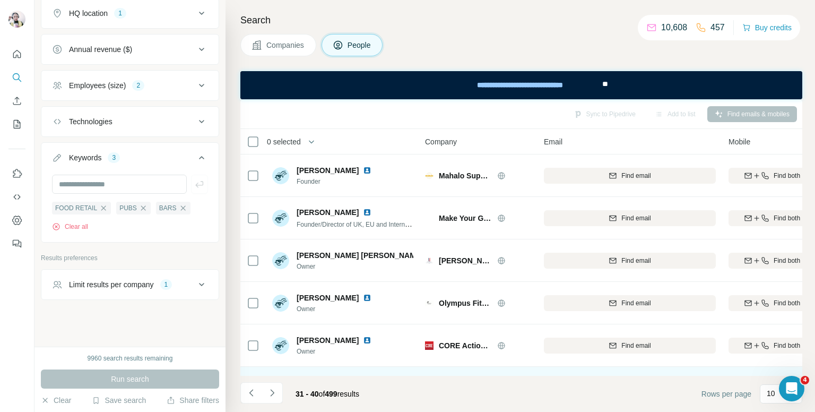
scroll to position [208, 0]
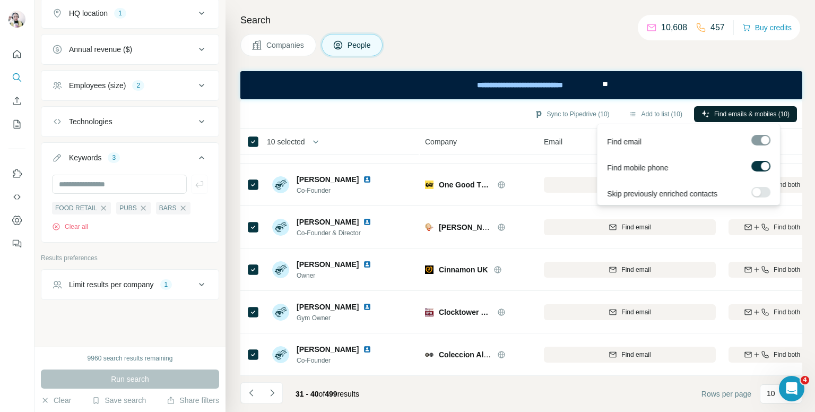
click at [724, 112] on span "Find emails & mobiles (10)" at bounding box center [751, 114] width 75 height 10
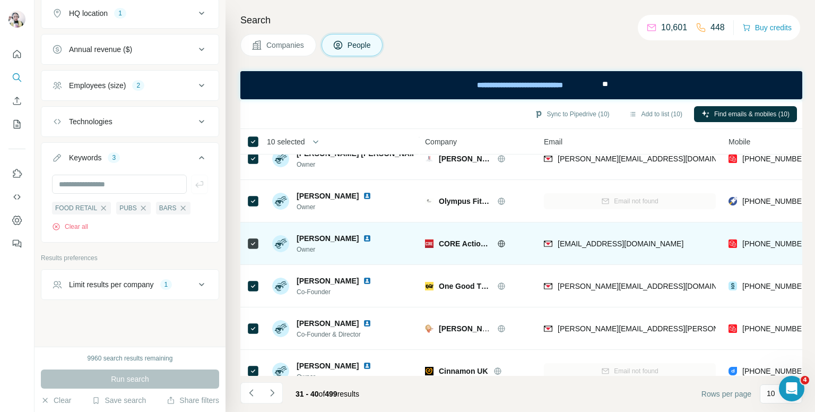
scroll to position [0, 0]
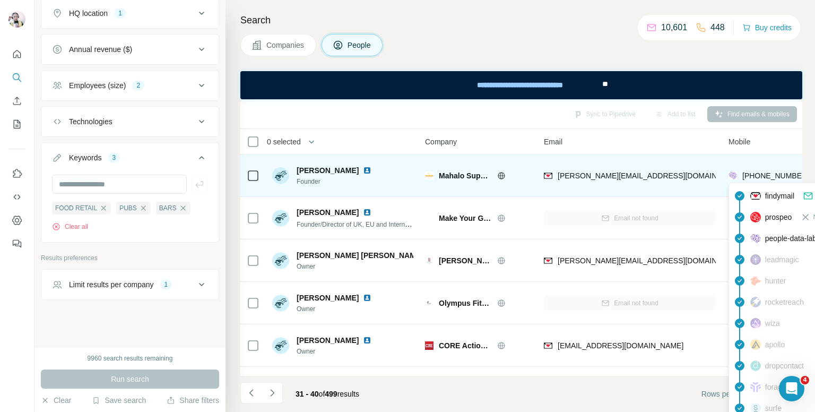
click at [763, 177] on span "+447951791487" at bounding box center [776, 175] width 67 height 8
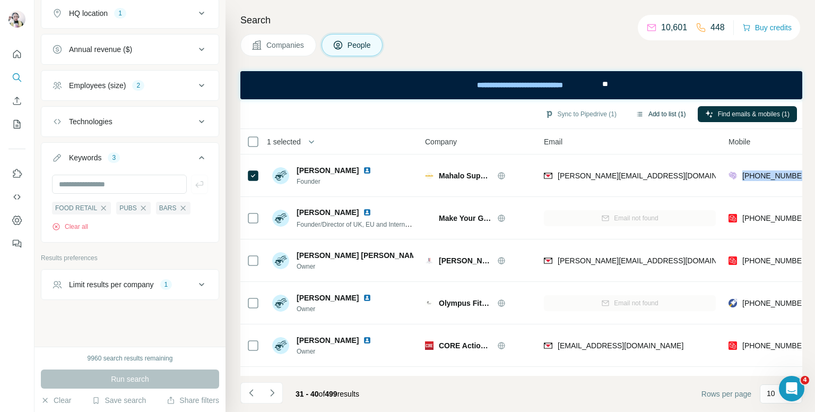
click at [650, 112] on button "Add to list (1)" at bounding box center [660, 114] width 65 height 16
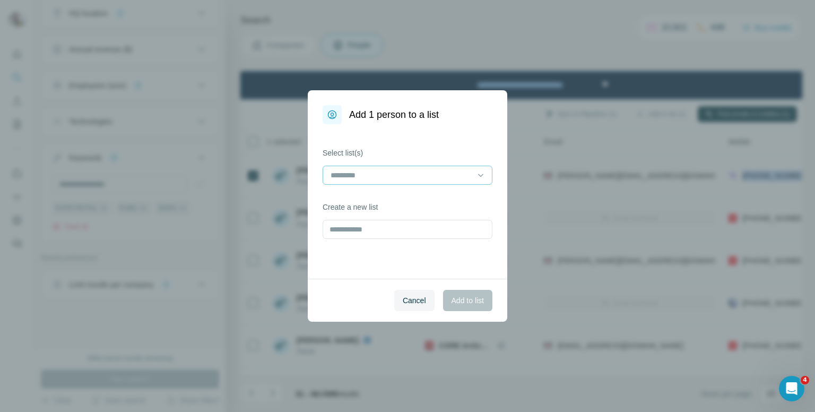
click at [420, 174] on input at bounding box center [401, 175] width 143 height 12
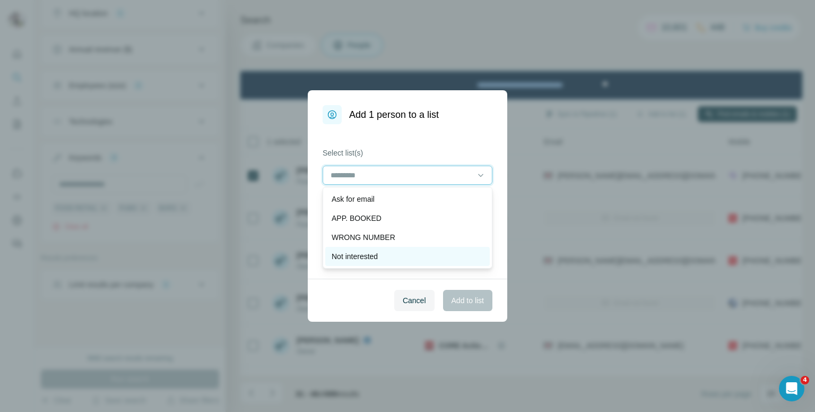
scroll to position [53, 0]
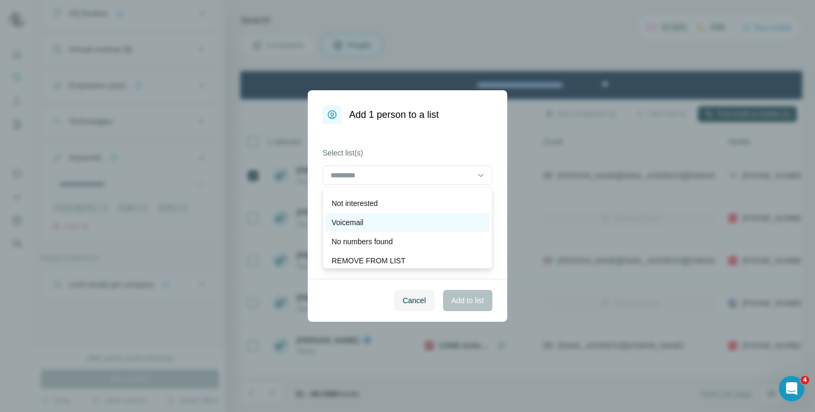
click at [399, 223] on div "Voicemail" at bounding box center [408, 222] width 152 height 11
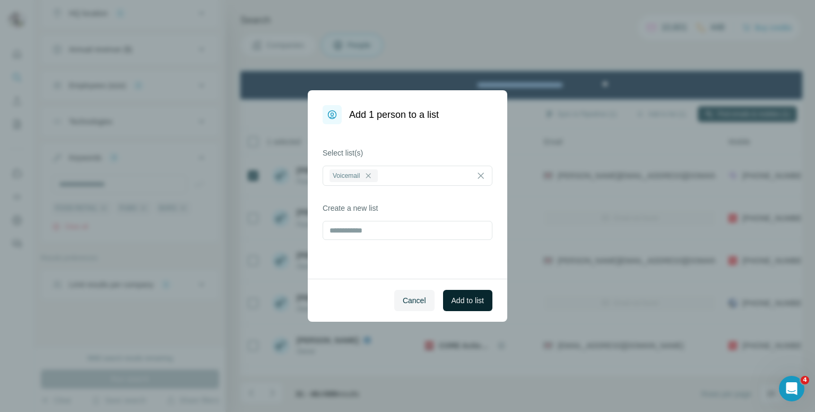
click at [478, 301] on span "Add to list" at bounding box center [468, 300] width 32 height 11
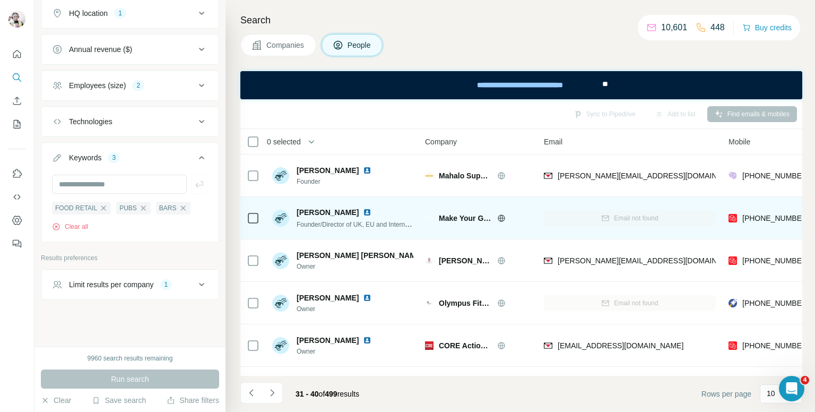
click at [768, 214] on span "+447449822141" at bounding box center [776, 218] width 67 height 8
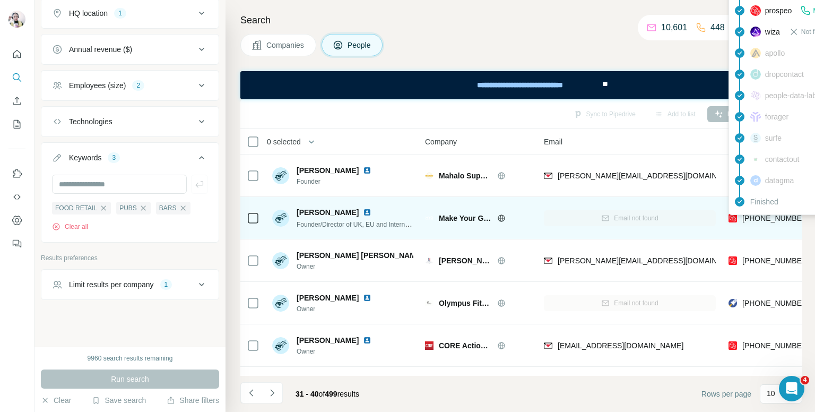
click at [768, 213] on body "New search Hide Company lookalikes Personal information Job title Seniority 3 D…" at bounding box center [407, 206] width 815 height 412
click at [768, 213] on div "findymail Not found leadmagic Not found hunter Not found rocketreach Not found …" at bounding box center [824, 63] width 191 height 303
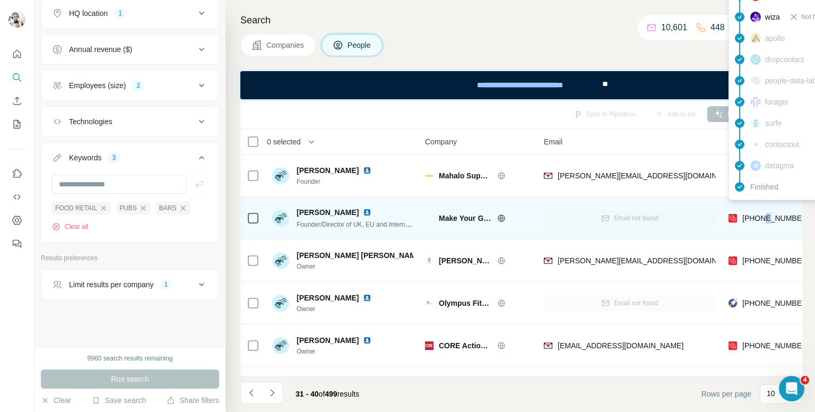
click at [769, 214] on span "+447449822141" at bounding box center [776, 218] width 67 height 8
click at [769, 215] on span "+447449822141" at bounding box center [776, 218] width 67 height 8
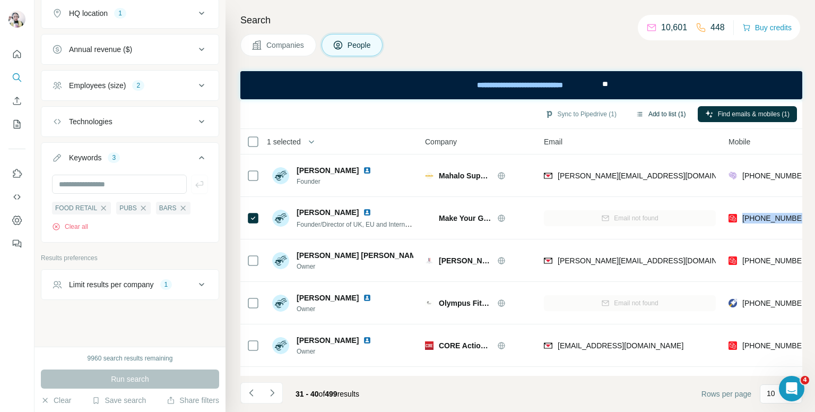
click at [654, 113] on button "Add to list (1)" at bounding box center [660, 114] width 65 height 16
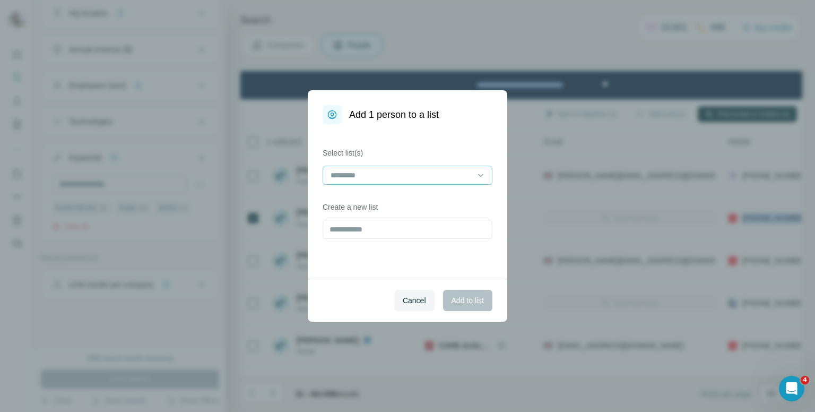
click at [372, 177] on input at bounding box center [401, 175] width 143 height 12
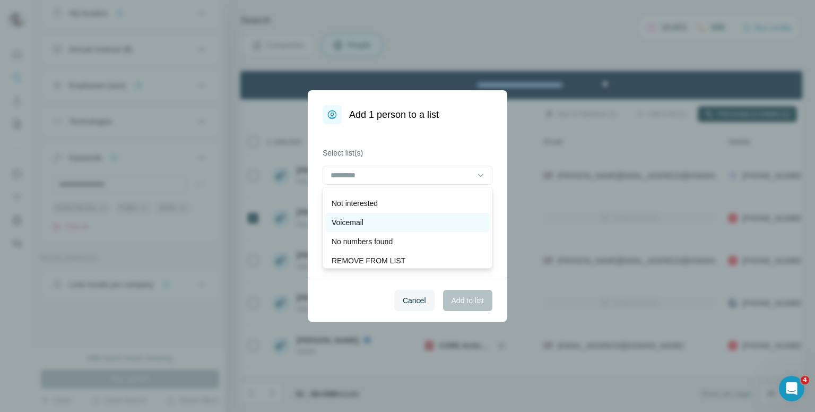
click at [363, 223] on p "Voicemail" at bounding box center [348, 222] width 32 height 11
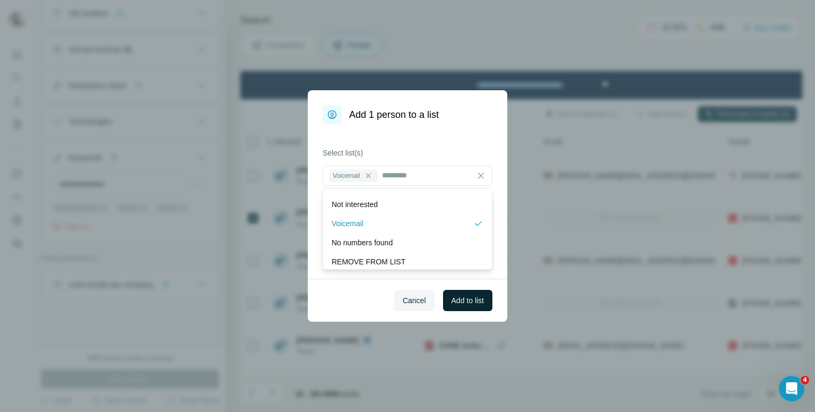
click at [461, 301] on span "Add to list" at bounding box center [468, 300] width 32 height 11
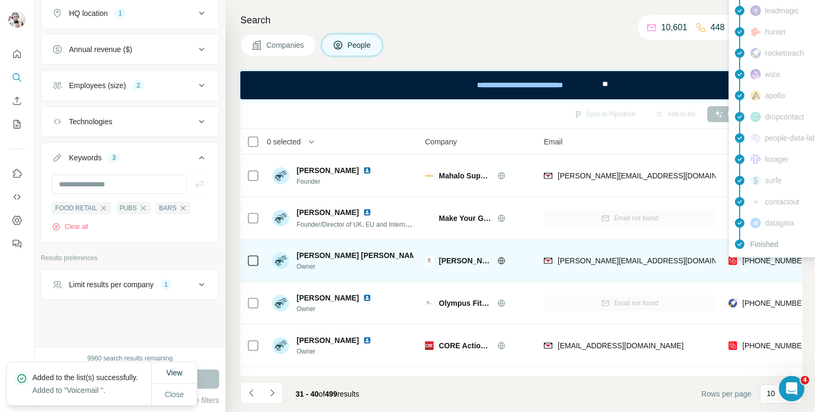
click at [766, 259] on span "+447917816010" at bounding box center [776, 260] width 67 height 8
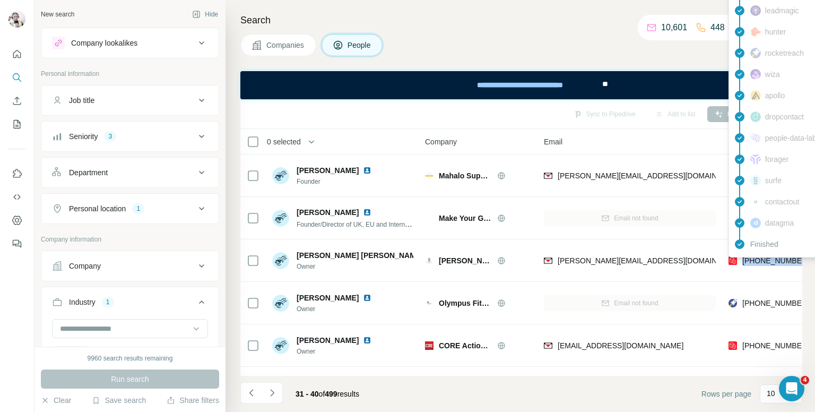
scroll to position [9288, 0]
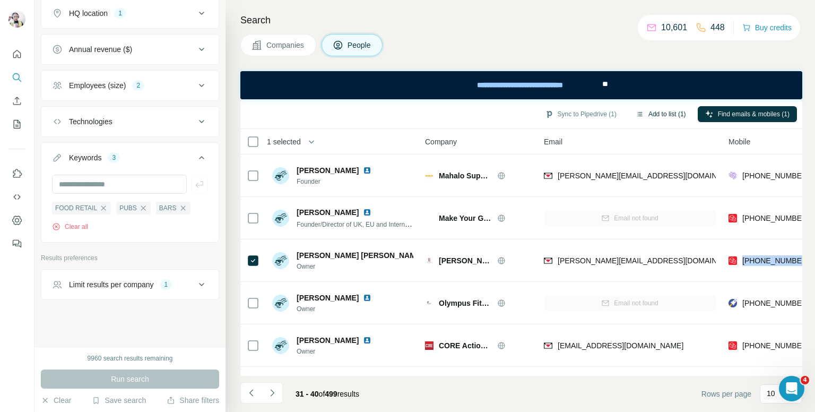
click at [652, 116] on button "Add to list (1)" at bounding box center [660, 114] width 65 height 16
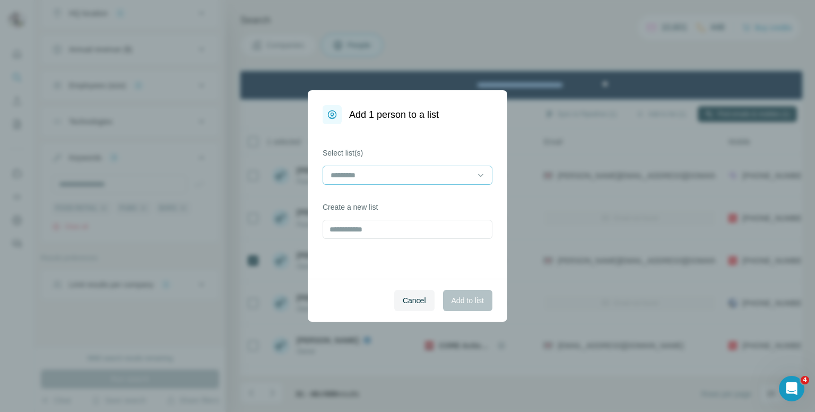
click at [420, 183] on div at bounding box center [401, 175] width 143 height 18
click at [478, 32] on div "Add 1 person to a list Select list(s) Create a new list Cancel Add to list" at bounding box center [407, 206] width 815 height 412
click at [394, 296] on button "Cancel" at bounding box center [414, 300] width 40 height 21
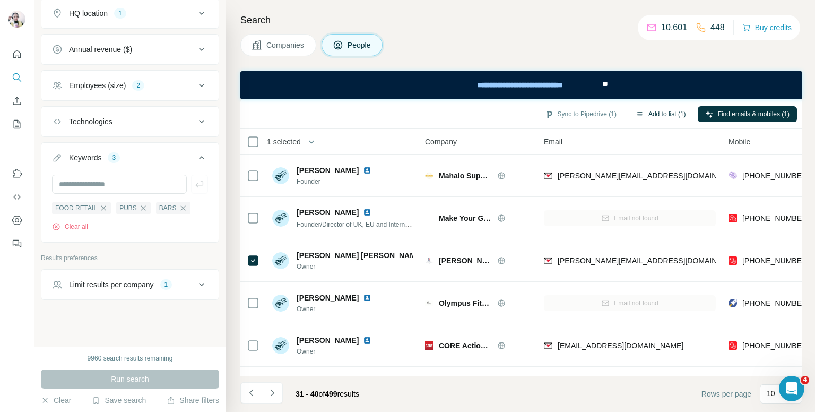
click at [657, 113] on button "Add to list (1)" at bounding box center [660, 114] width 65 height 16
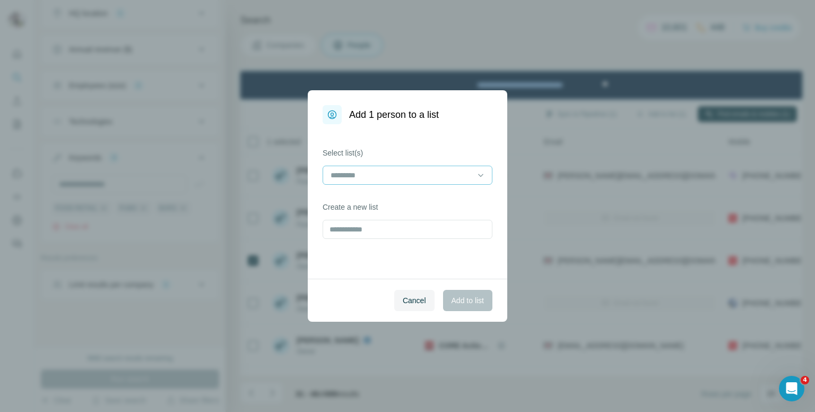
click at [422, 177] on input at bounding box center [401, 175] width 143 height 12
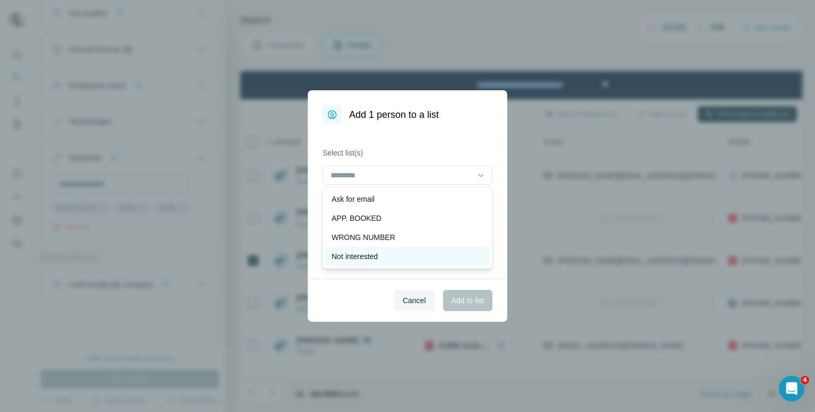
click at [357, 256] on p "Not interested" at bounding box center [355, 256] width 46 height 11
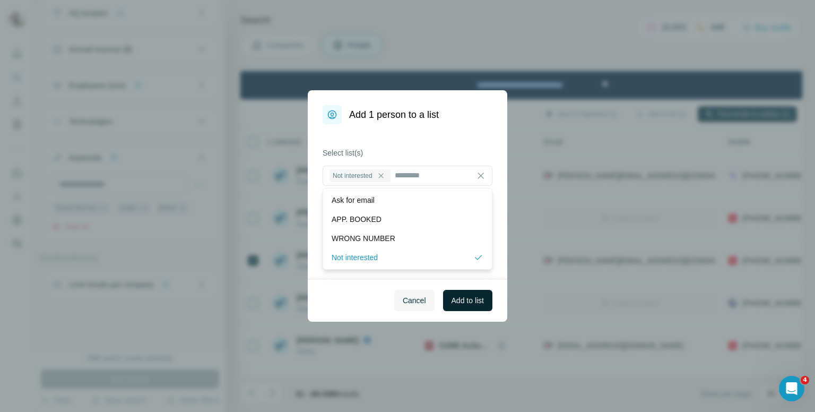
click at [470, 301] on span "Add to list" at bounding box center [468, 300] width 32 height 11
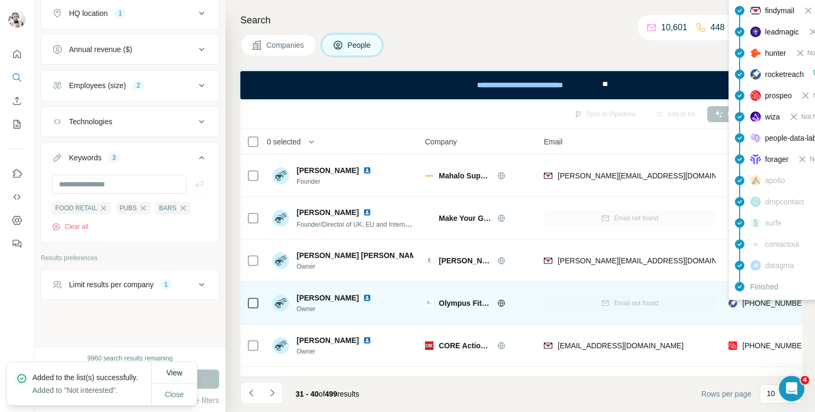
click at [762, 302] on span "+447596002436" at bounding box center [776, 303] width 67 height 8
copy tr "+447596002436"
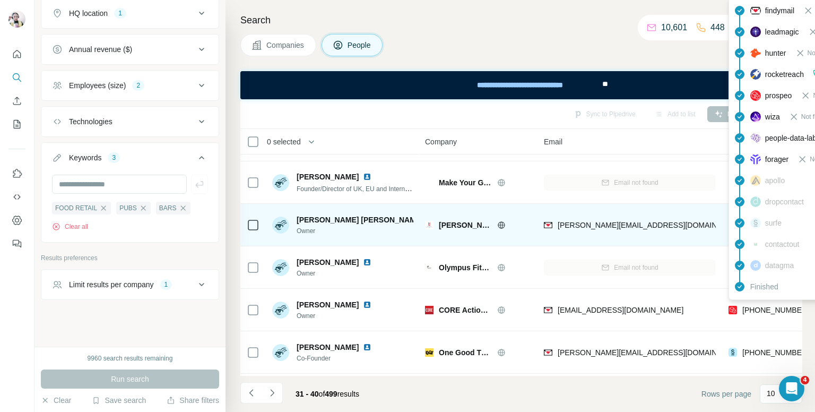
scroll to position [53, 0]
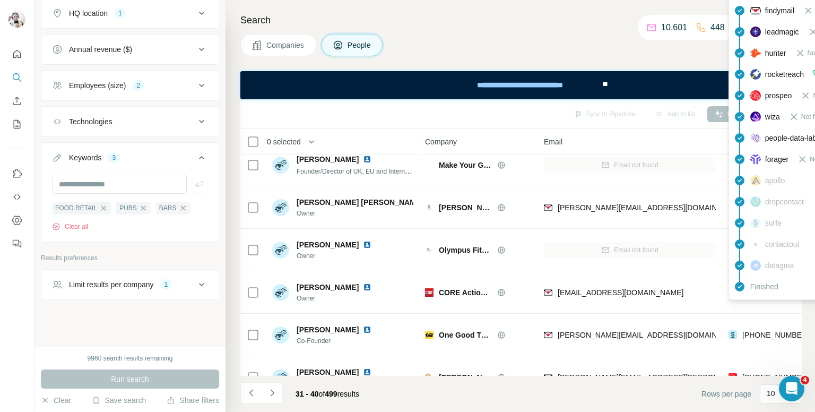
click at [454, 44] on div "Companies People" at bounding box center [521, 45] width 562 height 22
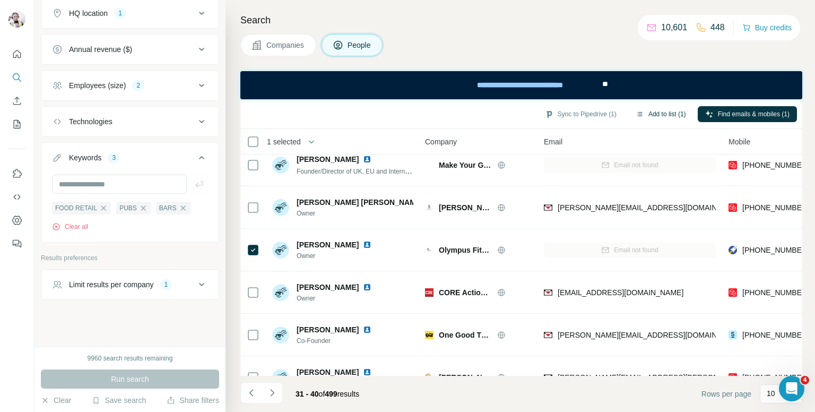
click at [668, 111] on button "Add to list (1)" at bounding box center [660, 114] width 65 height 16
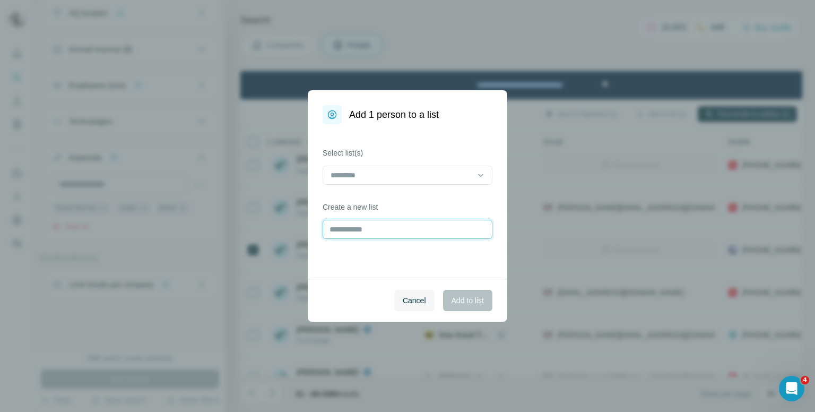
click at [441, 234] on input "text" at bounding box center [408, 229] width 170 height 19
click at [443, 162] on div "Select list(s)" at bounding box center [408, 166] width 170 height 37
click at [444, 170] on input at bounding box center [401, 175] width 143 height 12
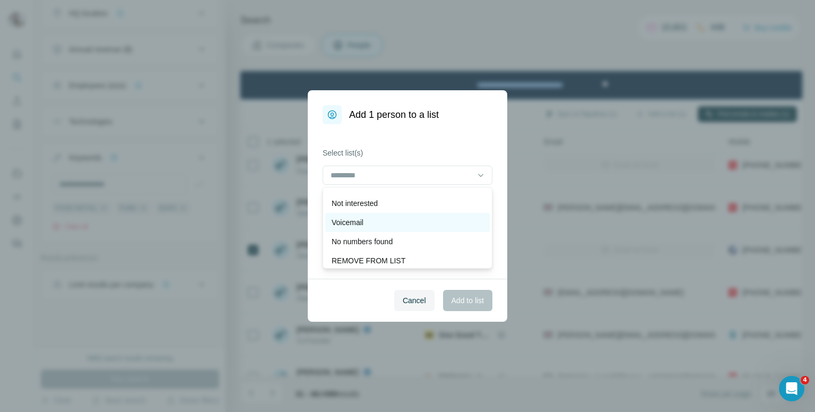
click at [352, 225] on p "Voicemail" at bounding box center [348, 222] width 32 height 11
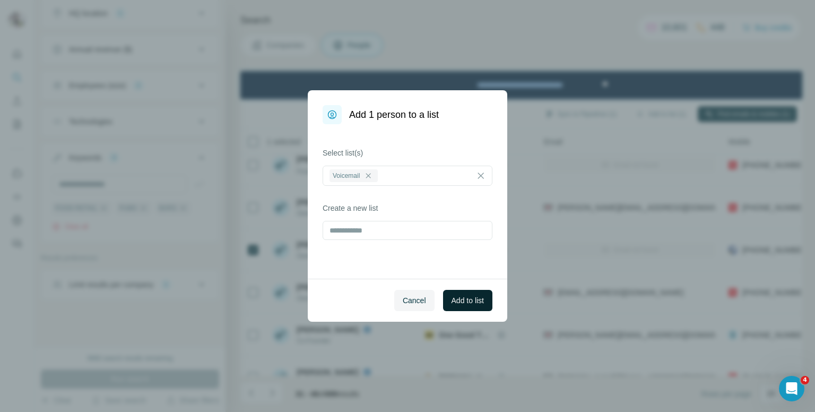
click at [462, 297] on span "Add to list" at bounding box center [468, 300] width 32 height 11
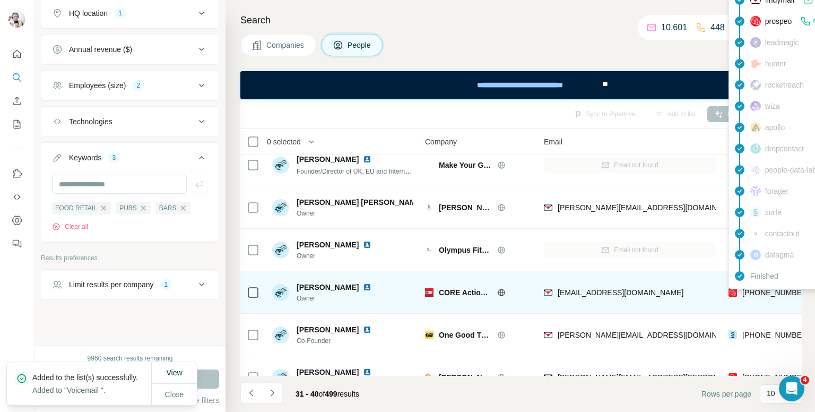
click at [778, 291] on span "+447983606277" at bounding box center [776, 292] width 67 height 8
copy tr "+447983606277"
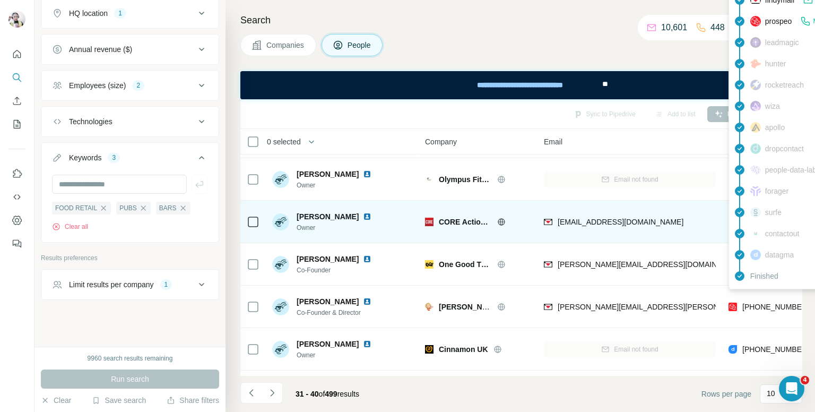
scroll to position [159, 0]
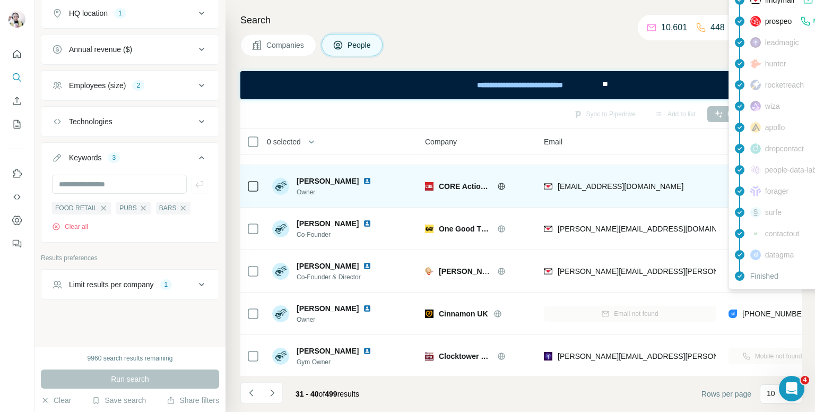
click at [474, 29] on div "Search Companies People Sync to Pipedrive Add to list Find emails & mobiles 0 s…" at bounding box center [521, 206] width 590 height 412
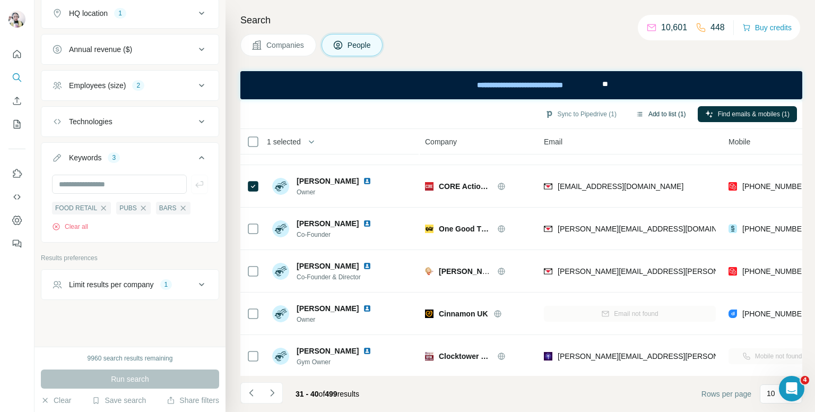
click at [657, 111] on button "Add to list (1)" at bounding box center [660, 114] width 65 height 16
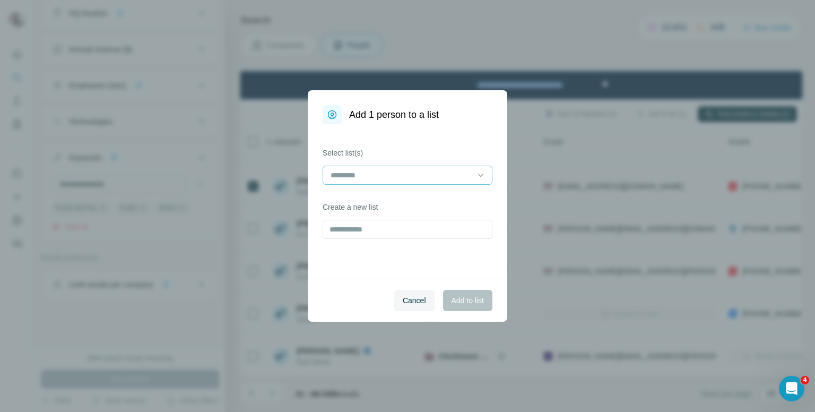
click at [407, 174] on input at bounding box center [401, 175] width 143 height 12
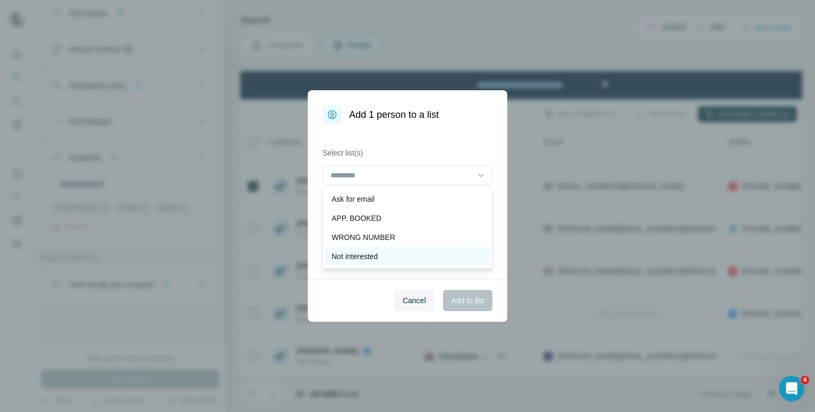
click at [389, 258] on div "Not interested" at bounding box center [408, 256] width 152 height 11
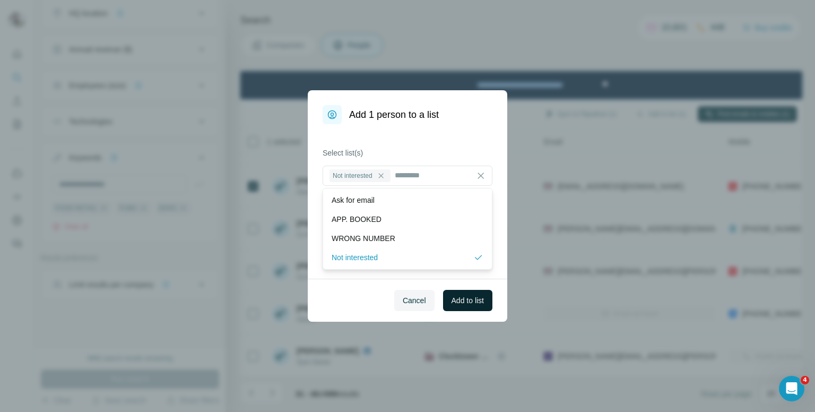
click at [454, 297] on span "Add to list" at bounding box center [468, 300] width 32 height 11
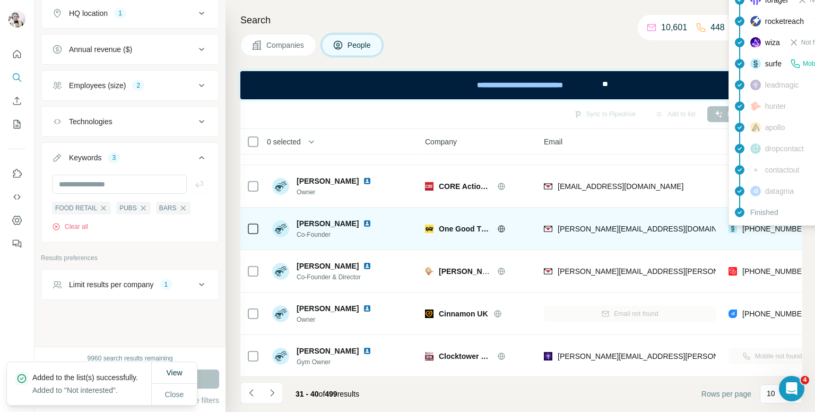
click at [760, 223] on div "findymail Email found prospeo Not found people-data-labs Not found forager Not …" at bounding box center [824, 74] width 191 height 303
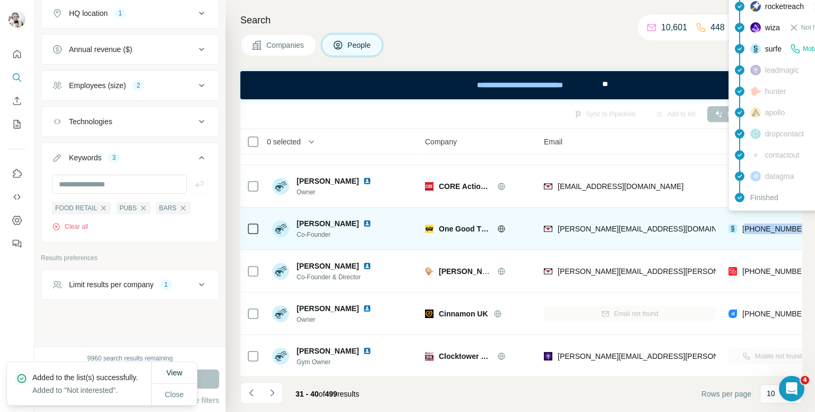
click at [760, 225] on span "+447527481850" at bounding box center [776, 229] width 67 height 8
copy tr "+447527481850"
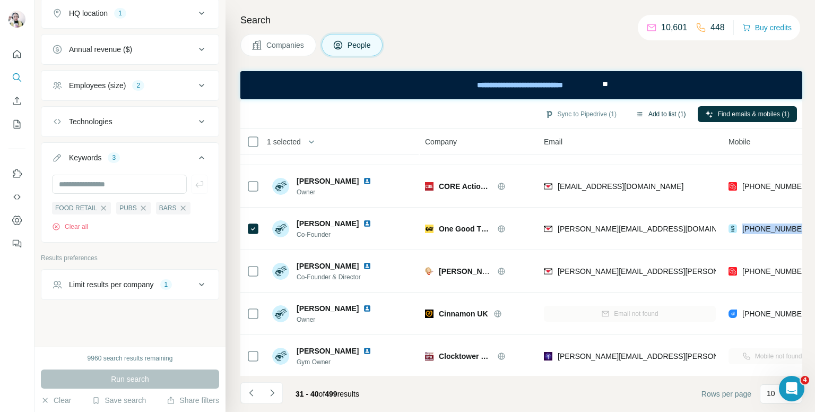
click at [660, 115] on button "Add to list (1)" at bounding box center [660, 114] width 65 height 16
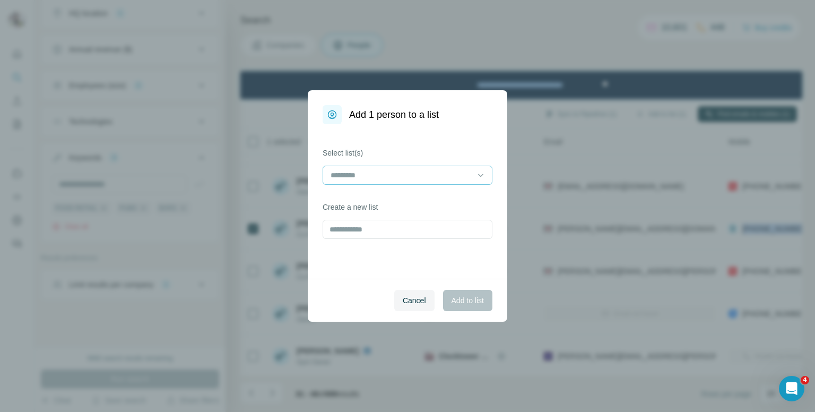
click at [465, 175] on input at bounding box center [401, 175] width 143 height 12
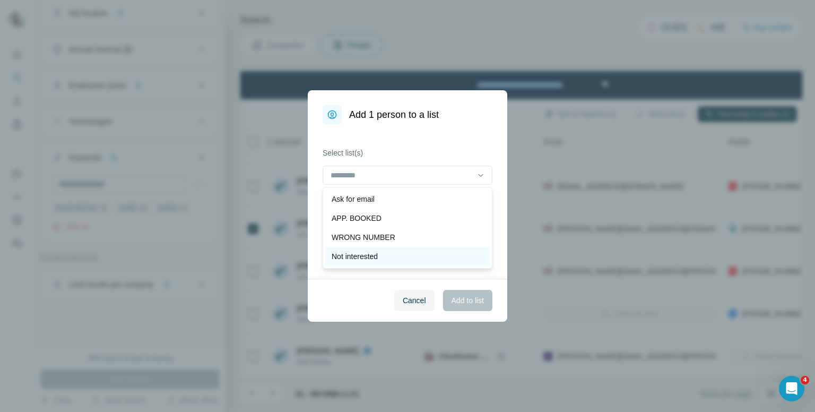
click at [398, 258] on div "Not interested" at bounding box center [408, 256] width 152 height 11
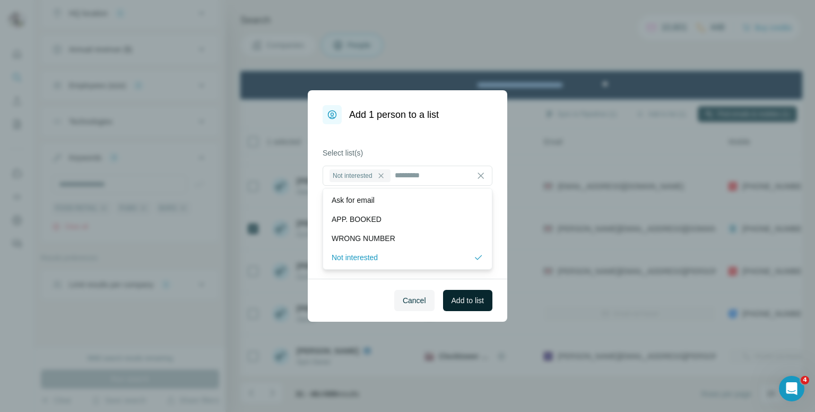
click at [478, 303] on span "Add to list" at bounding box center [468, 300] width 32 height 11
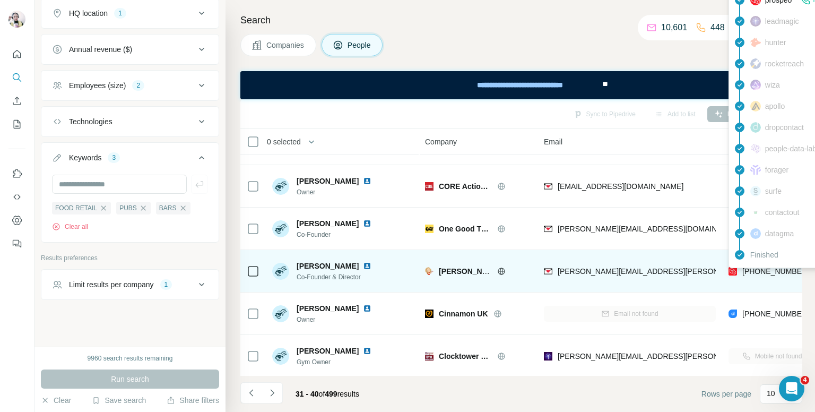
click at [757, 271] on span "+447754020941" at bounding box center [776, 271] width 67 height 8
copy tr "+447754020941"
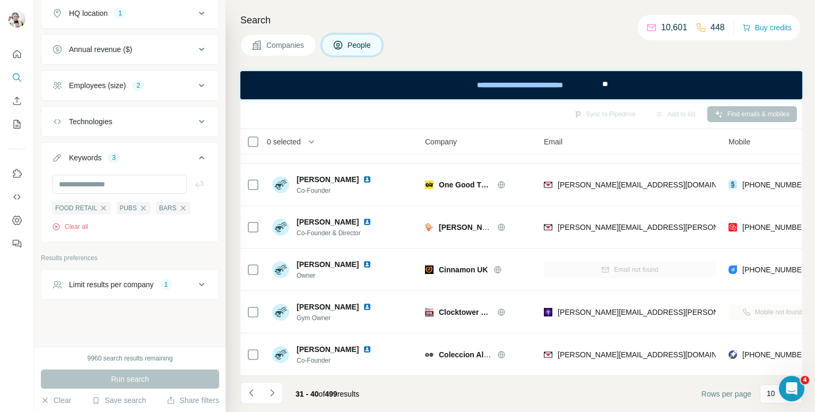
click at [474, 34] on div "Companies People" at bounding box center [521, 45] width 562 height 22
click at [657, 111] on button "Add to list (1)" at bounding box center [660, 114] width 65 height 16
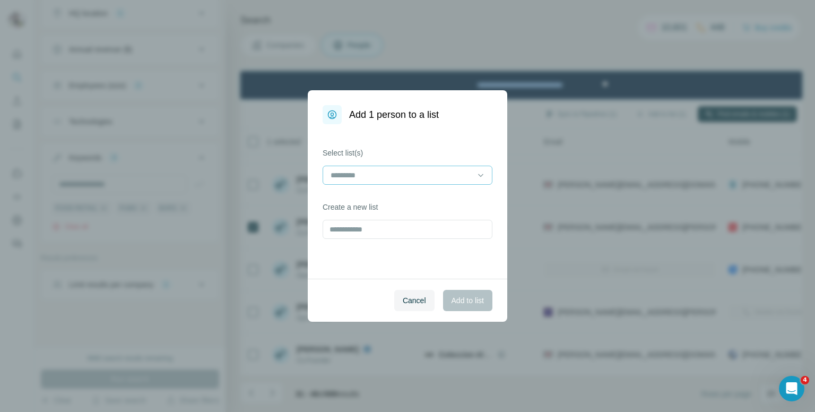
click at [389, 174] on input at bounding box center [401, 175] width 143 height 12
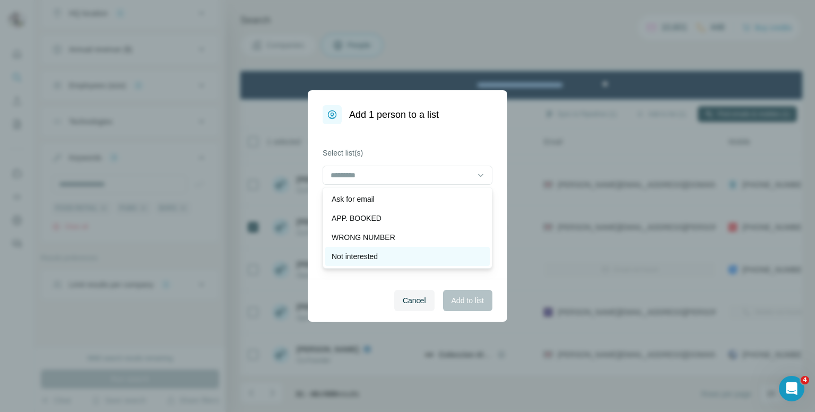
click at [369, 255] on p "Not interested" at bounding box center [355, 256] width 46 height 11
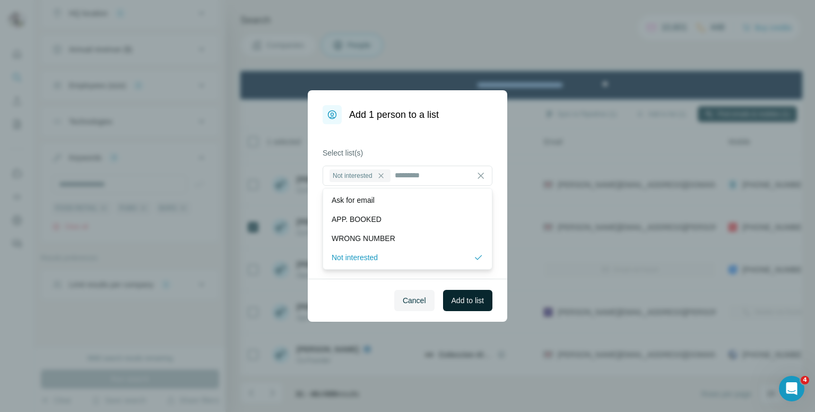
click at [467, 294] on button "Add to list" at bounding box center [467, 300] width 49 height 21
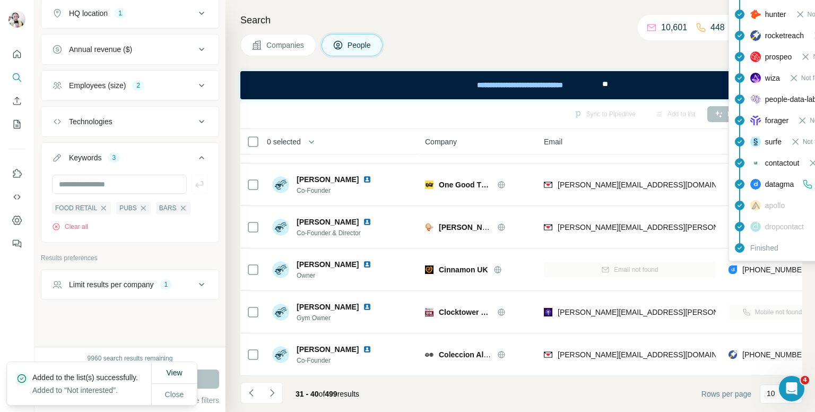
click at [773, 260] on body "New search Hide Company lookalikes Personal information Job title Seniority 3 D…" at bounding box center [407, 206] width 815 height 412
click at [773, 260] on div "findymail Not found leadmagic Not found hunter Not found rocketreach Not found …" at bounding box center [824, 110] width 191 height 303
click at [773, 265] on span "+447785725726" at bounding box center [776, 269] width 67 height 8
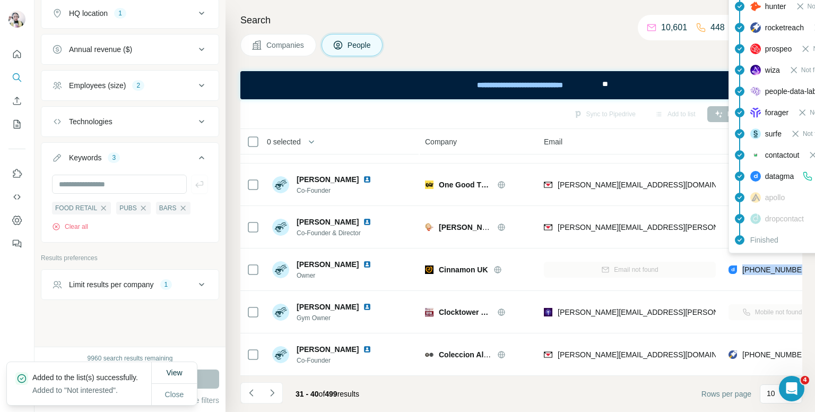
copy tr "+447785725726"
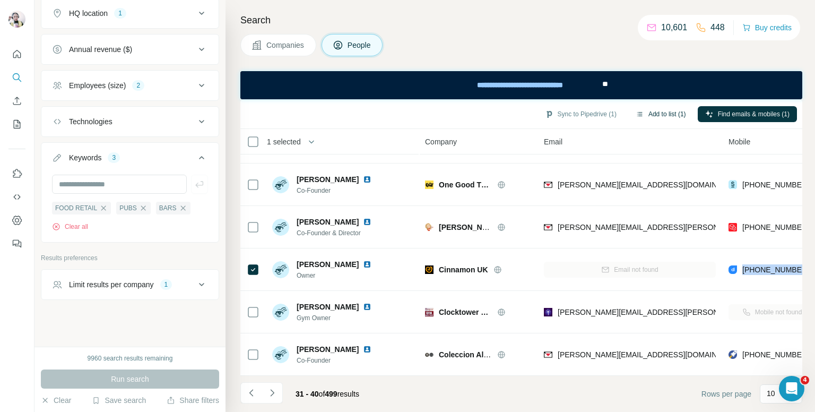
click at [649, 109] on button "Add to list (1)" at bounding box center [660, 114] width 65 height 16
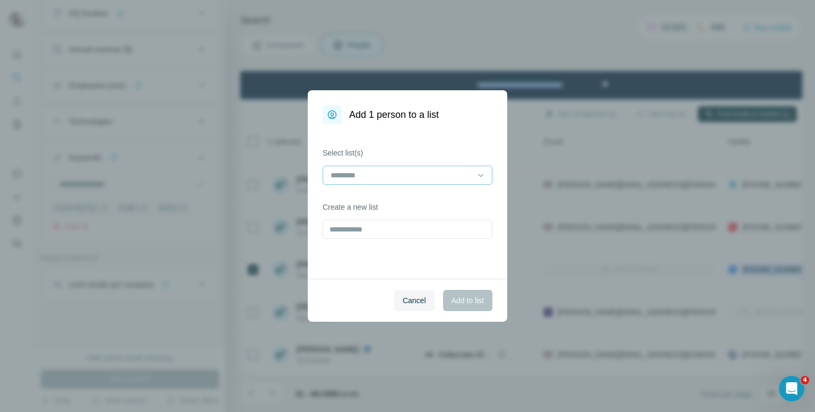
click at [422, 179] on input at bounding box center [401, 175] width 143 height 12
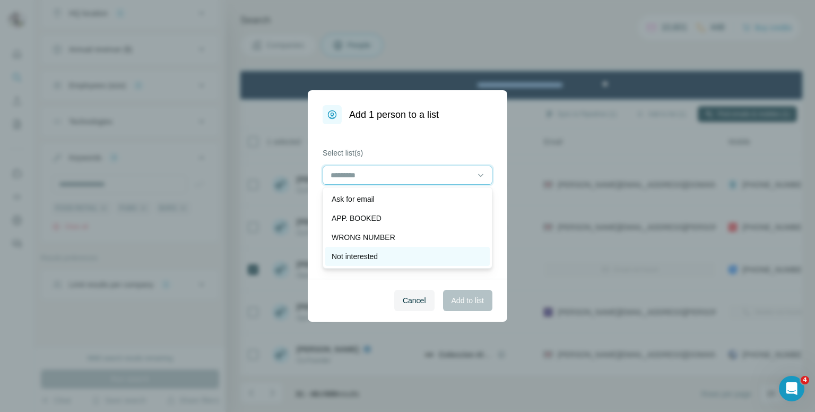
scroll to position [53, 0]
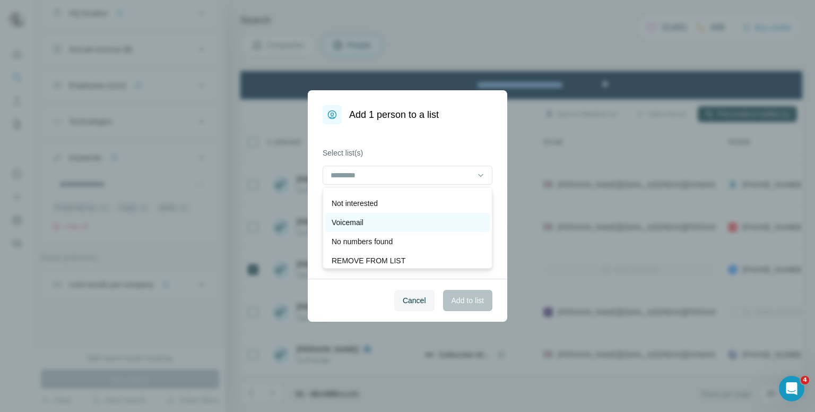
click at [372, 224] on div "Voicemail" at bounding box center [408, 222] width 152 height 11
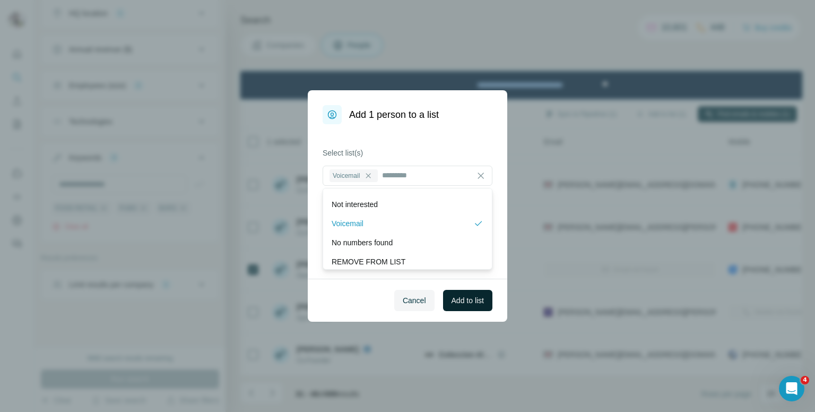
click at [467, 301] on span "Add to list" at bounding box center [468, 300] width 32 height 11
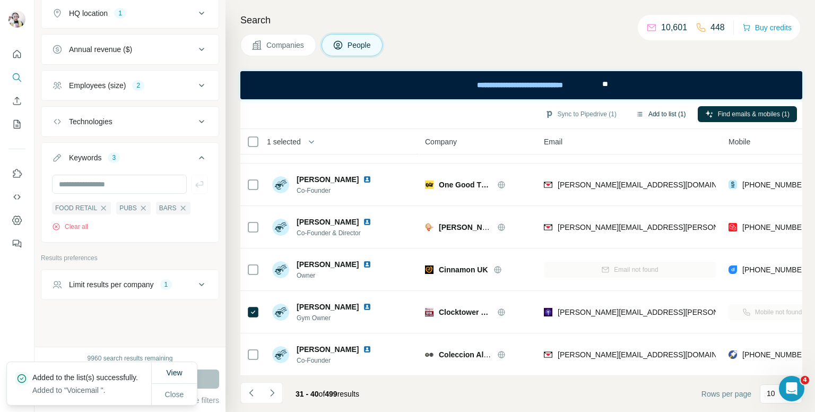
click at [650, 111] on button "Add to list (1)" at bounding box center [660, 114] width 65 height 16
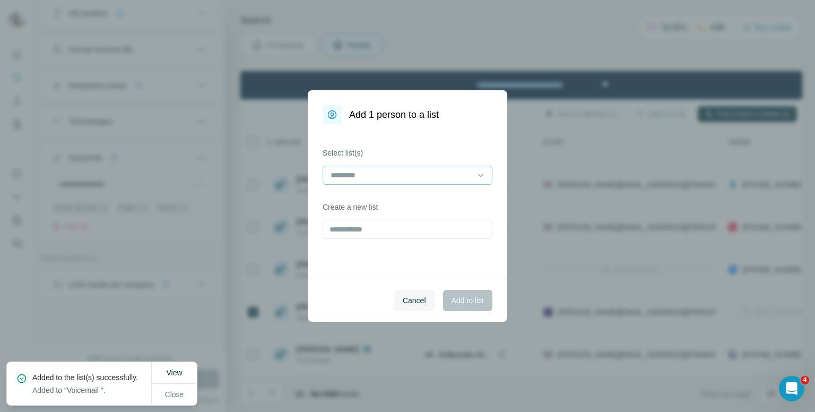
click at [394, 179] on input at bounding box center [401, 175] width 143 height 12
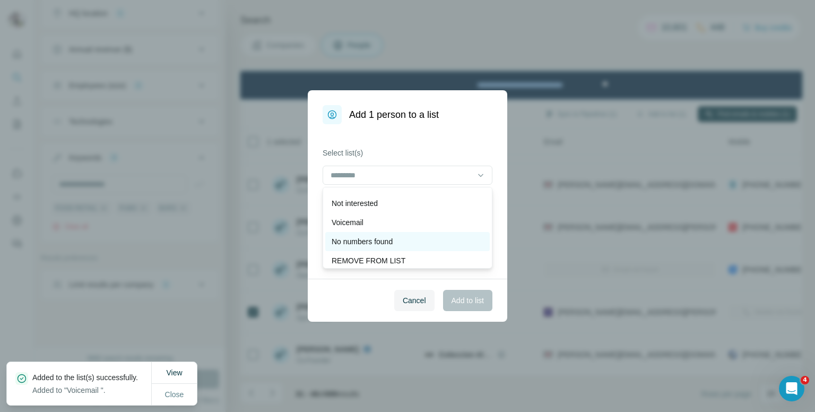
click at [375, 243] on p "No numbers found" at bounding box center [362, 241] width 61 height 11
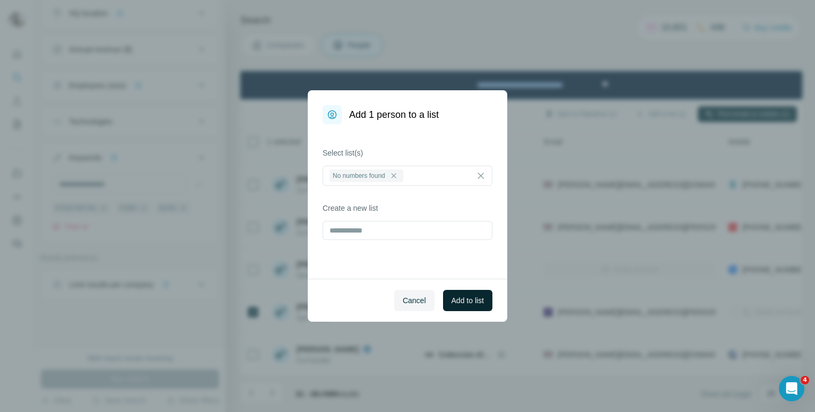
click at [475, 300] on span "Add to list" at bounding box center [468, 300] width 32 height 11
